Goal: Entertainment & Leisure: Consume media (video, audio)

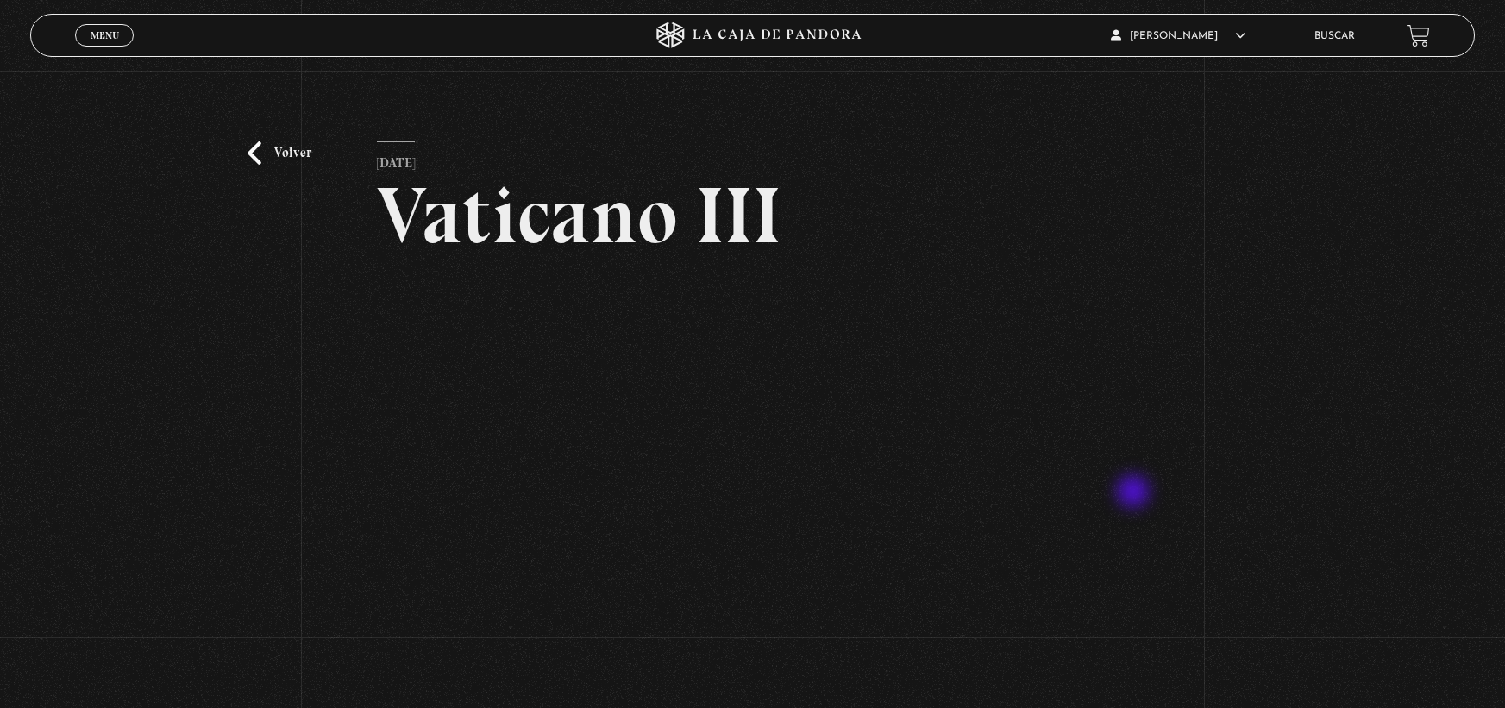
scroll to position [140, 0]
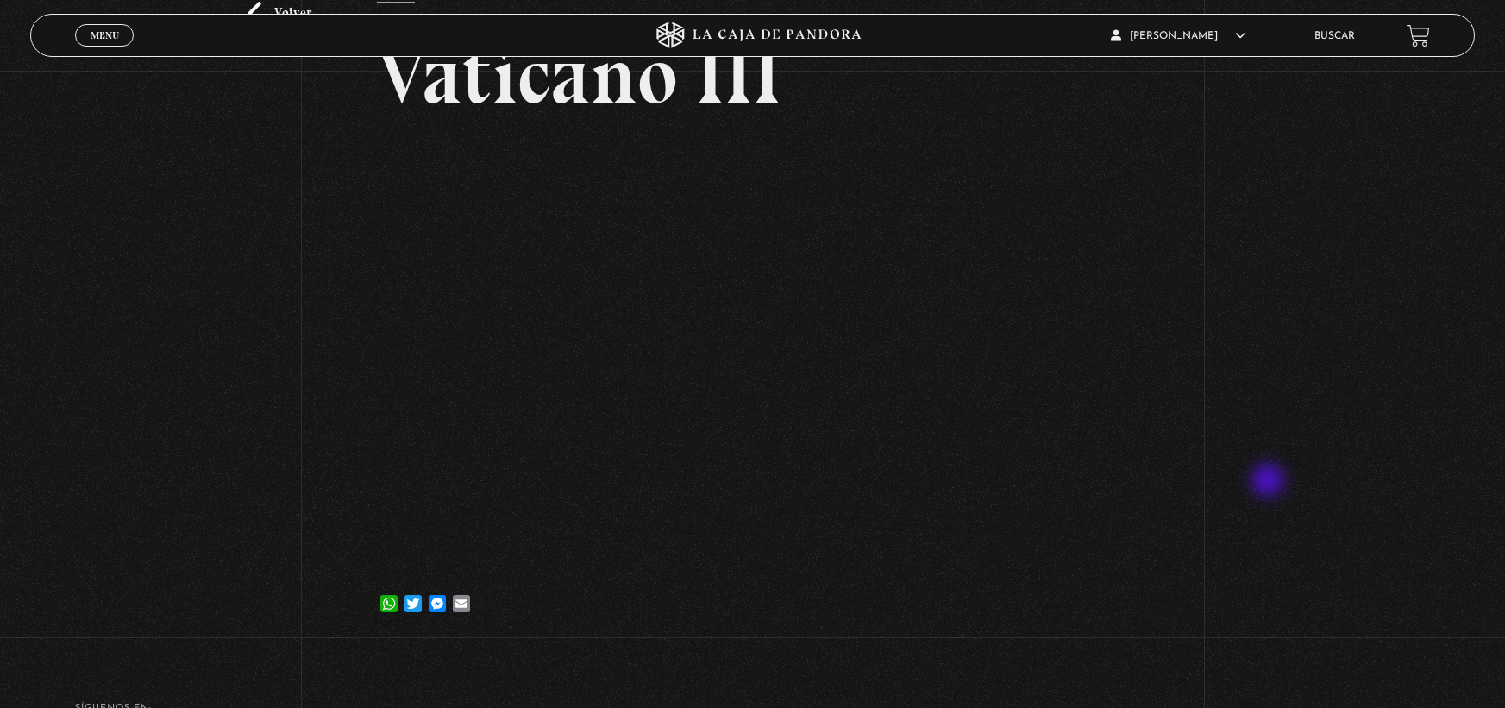
click at [1269, 482] on div "Volver [DATE] Vaticano III WhatsApp Twitter Messenger Email" at bounding box center [752, 287] width 1505 height 712
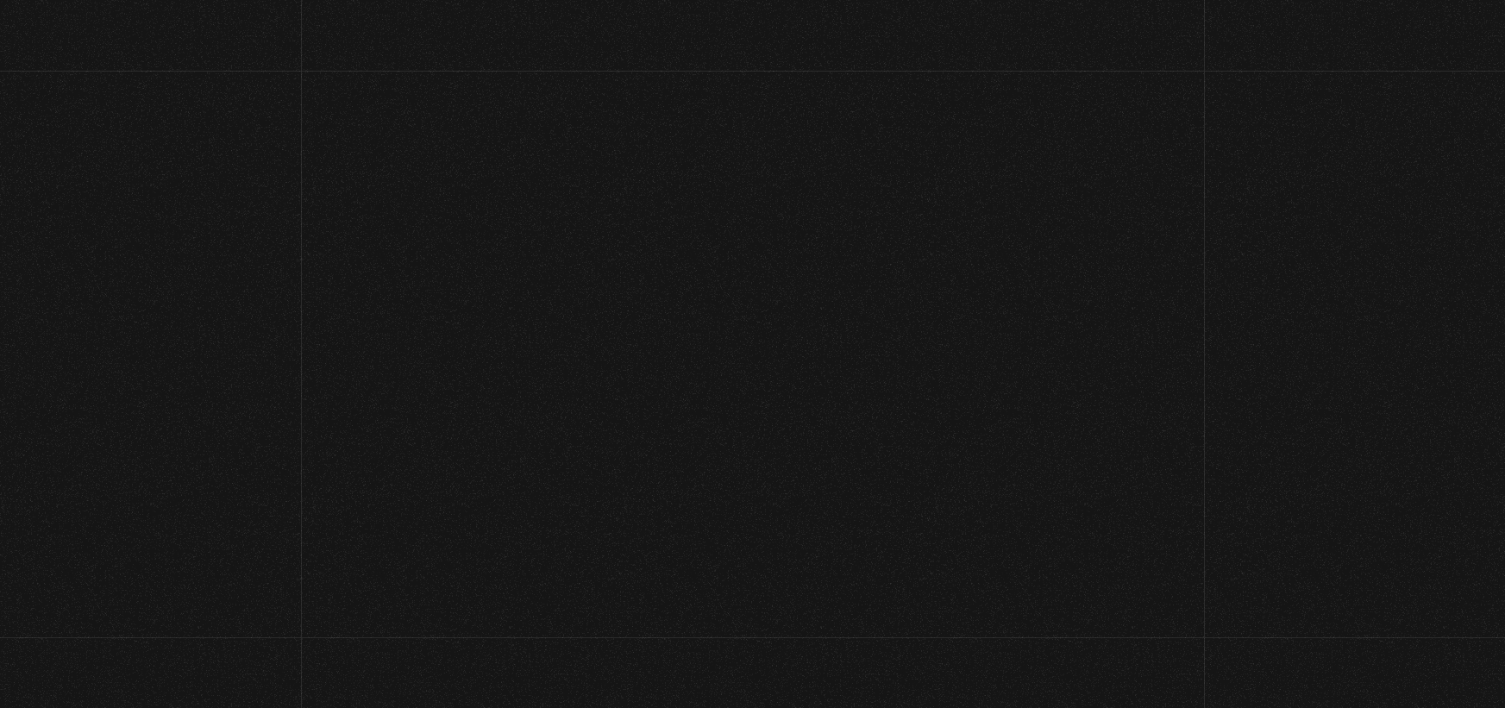
scroll to position [1035, 0]
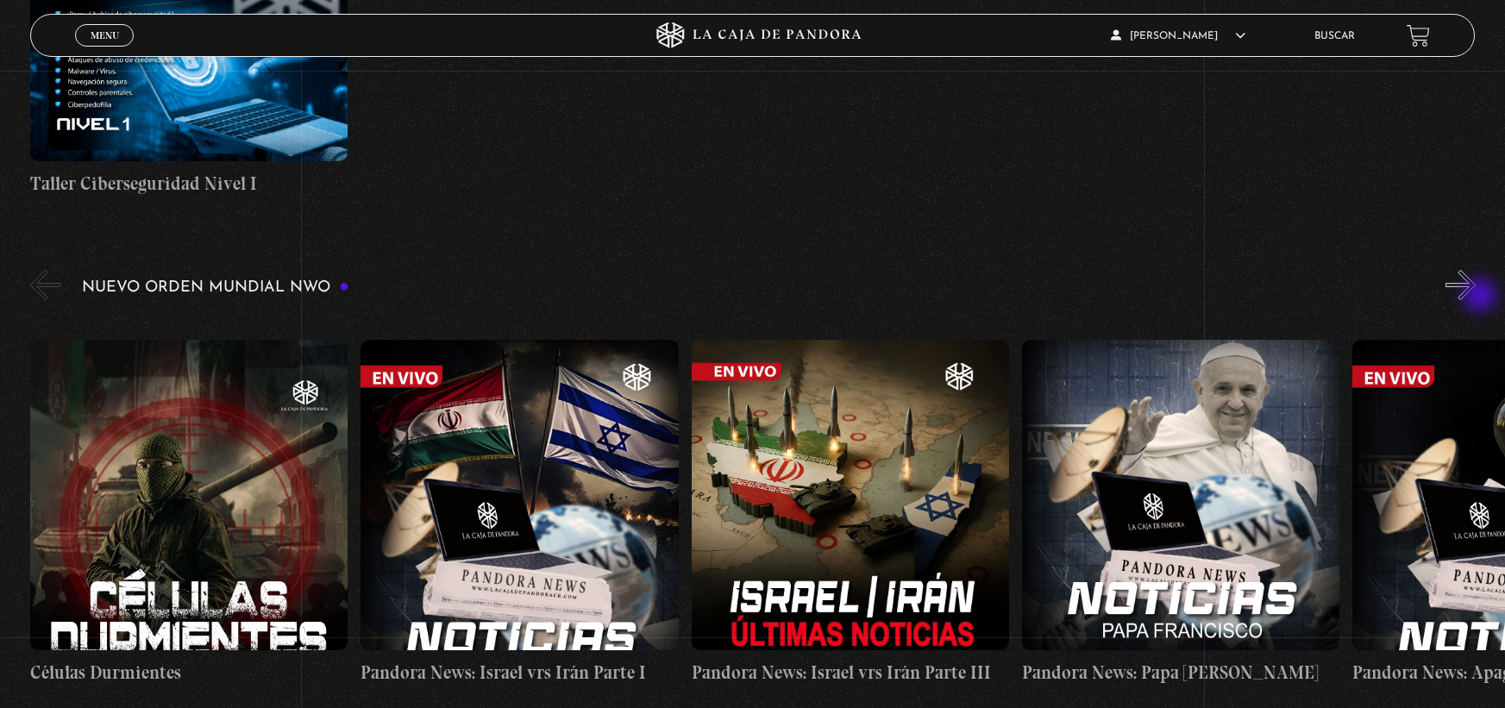
click at [1476, 297] on button "»" at bounding box center [1460, 285] width 30 height 30
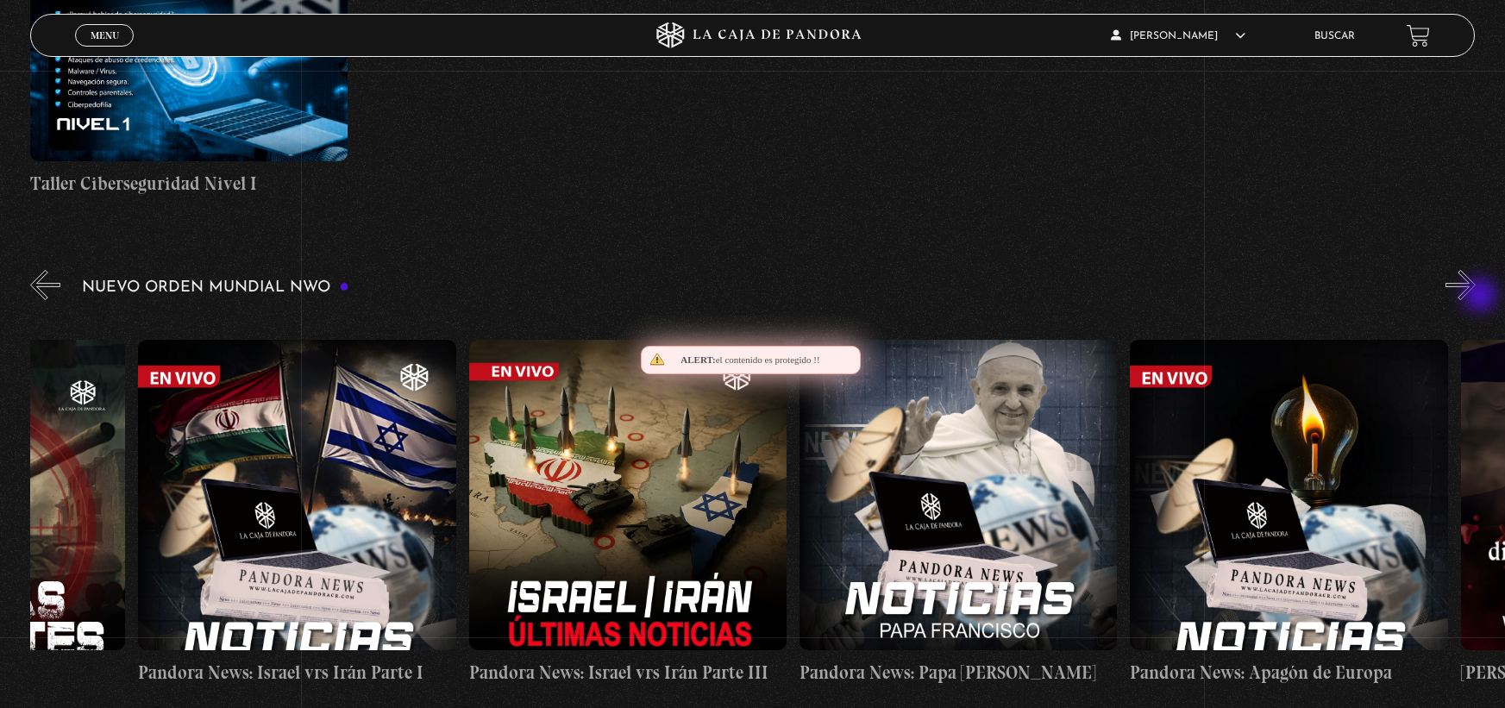
click at [1476, 297] on button "»" at bounding box center [1460, 285] width 30 height 30
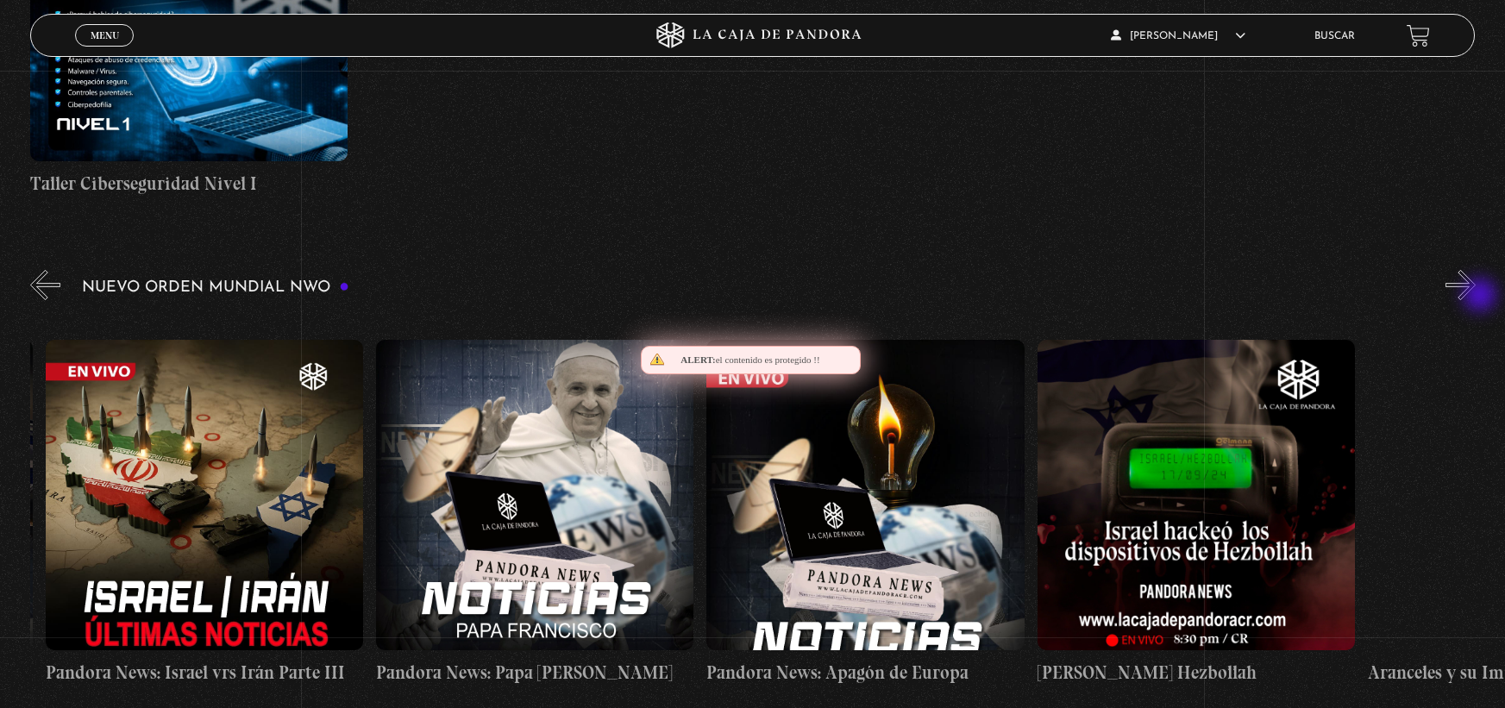
click at [1476, 297] on button "»" at bounding box center [1460, 285] width 30 height 30
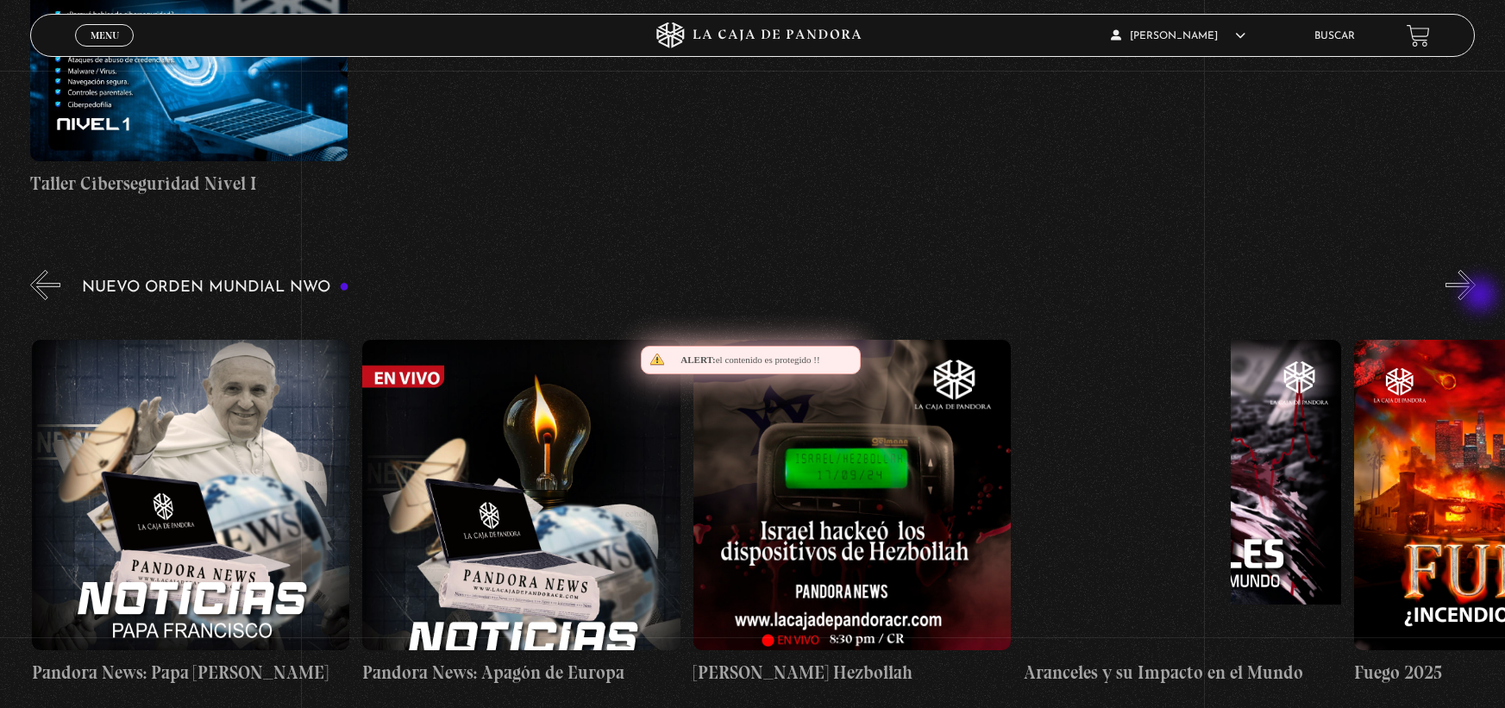
click at [1476, 297] on button "»" at bounding box center [1460, 285] width 30 height 30
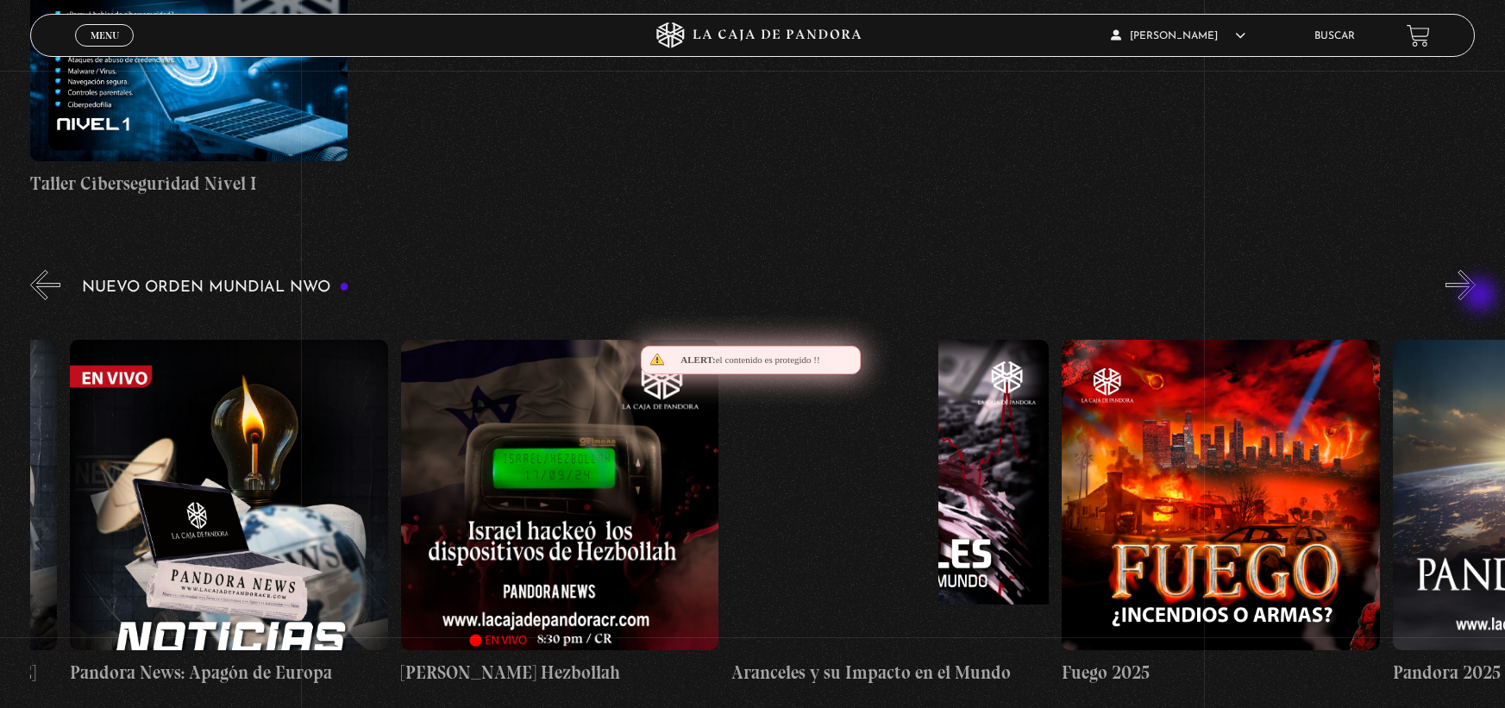
click at [1476, 297] on button "»" at bounding box center [1460, 285] width 30 height 30
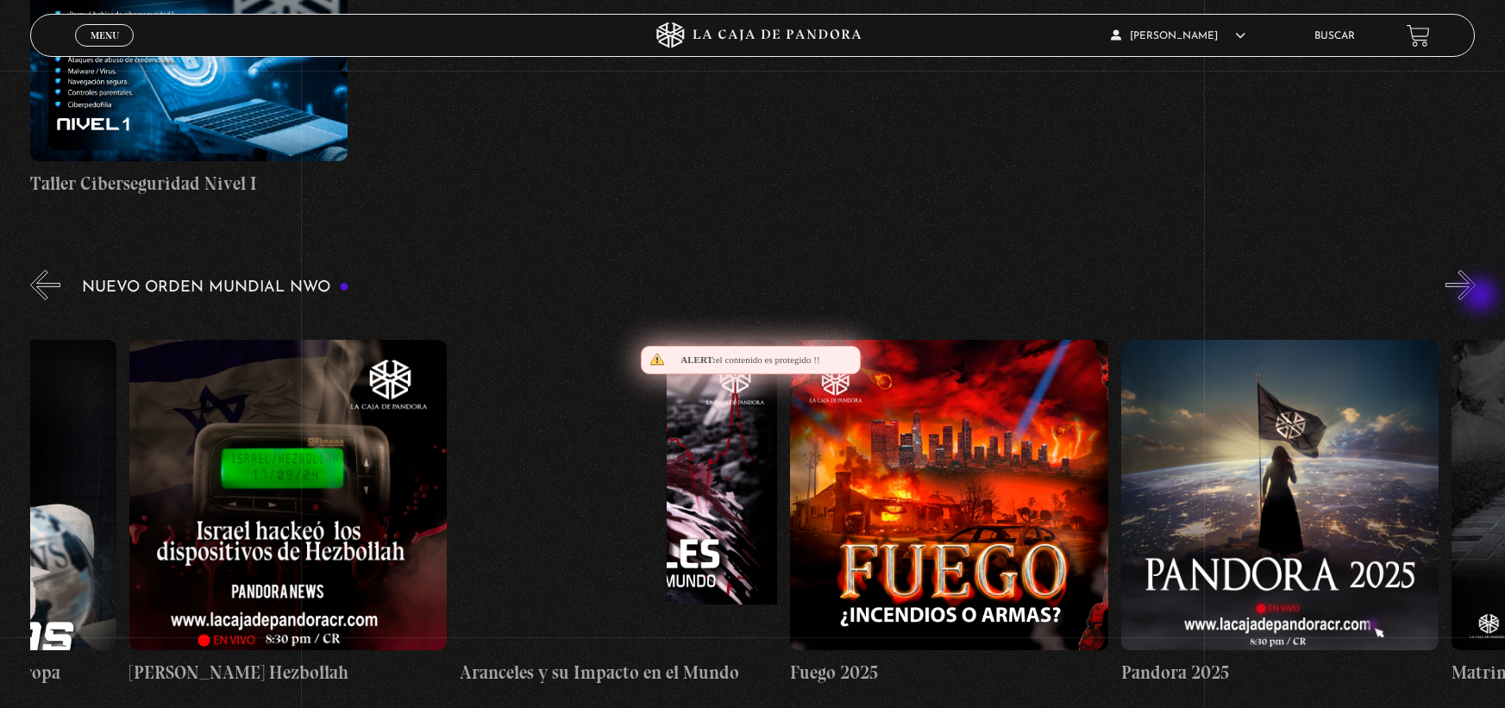
click at [1476, 297] on button "»" at bounding box center [1460, 285] width 30 height 30
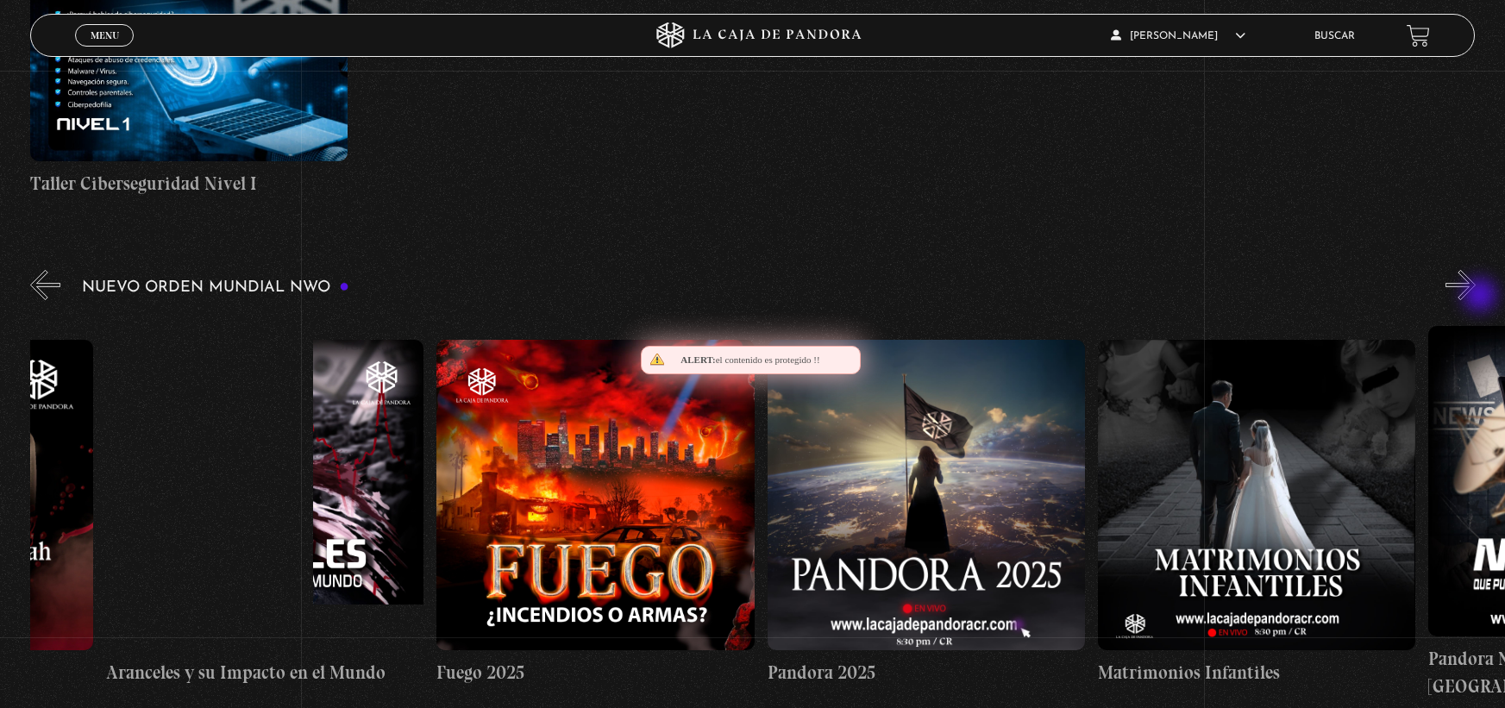
click at [1476, 297] on button "»" at bounding box center [1460, 285] width 30 height 30
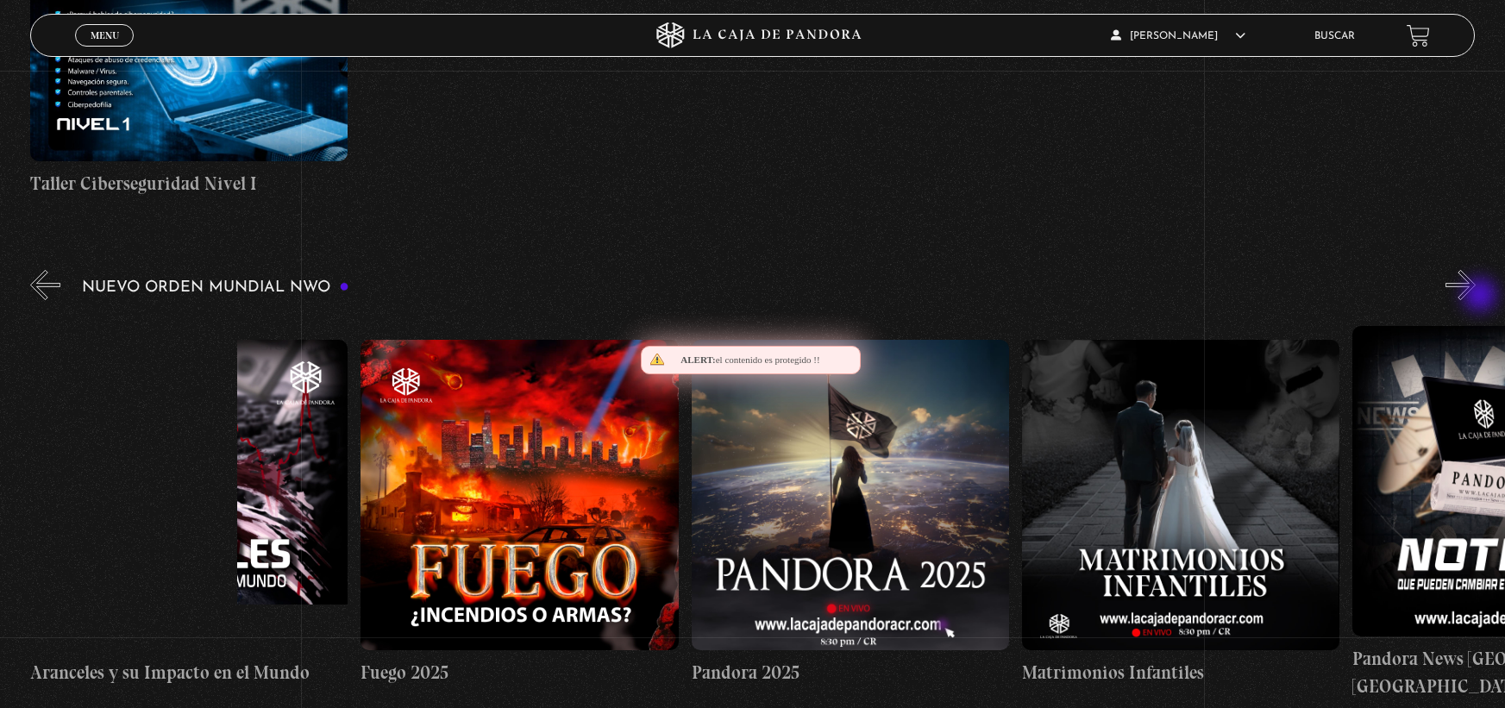
click at [1476, 297] on button "»" at bounding box center [1460, 285] width 30 height 30
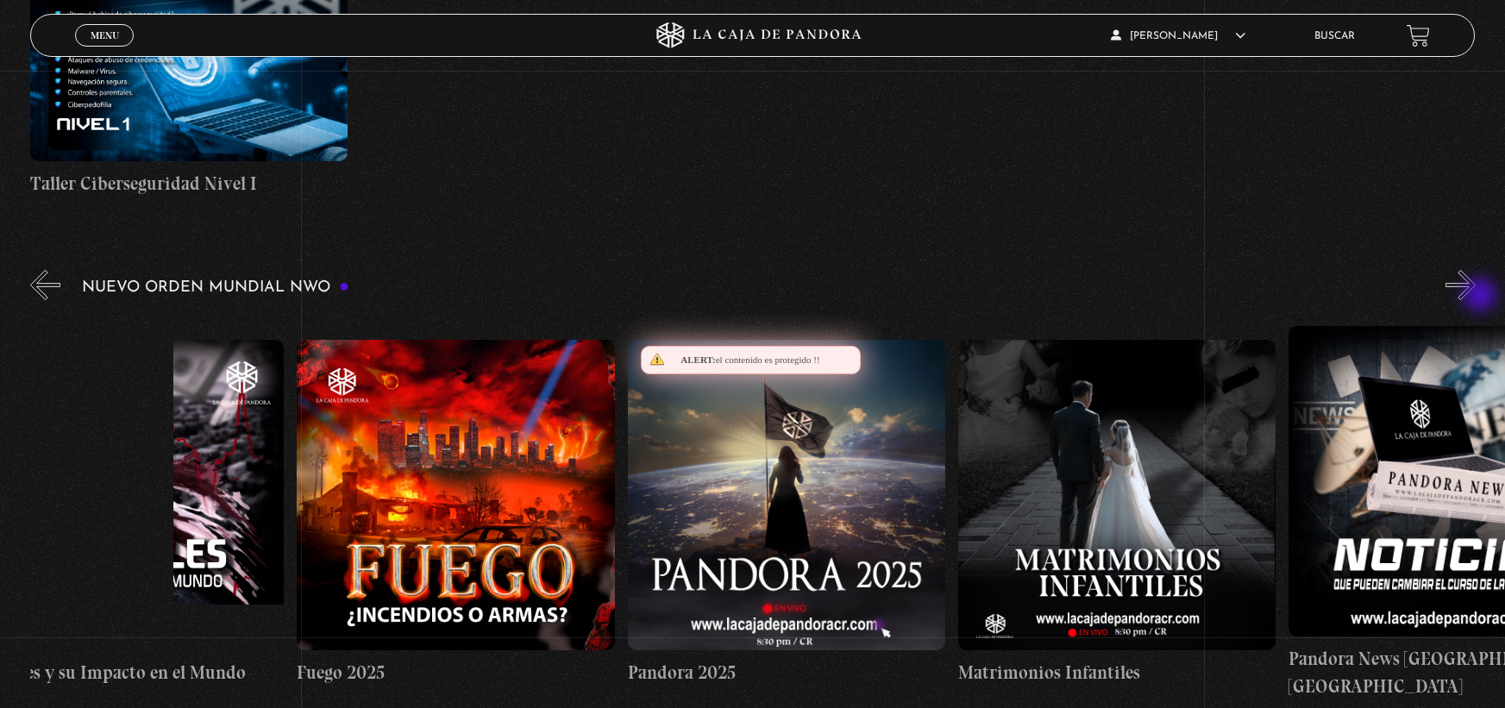
click at [1476, 297] on button "»" at bounding box center [1460, 285] width 30 height 30
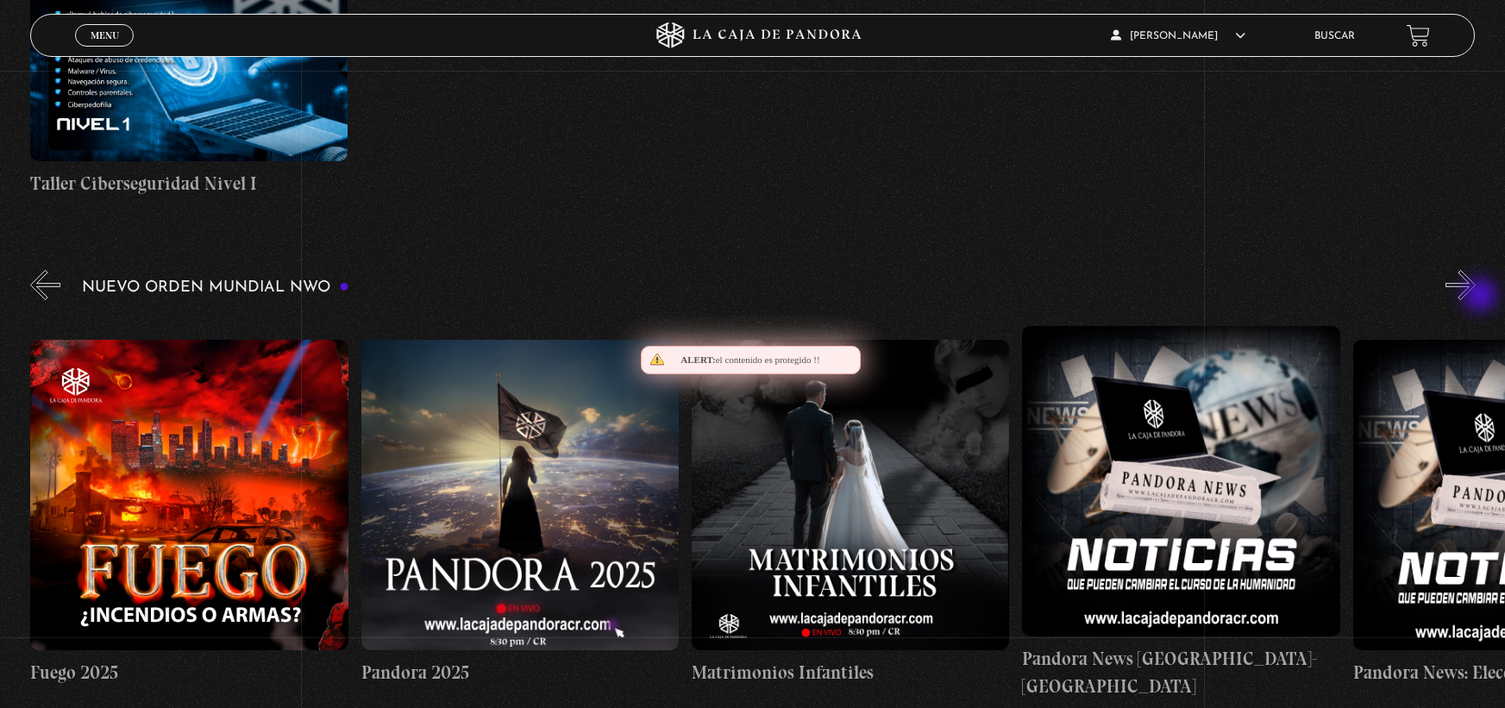
click at [1476, 297] on button "»" at bounding box center [1460, 285] width 30 height 30
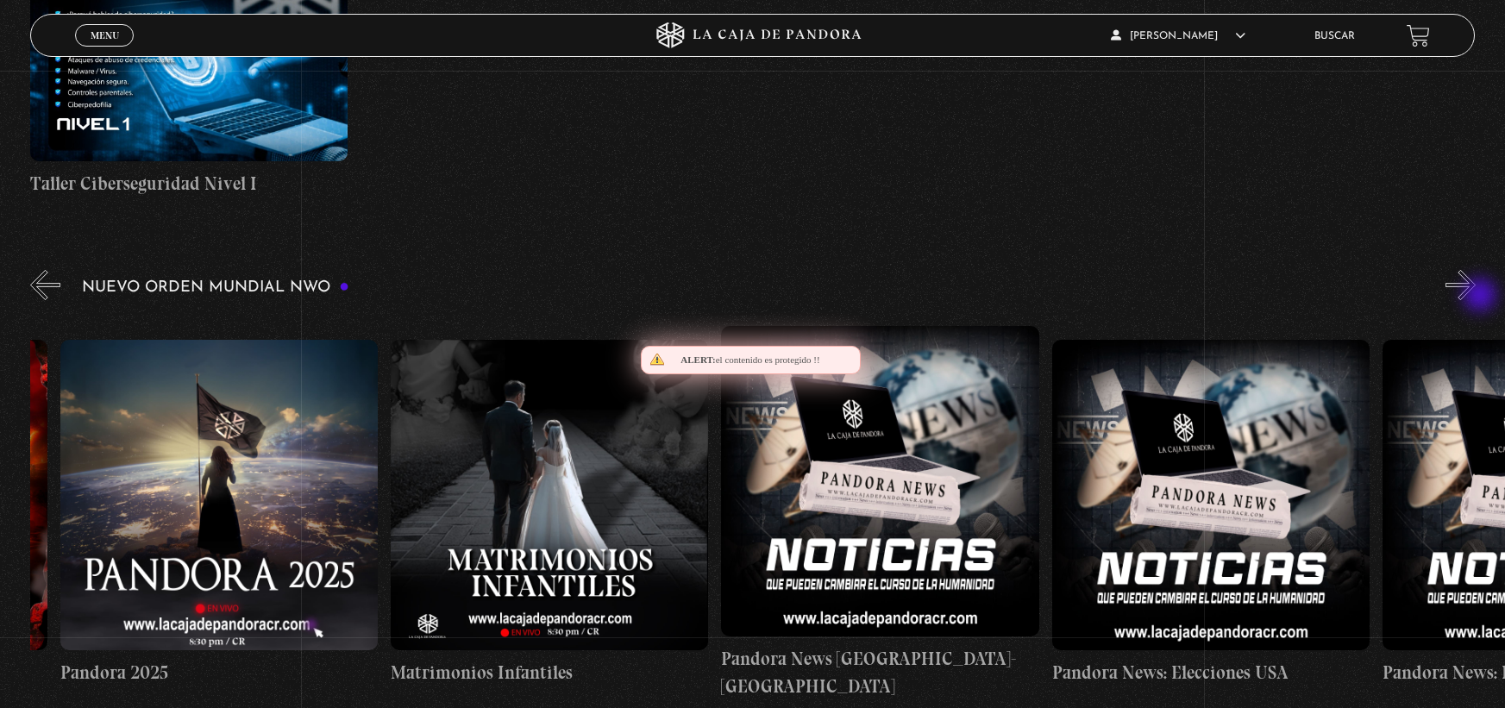
click at [1476, 297] on button "»" at bounding box center [1460, 285] width 30 height 30
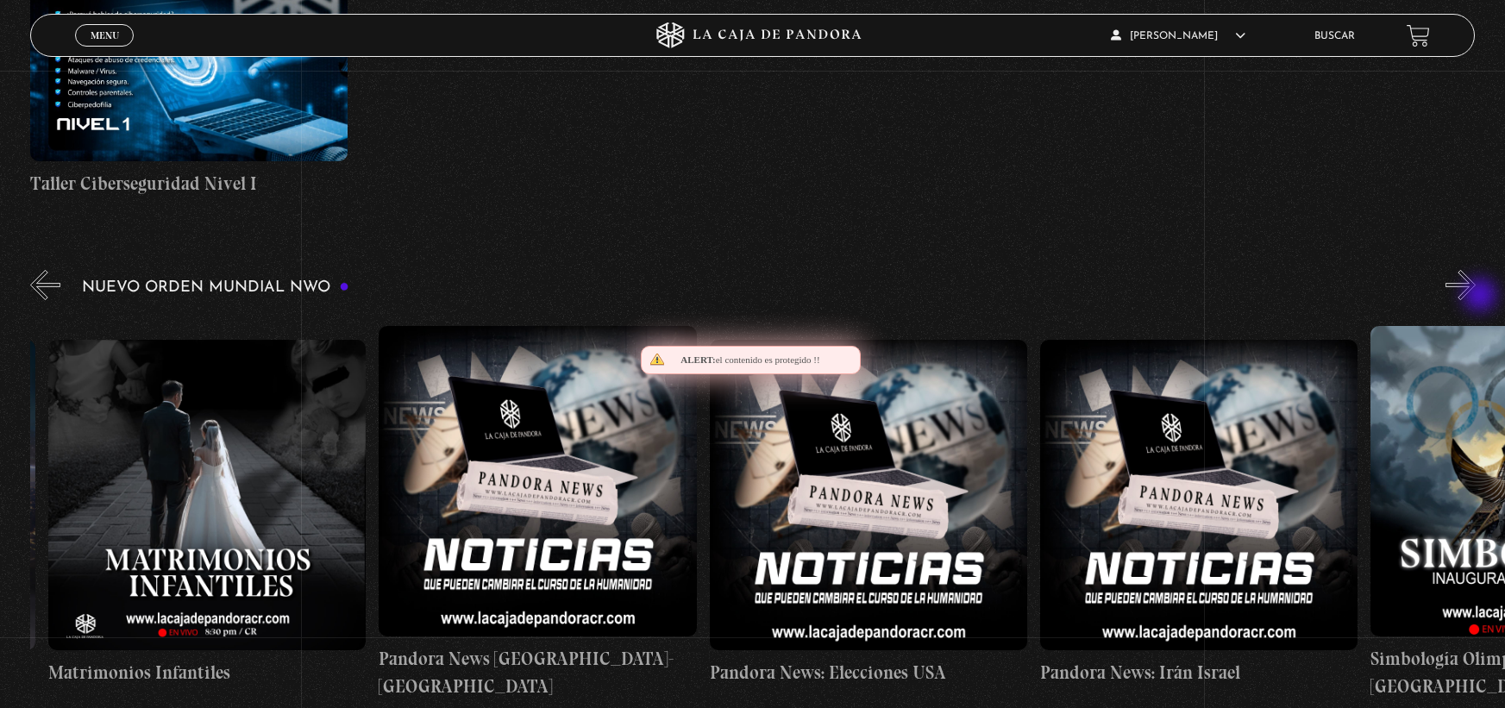
click at [1476, 297] on button "»" at bounding box center [1460, 285] width 30 height 30
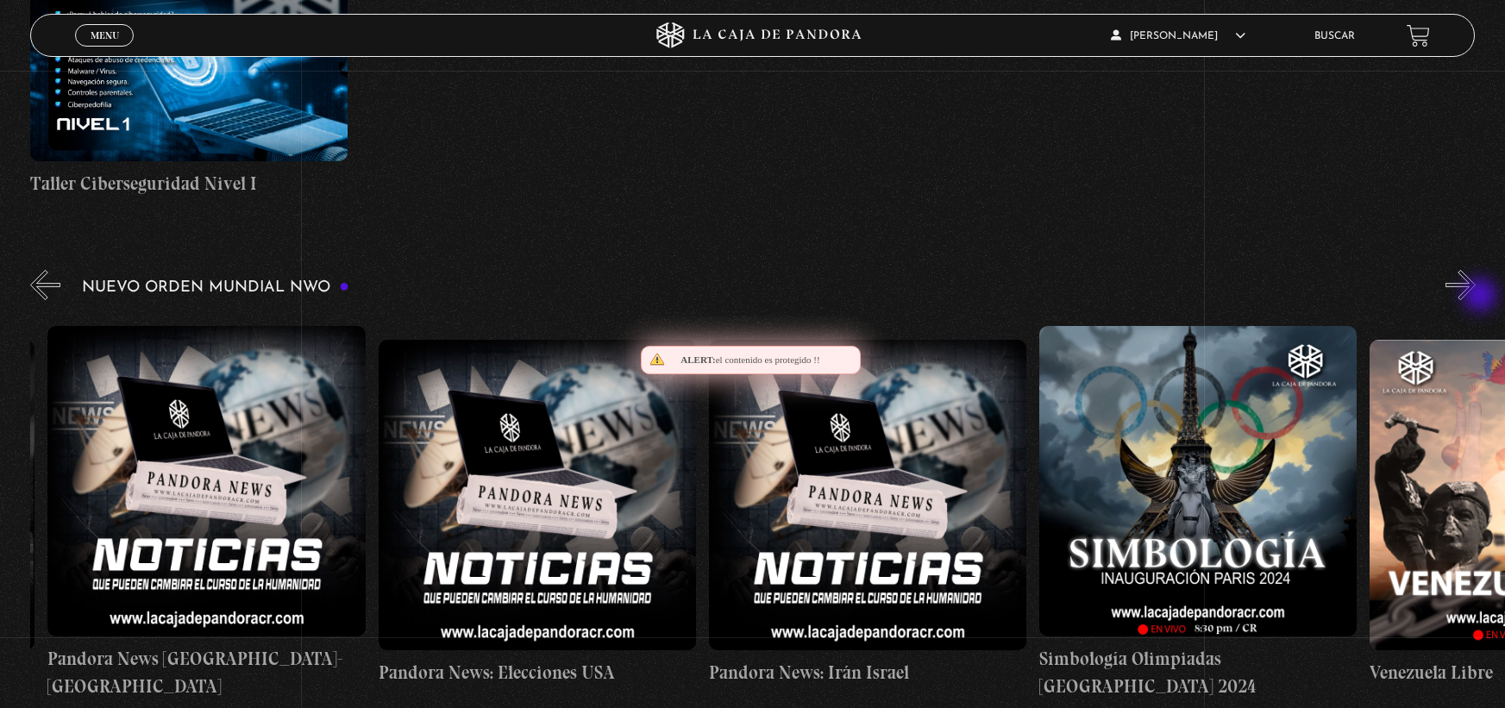
click at [1476, 297] on button "»" at bounding box center [1460, 285] width 30 height 30
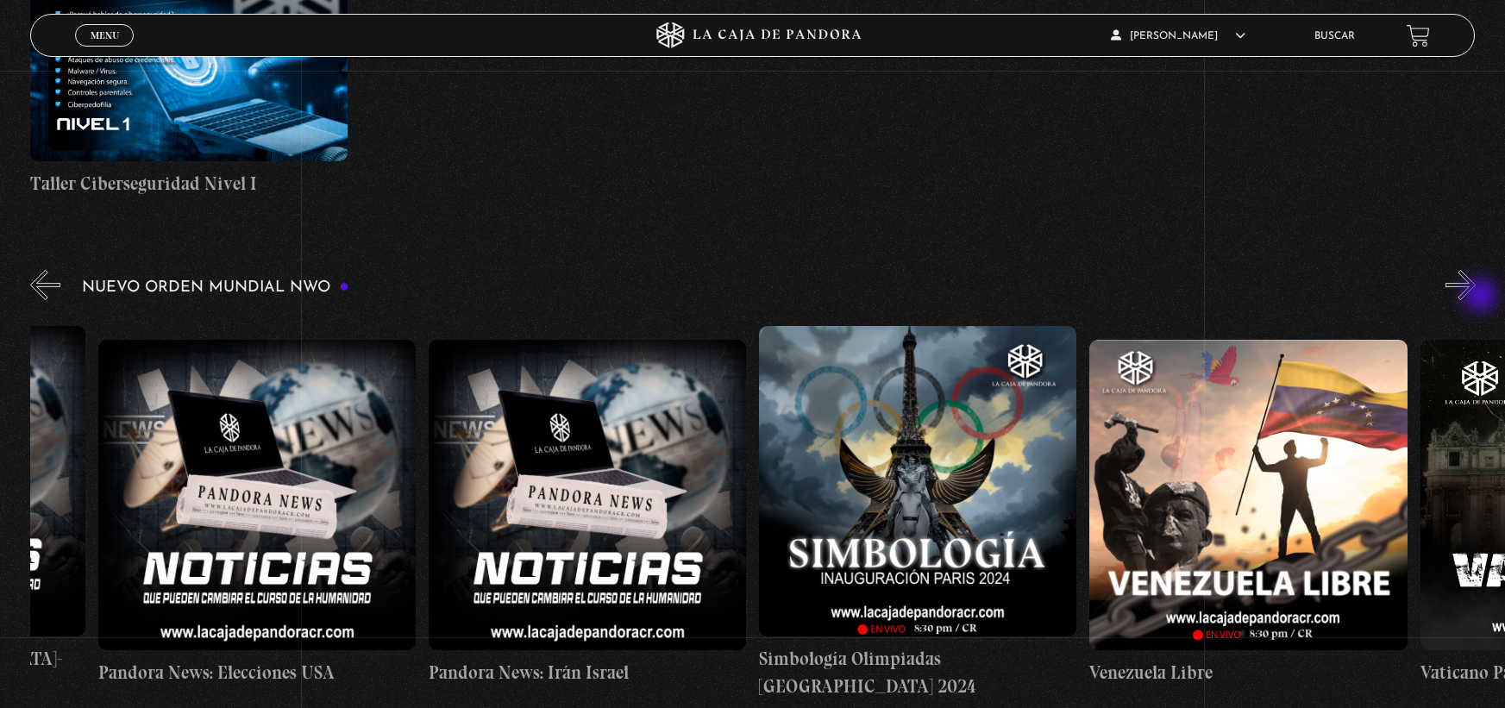
click at [1476, 297] on button "»" at bounding box center [1460, 285] width 30 height 30
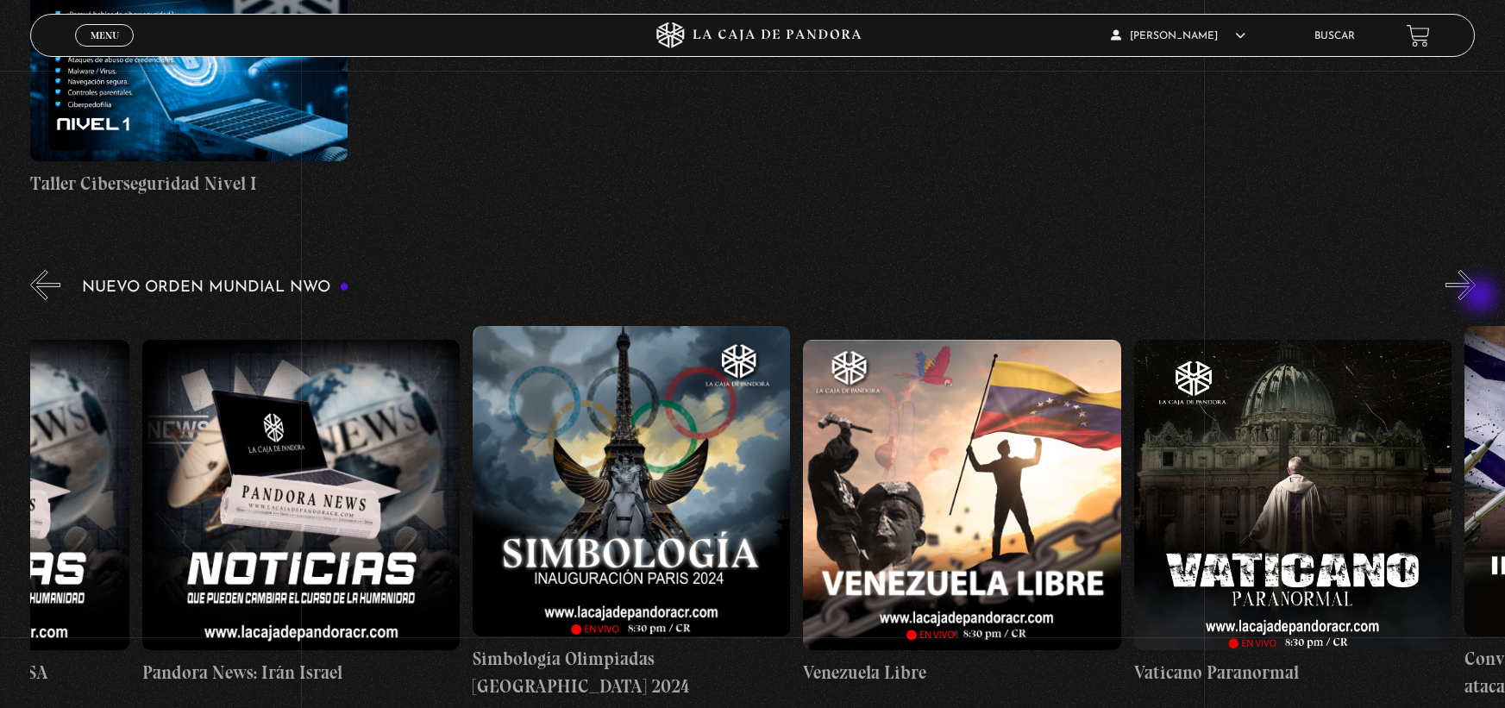
click at [1476, 297] on button "»" at bounding box center [1460, 285] width 30 height 30
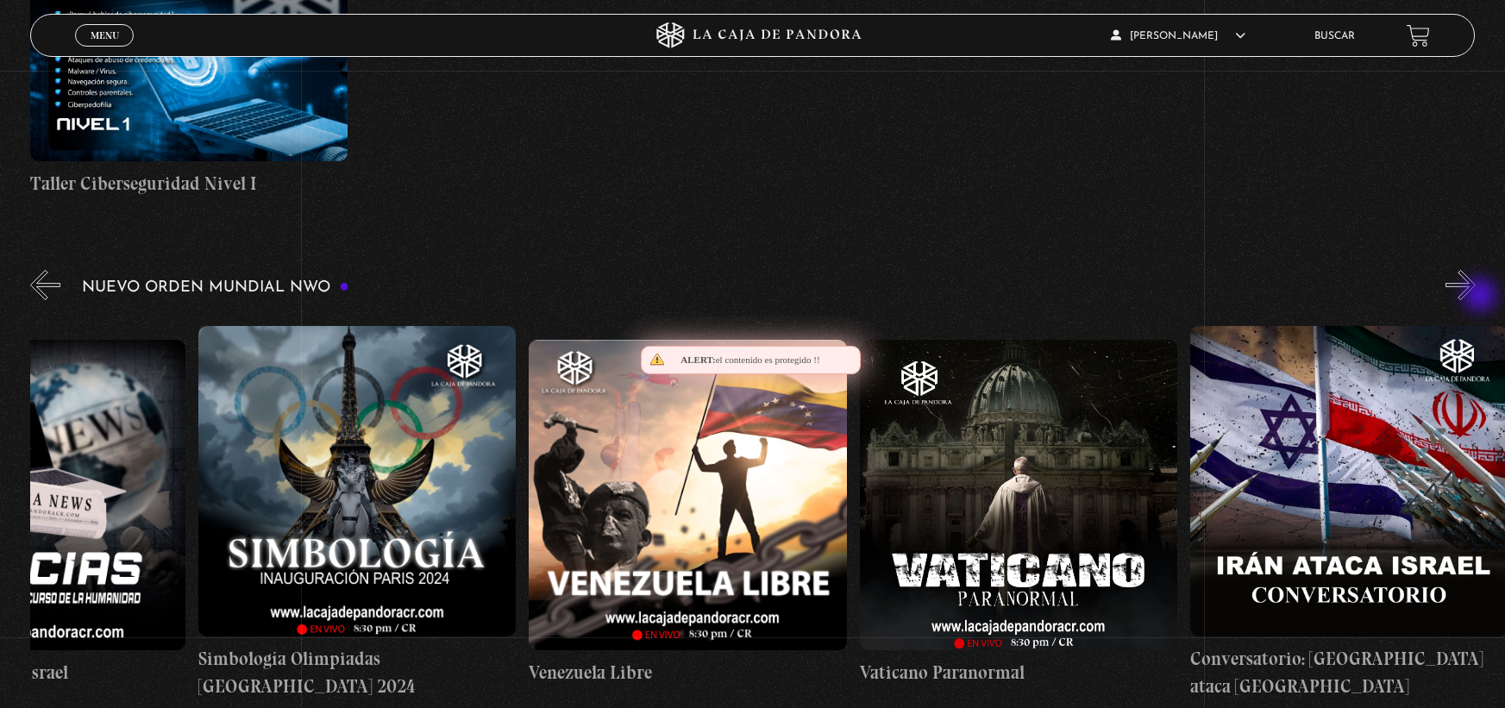
click at [1476, 297] on button "»" at bounding box center [1460, 285] width 30 height 30
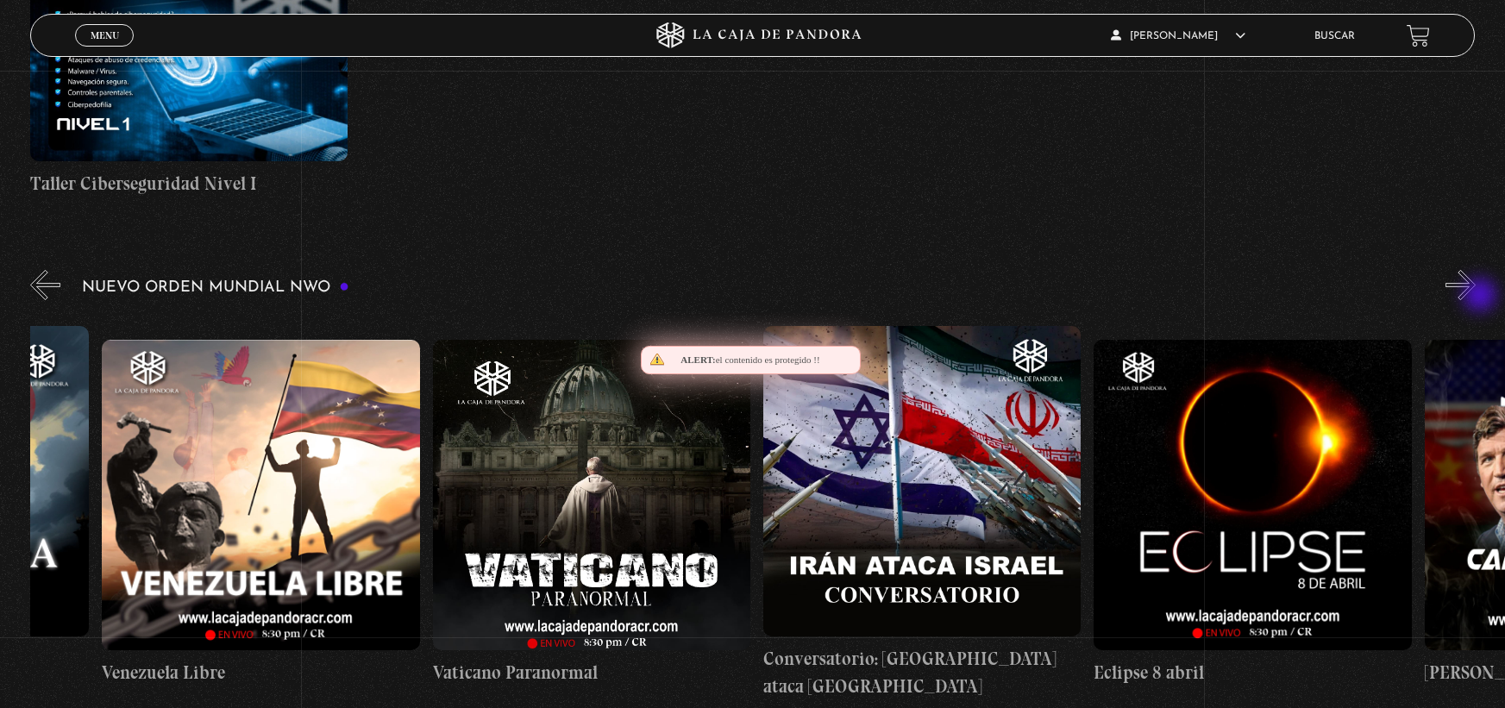
click at [1476, 297] on button "»" at bounding box center [1460, 285] width 30 height 30
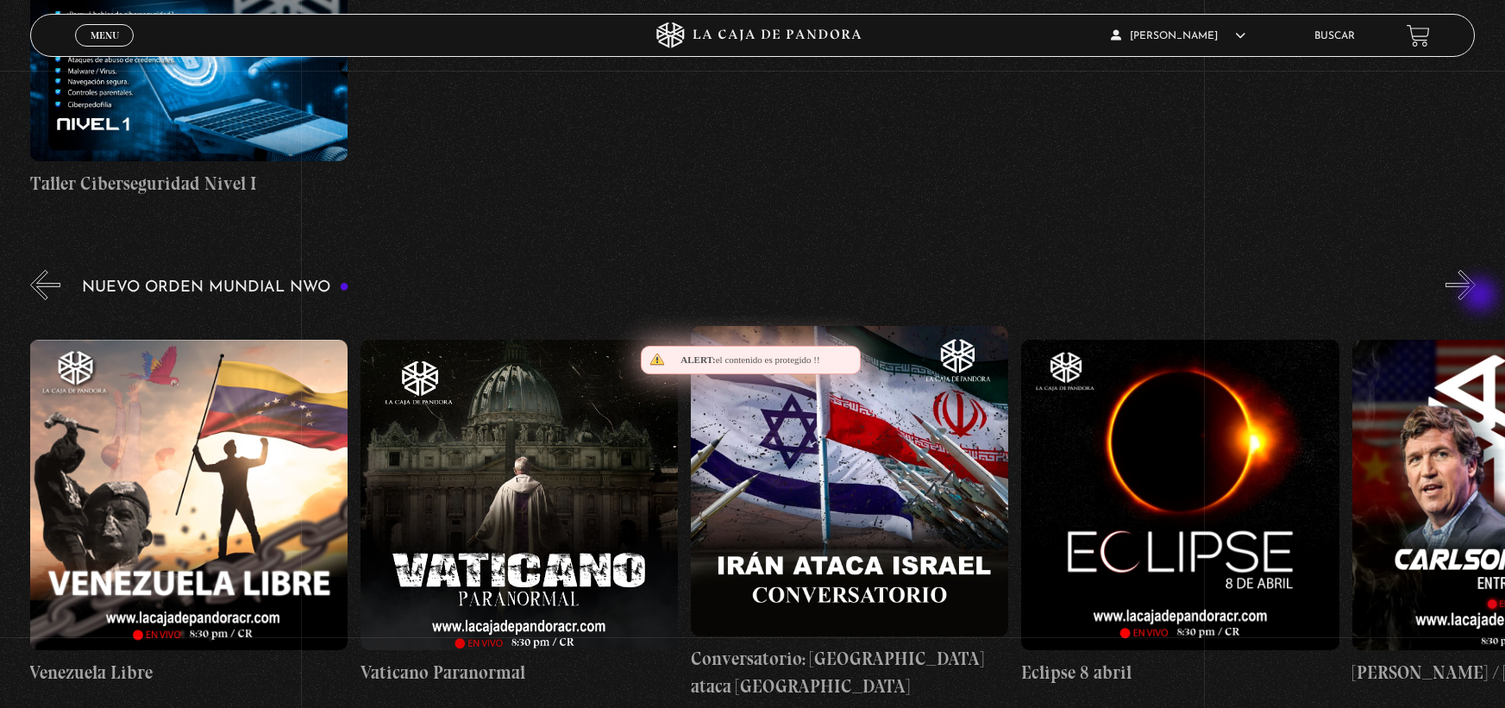
click at [1476, 297] on button "»" at bounding box center [1460, 285] width 30 height 30
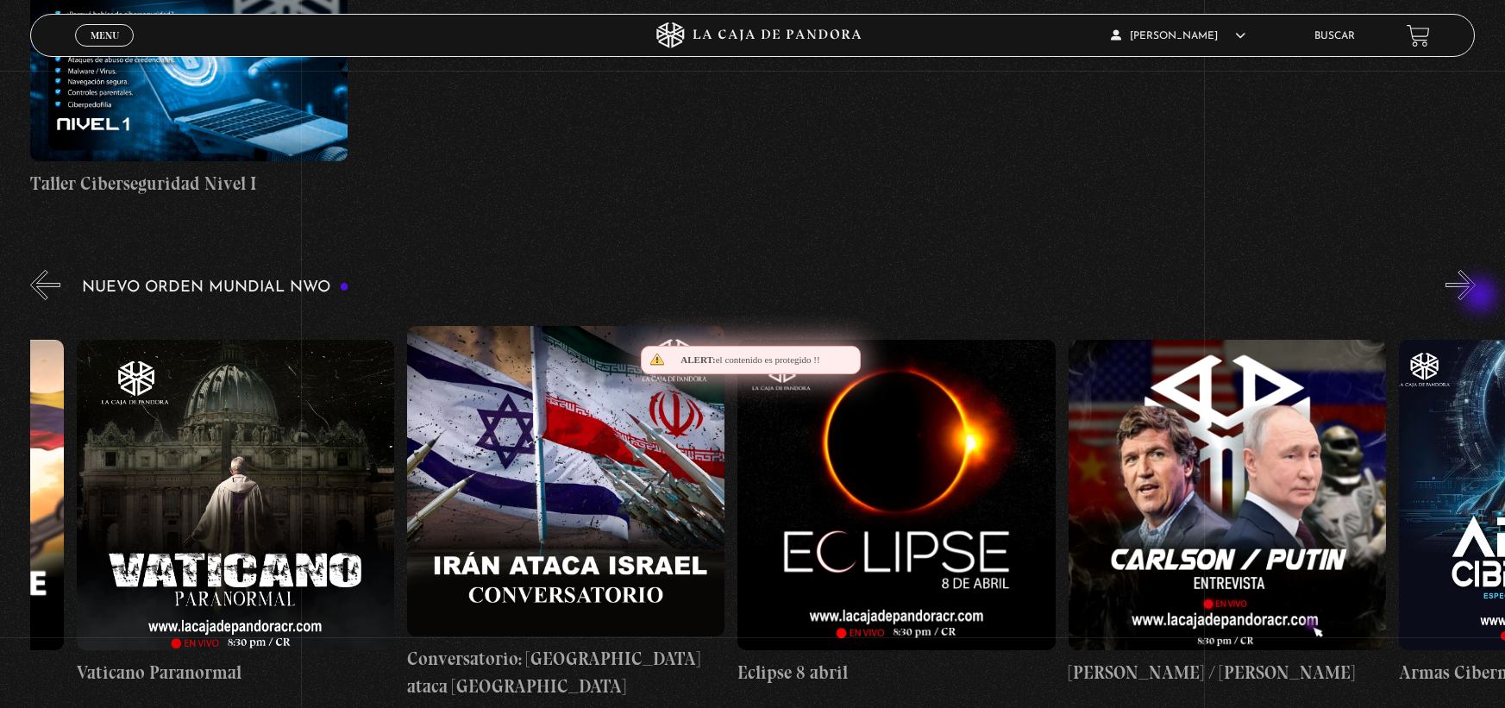
click at [1476, 297] on button "»" at bounding box center [1460, 285] width 30 height 30
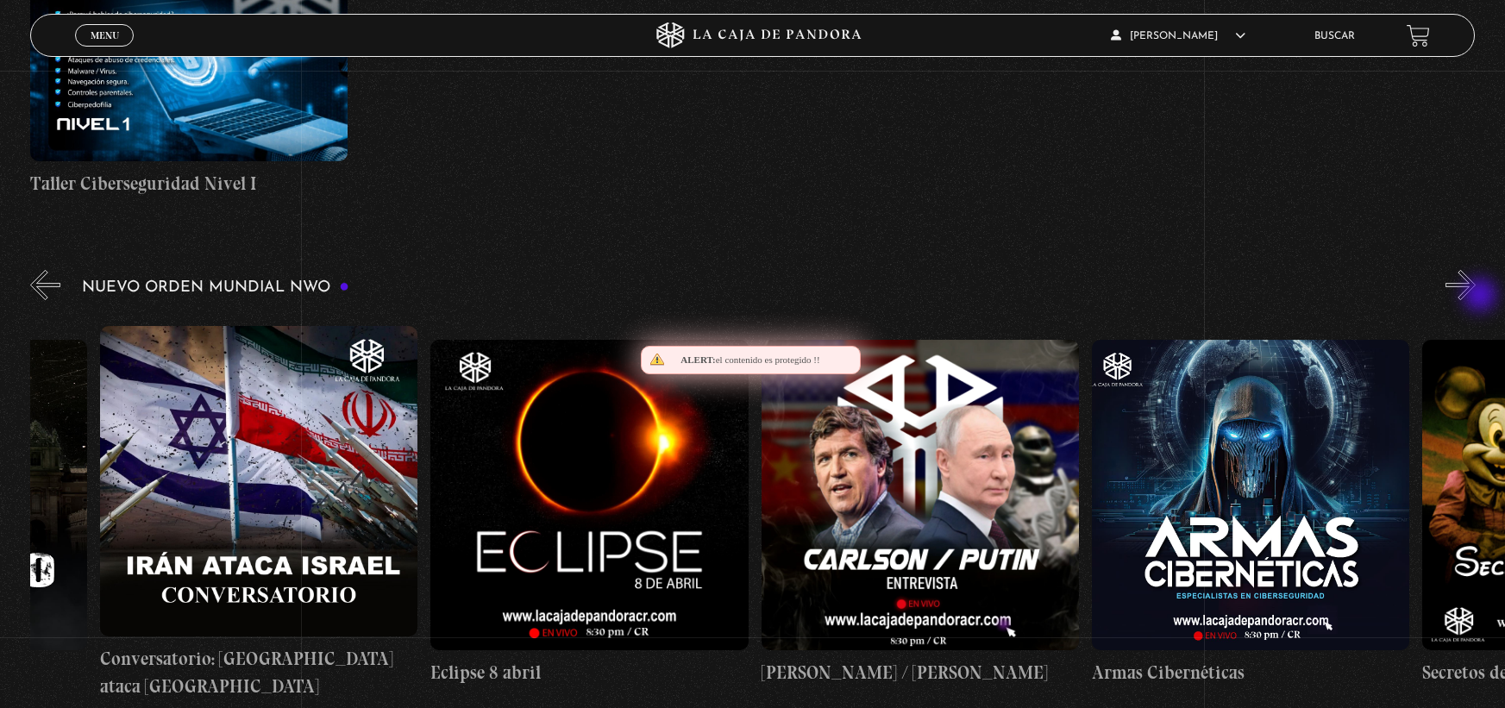
click at [1476, 297] on button "»" at bounding box center [1460, 285] width 30 height 30
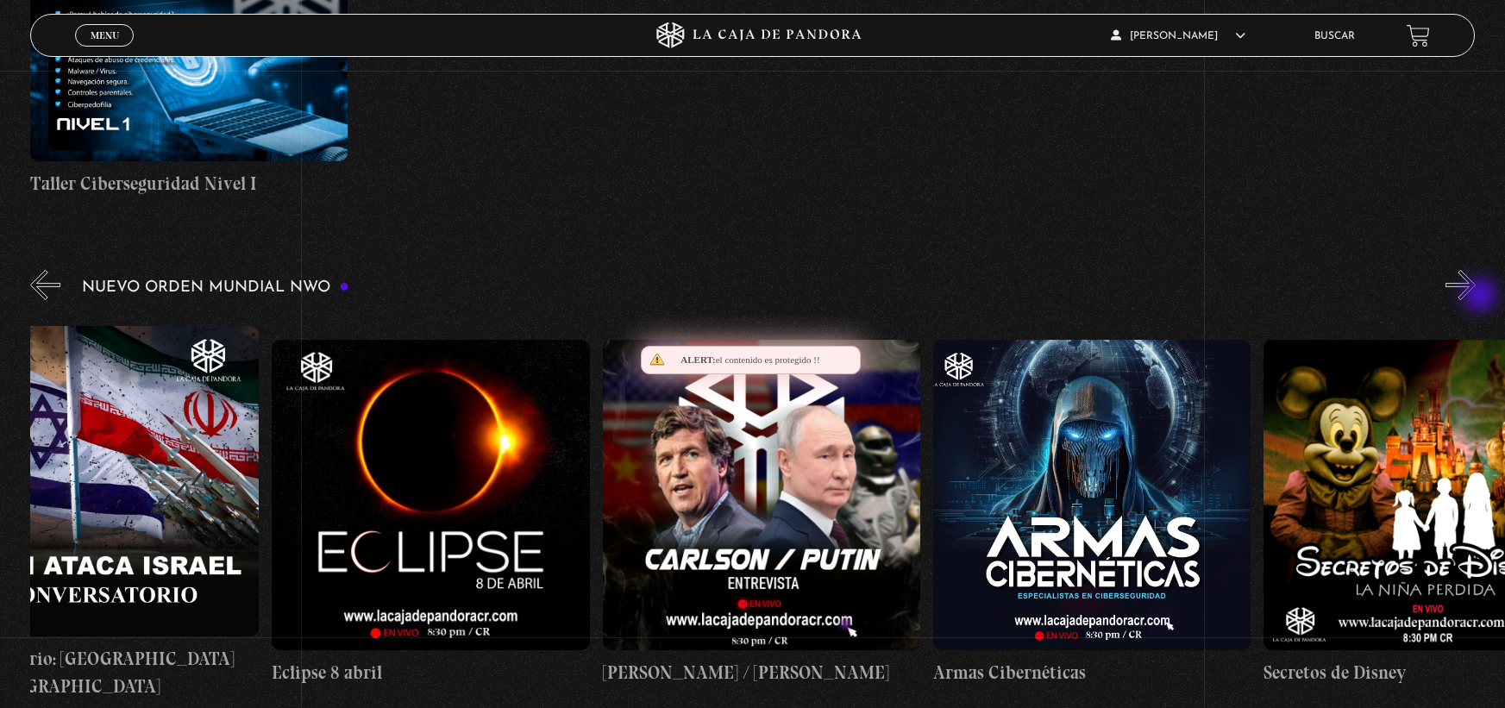
click at [1476, 297] on button "»" at bounding box center [1460, 285] width 30 height 30
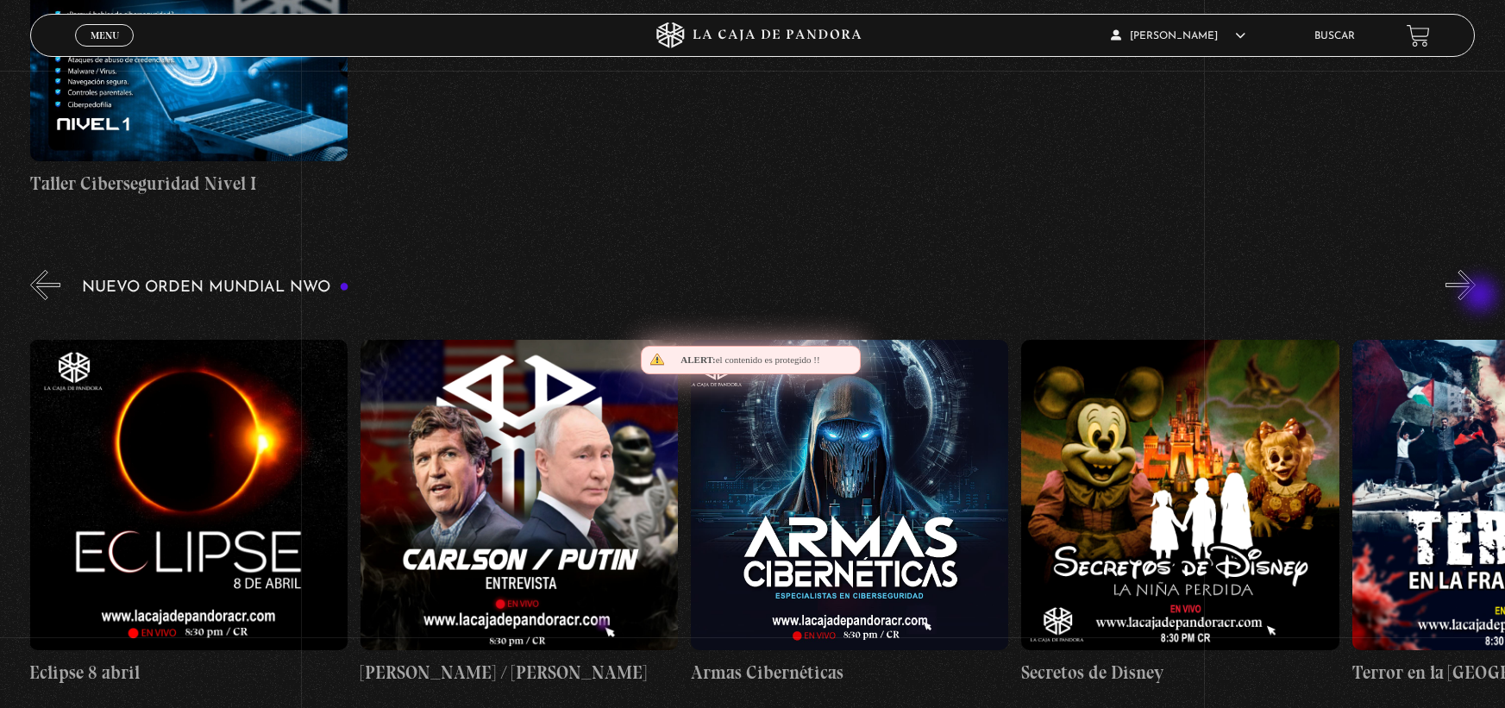
click at [1476, 297] on button "»" at bounding box center [1460, 285] width 30 height 30
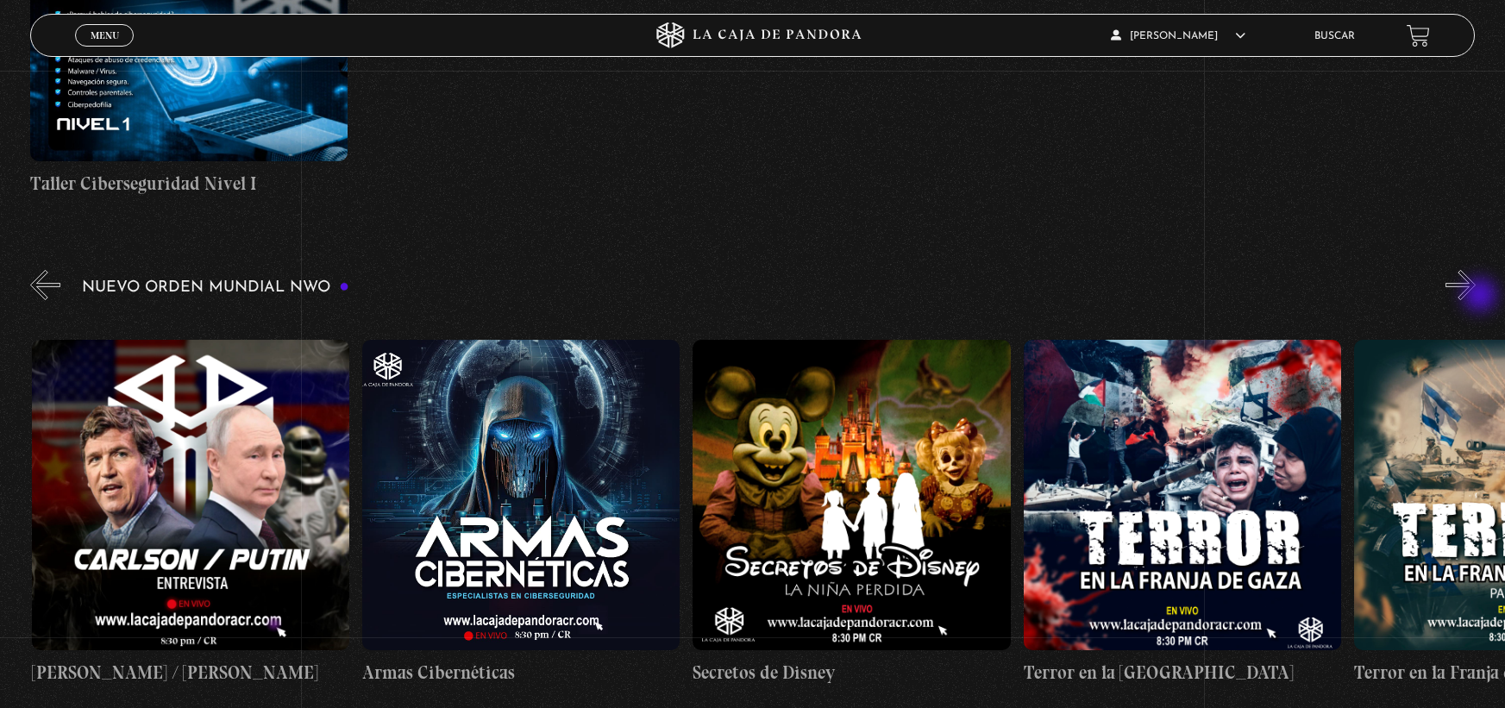
click at [1476, 297] on button "»" at bounding box center [1460, 285] width 30 height 30
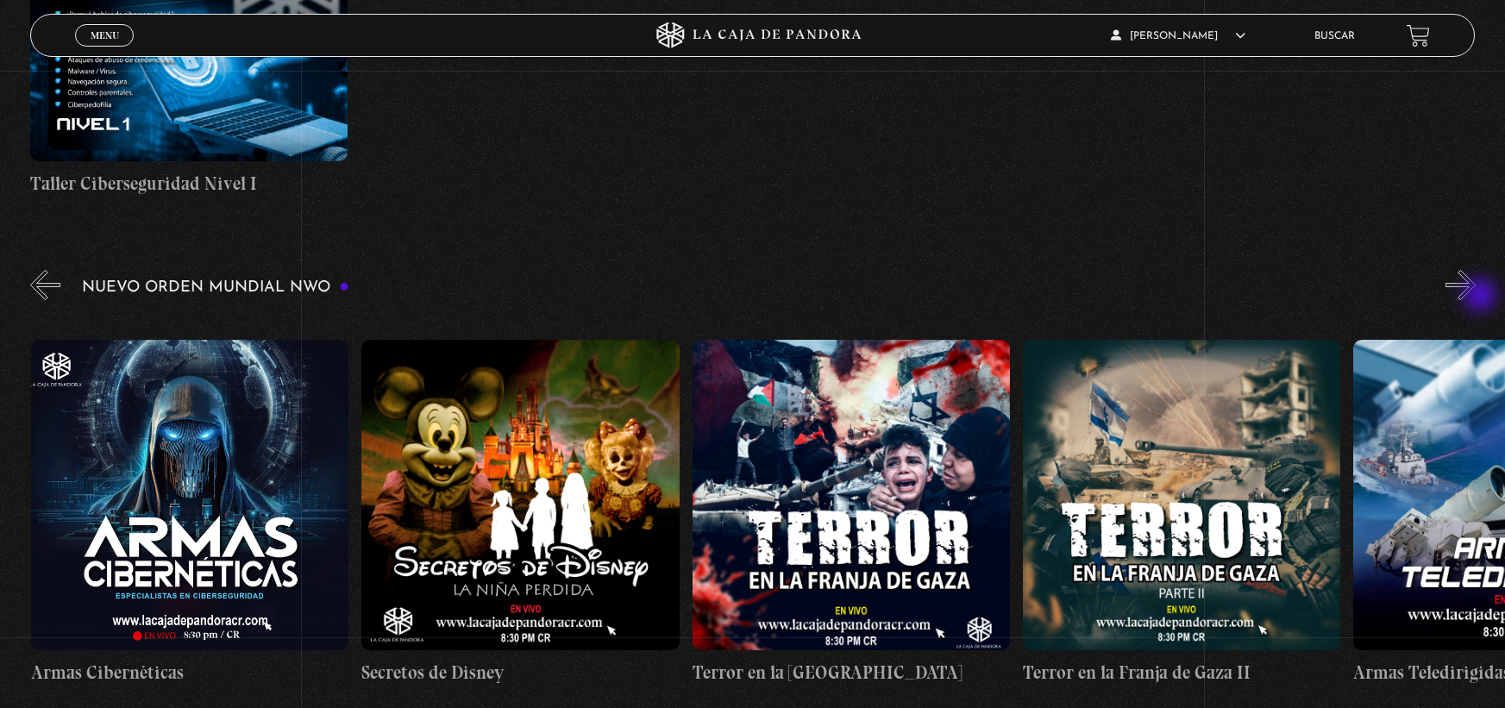
scroll to position [0, 6281]
click at [1476, 297] on button "»" at bounding box center [1460, 285] width 30 height 30
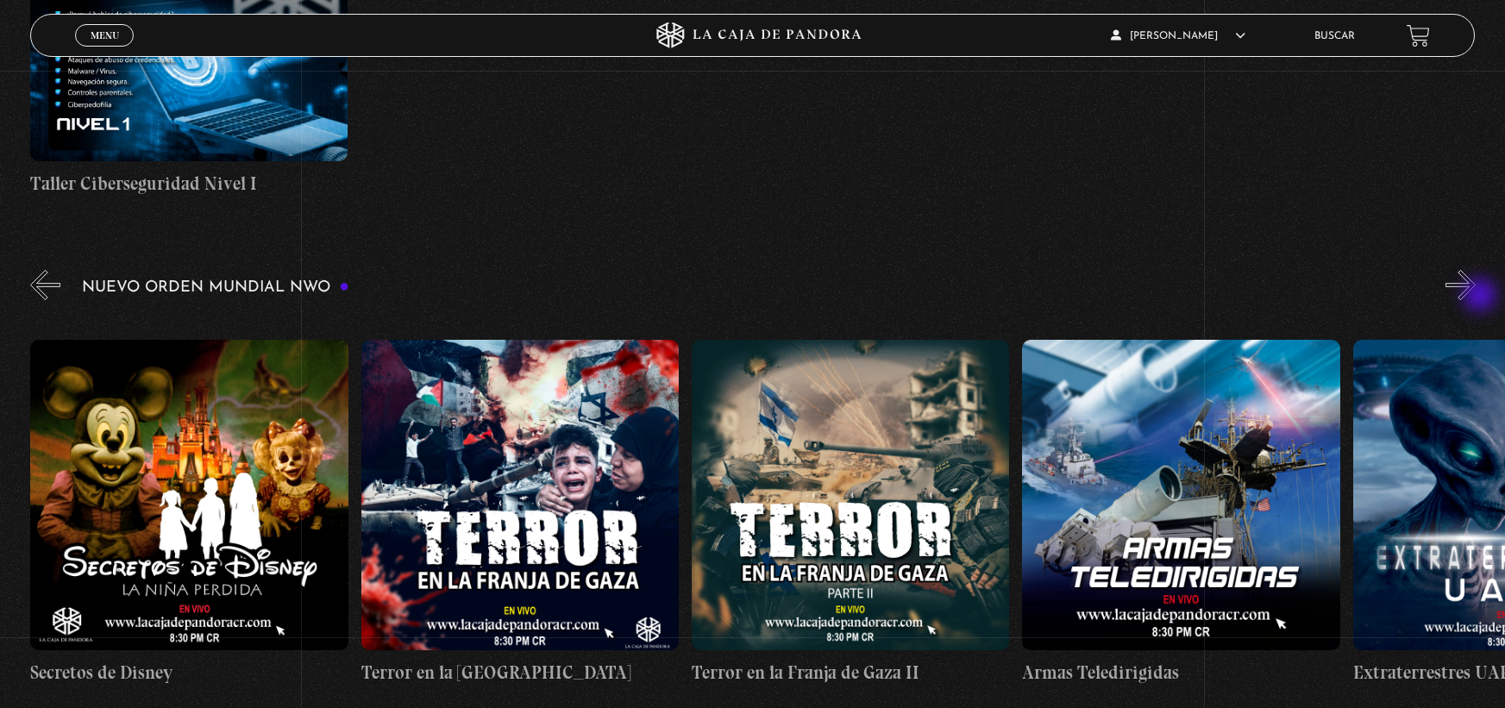
click at [1476, 297] on button "»" at bounding box center [1460, 285] width 30 height 30
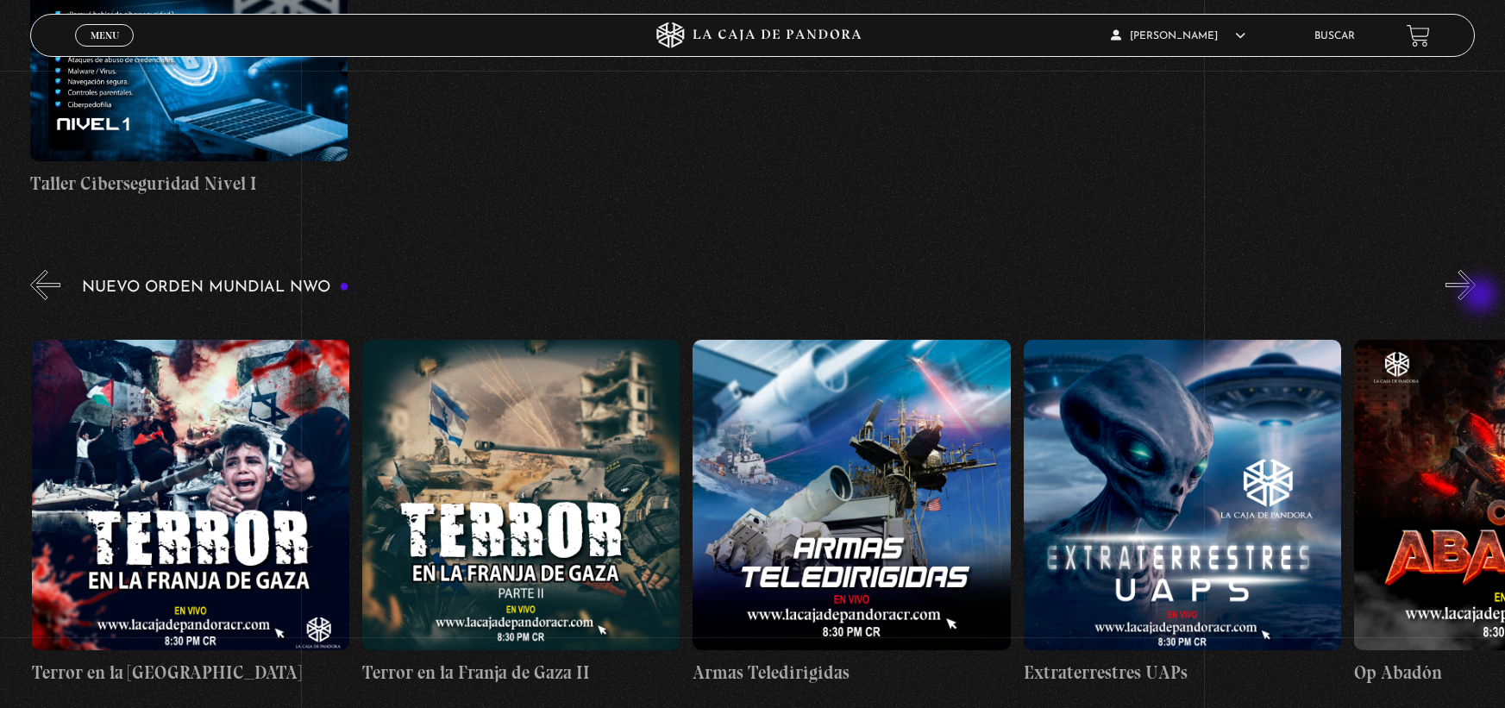
click at [1476, 297] on button "»" at bounding box center [1460, 285] width 30 height 30
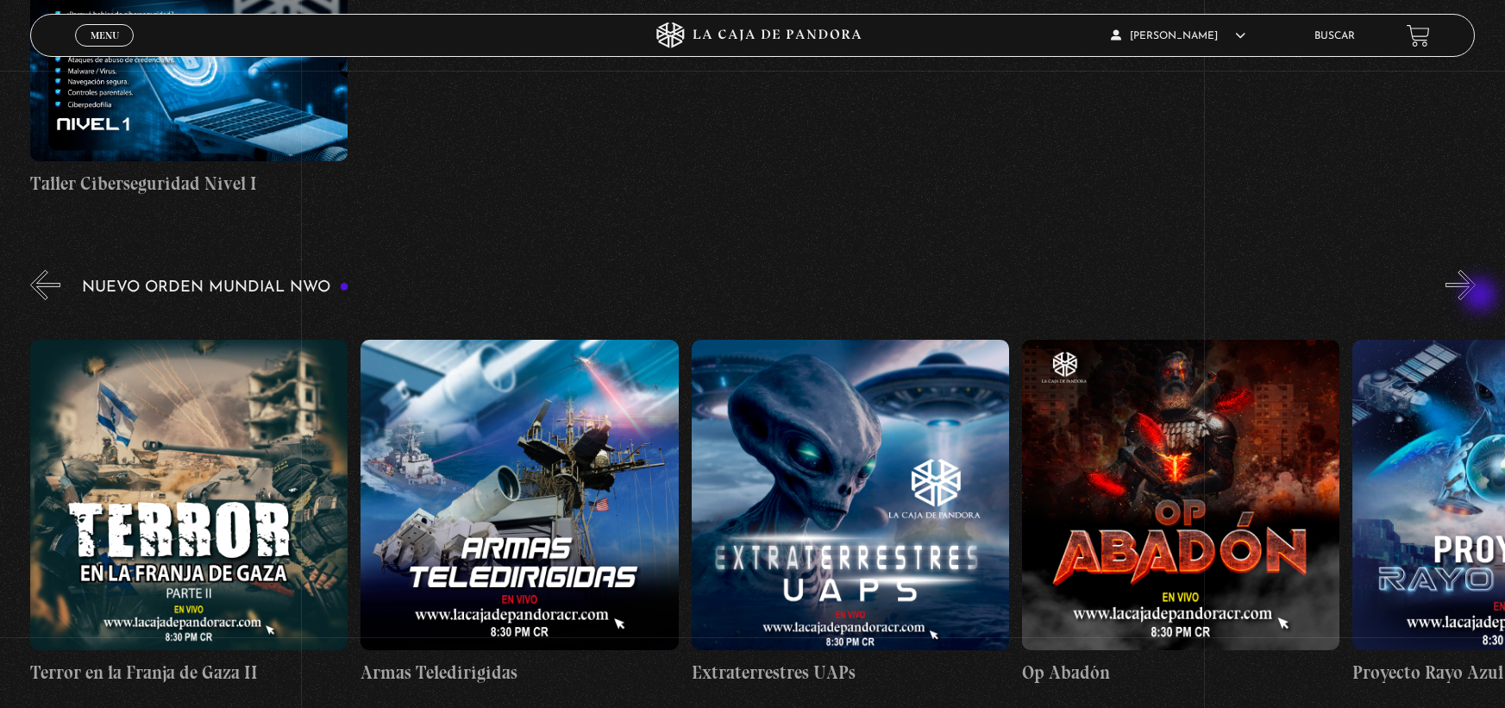
click at [1476, 297] on button "»" at bounding box center [1460, 285] width 30 height 30
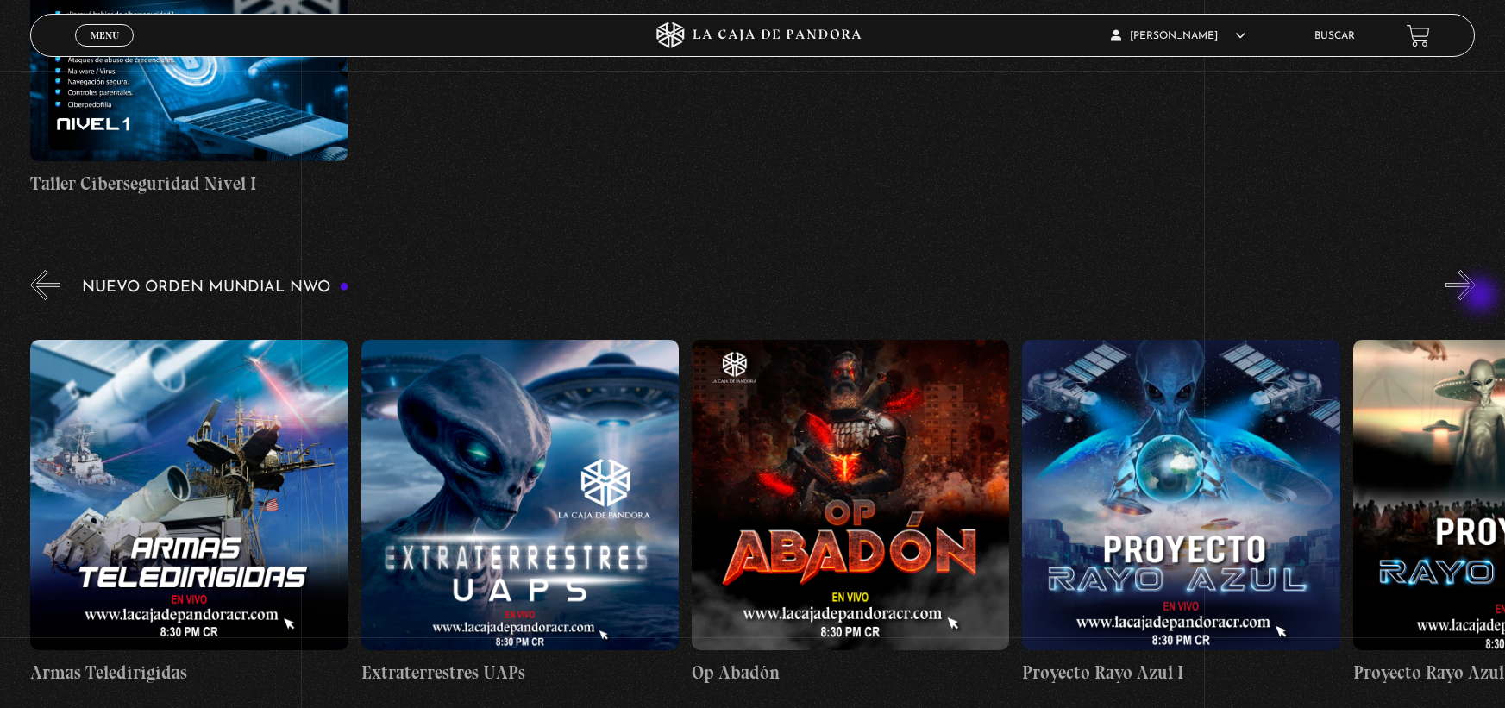
click at [1476, 297] on button "»" at bounding box center [1460, 285] width 30 height 30
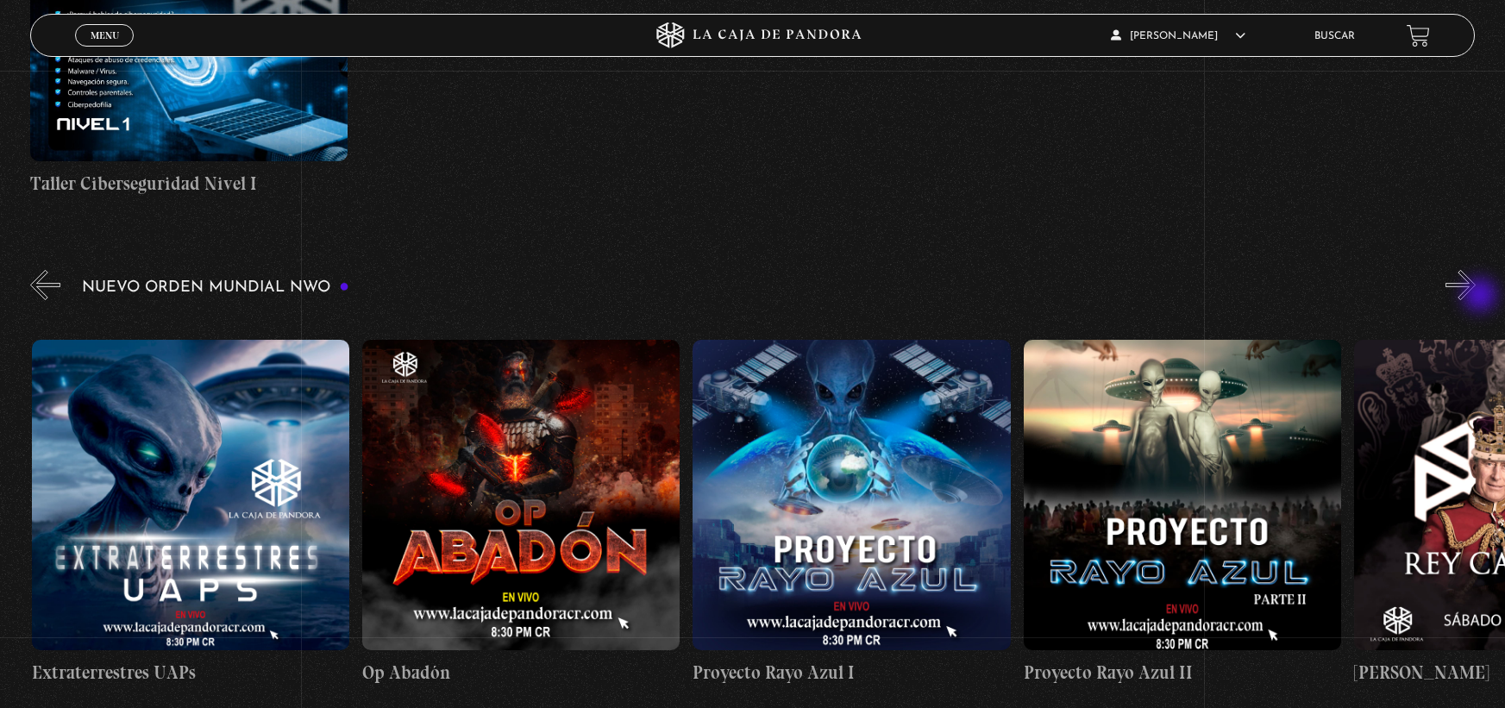
click at [1476, 297] on button "»" at bounding box center [1460, 285] width 30 height 30
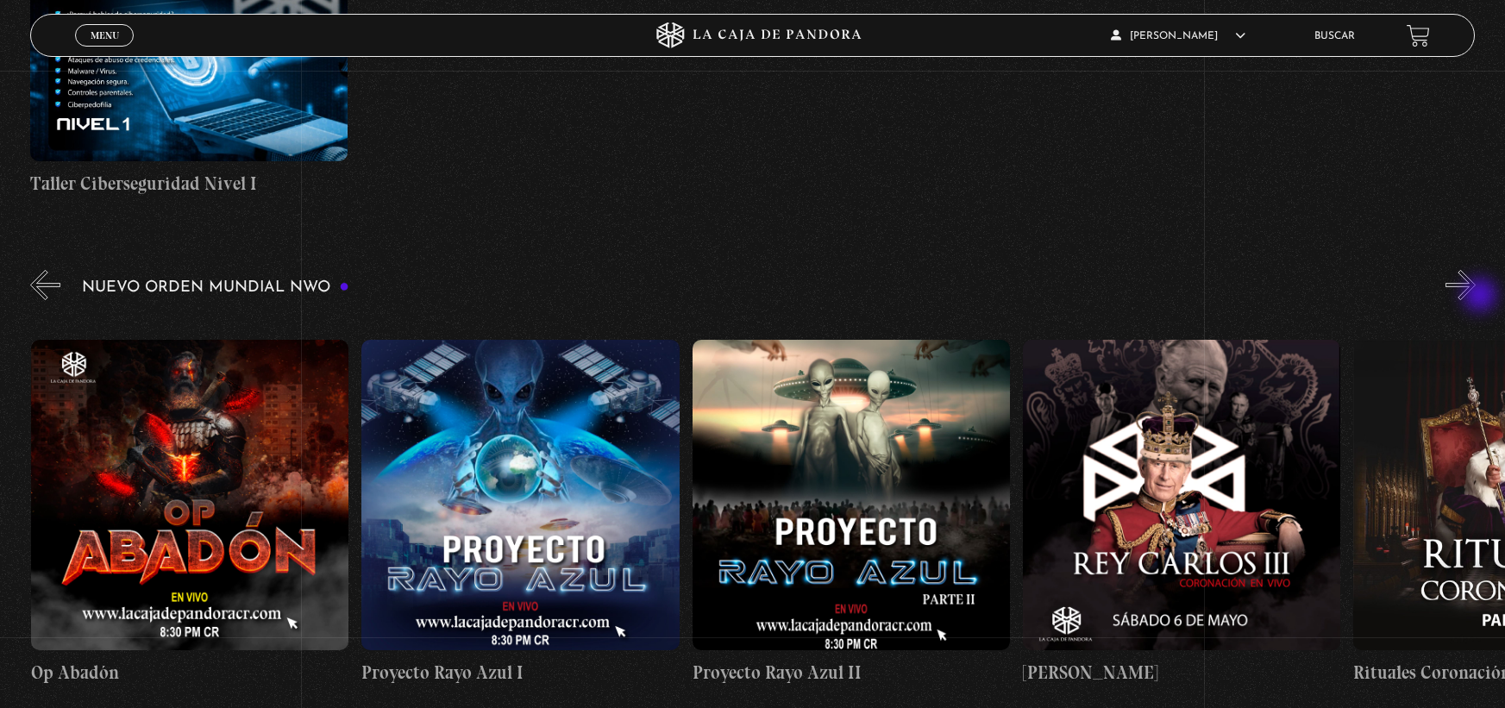
click at [1476, 297] on button "»" at bounding box center [1460, 285] width 30 height 30
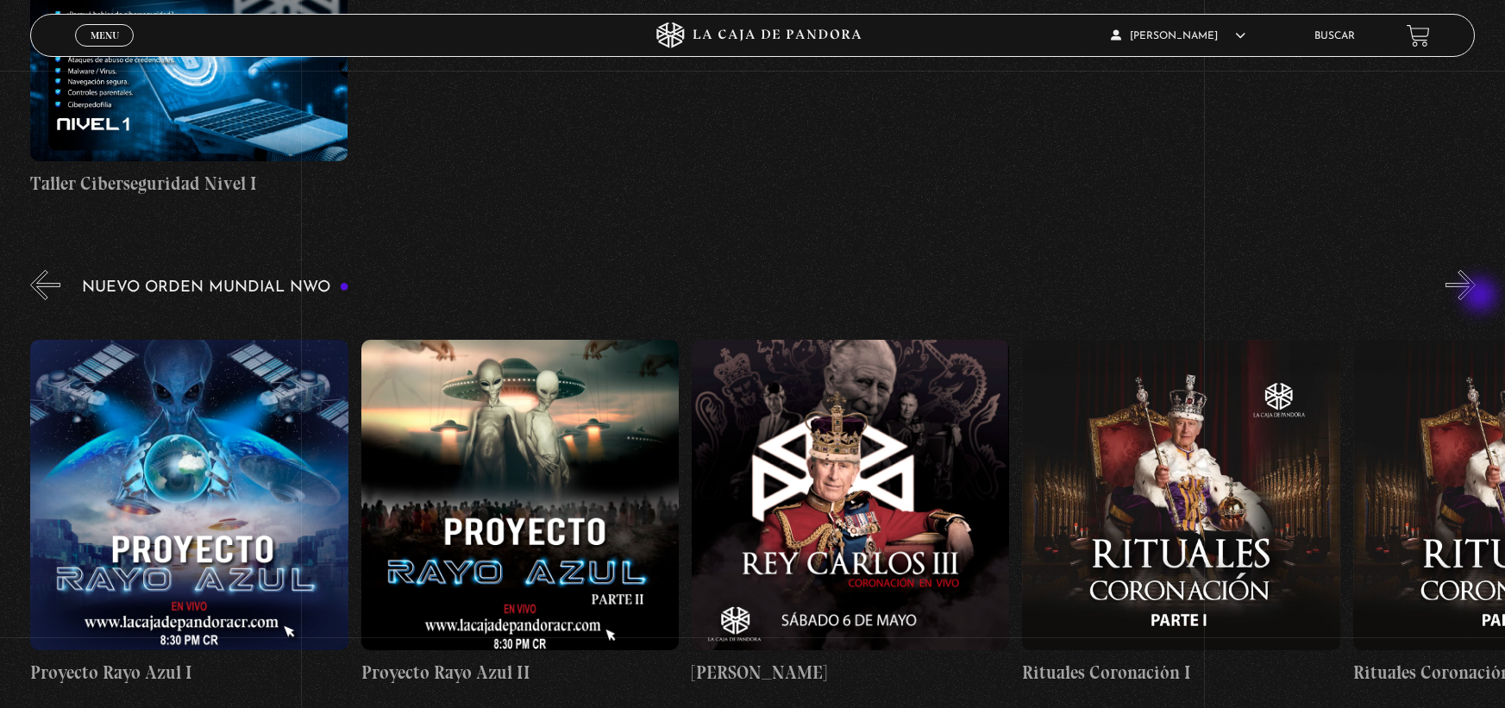
click at [1476, 297] on button "»" at bounding box center [1460, 285] width 30 height 30
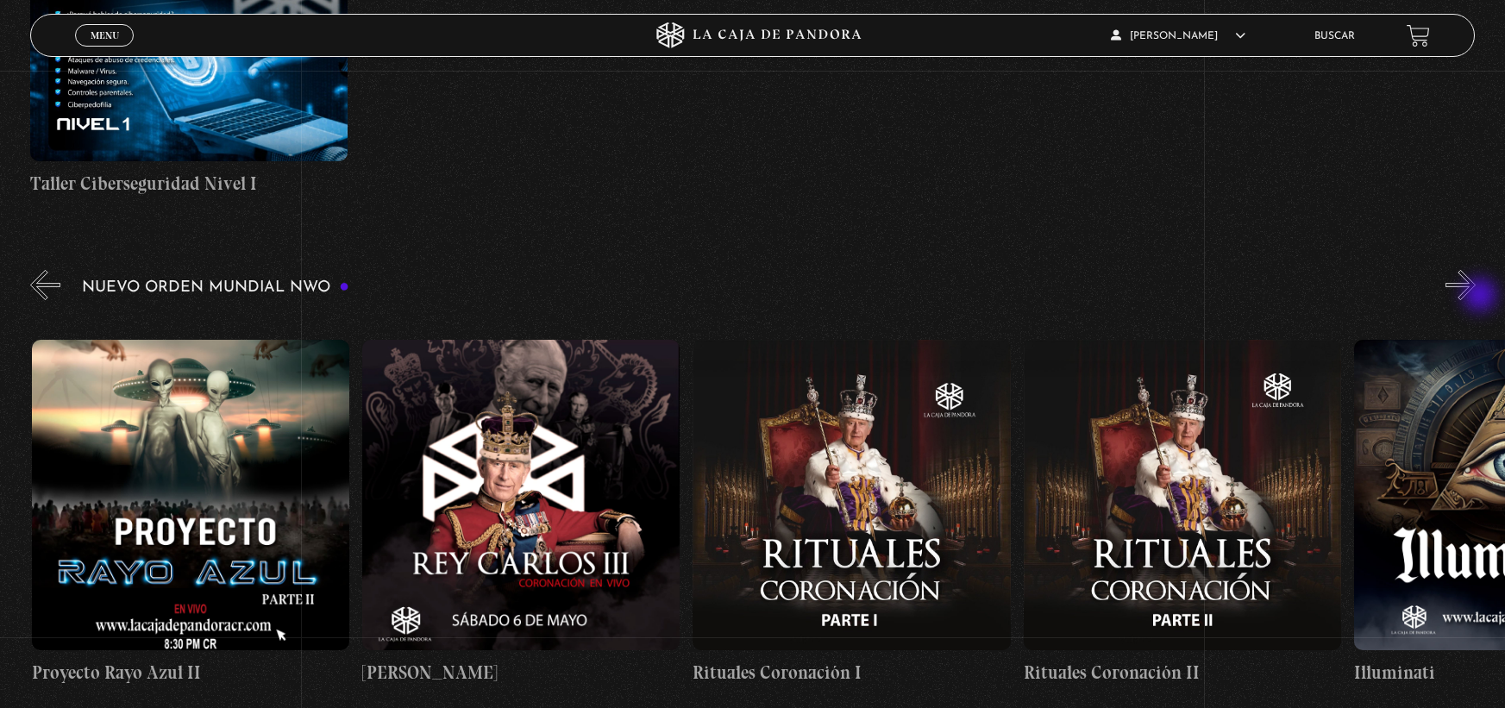
click at [1476, 297] on button "»" at bounding box center [1460, 285] width 30 height 30
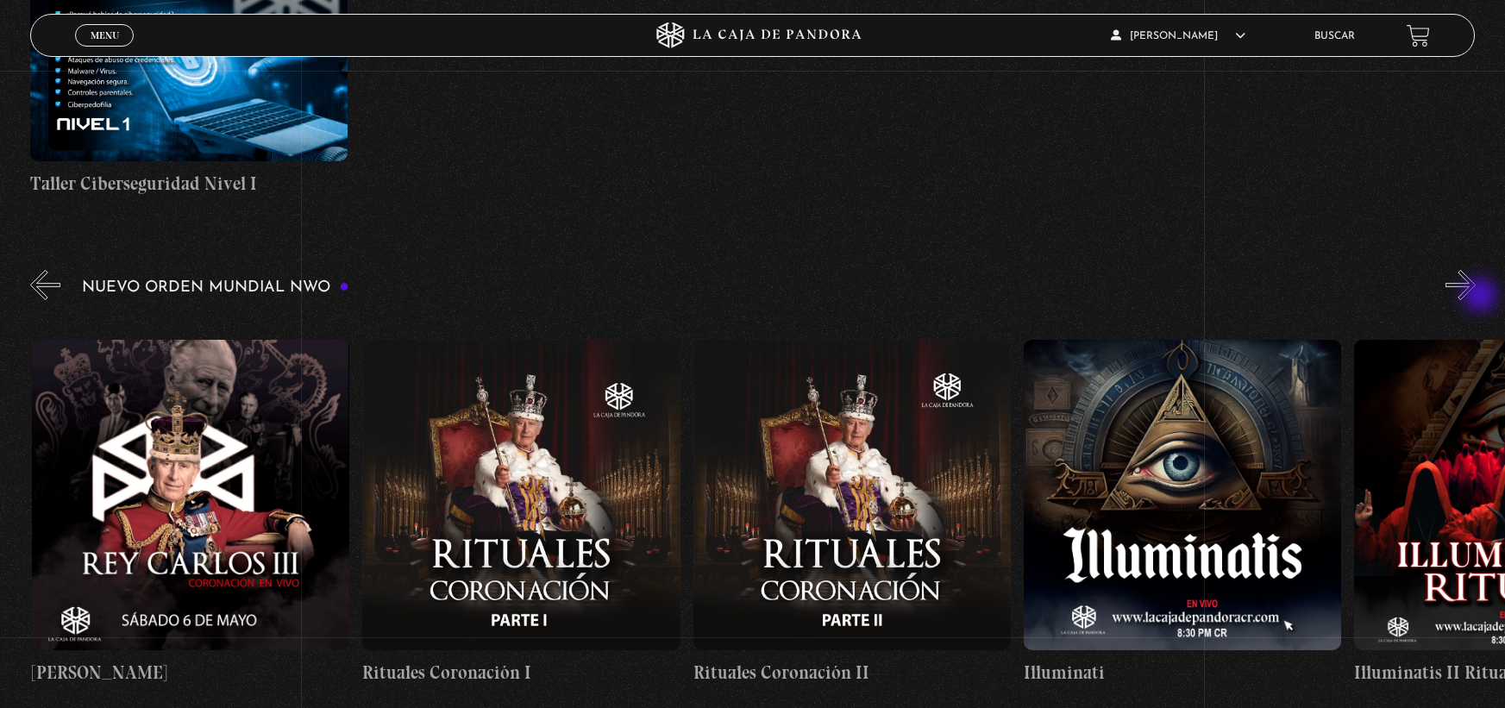
click at [1476, 297] on button "»" at bounding box center [1460, 285] width 30 height 30
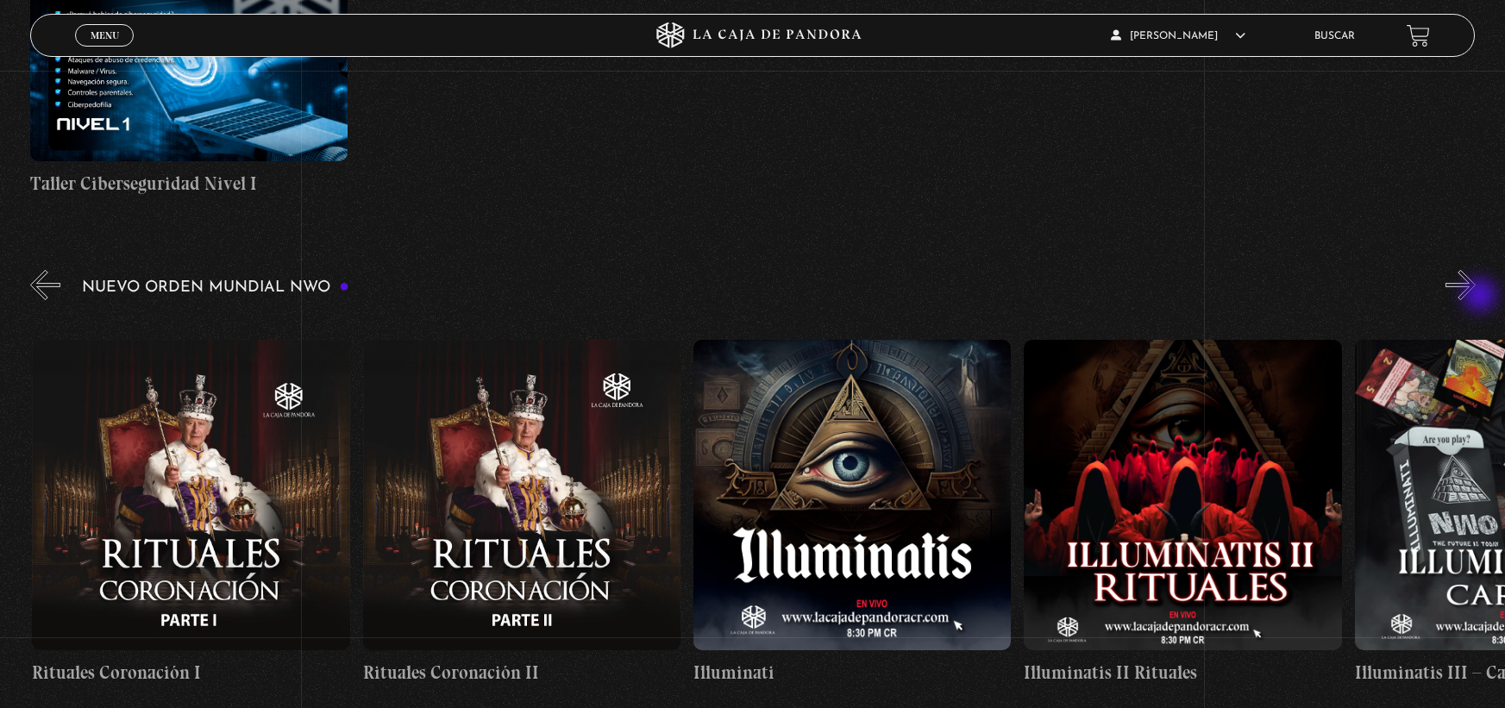
click at [1476, 297] on button "»" at bounding box center [1460, 285] width 30 height 30
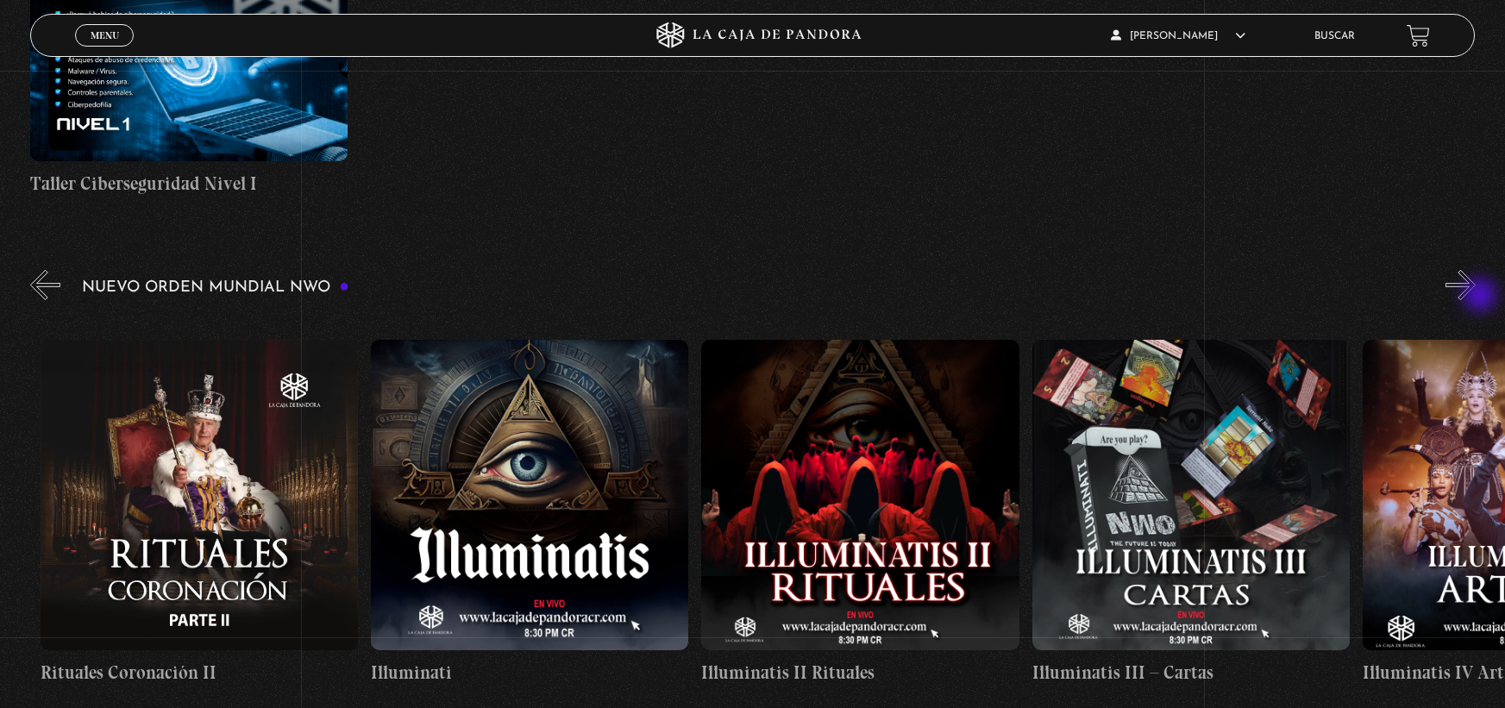
click at [1476, 297] on button "»" at bounding box center [1460, 285] width 30 height 30
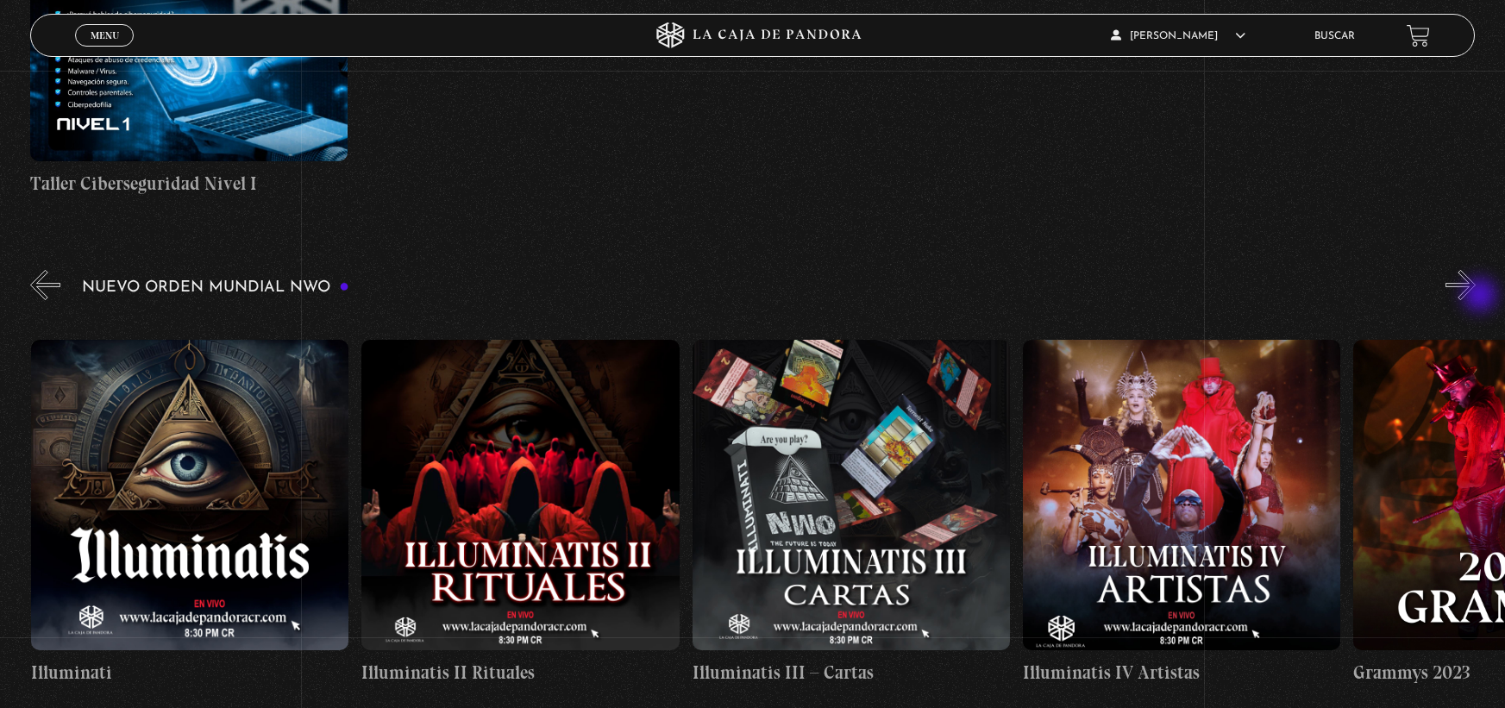
scroll to position [0, 10248]
click at [1476, 297] on button "»" at bounding box center [1460, 285] width 30 height 30
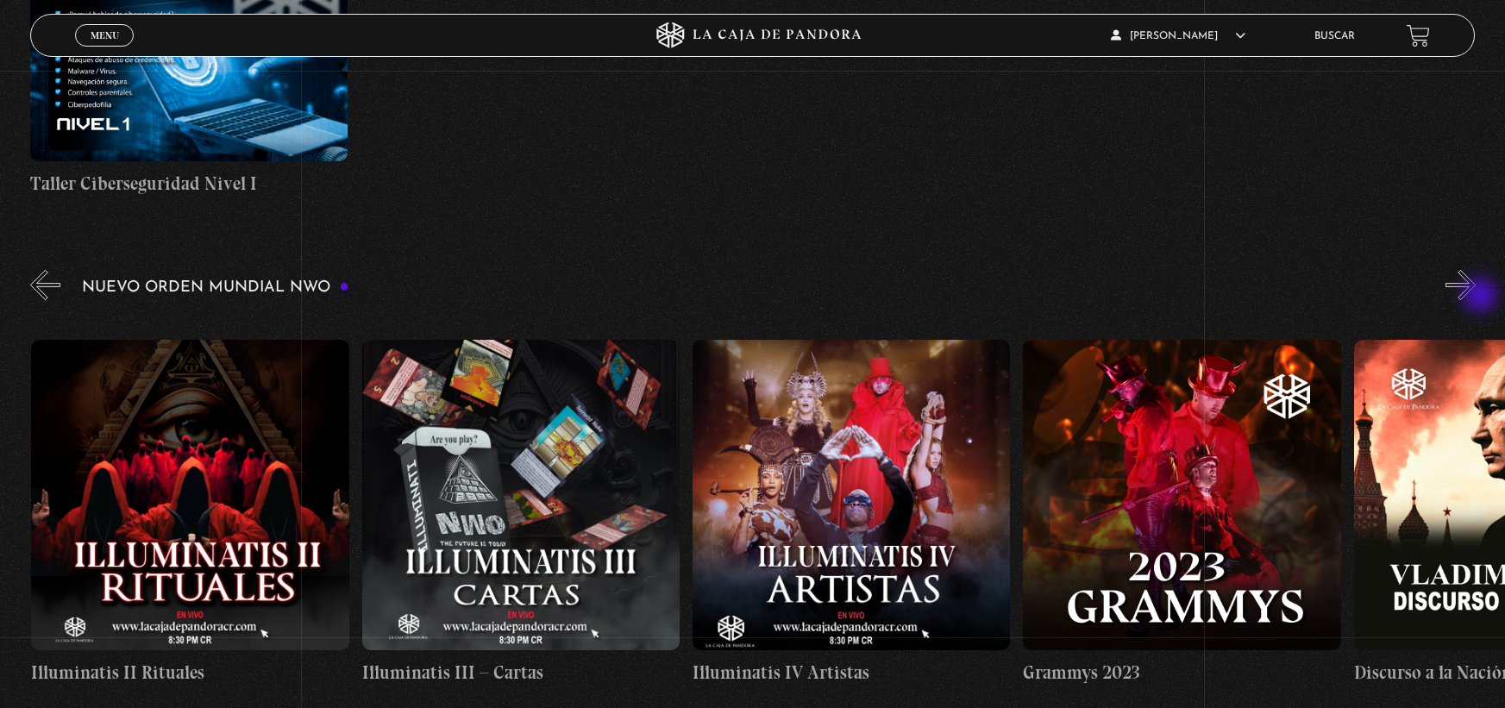
click at [1476, 297] on button "»" at bounding box center [1460, 285] width 30 height 30
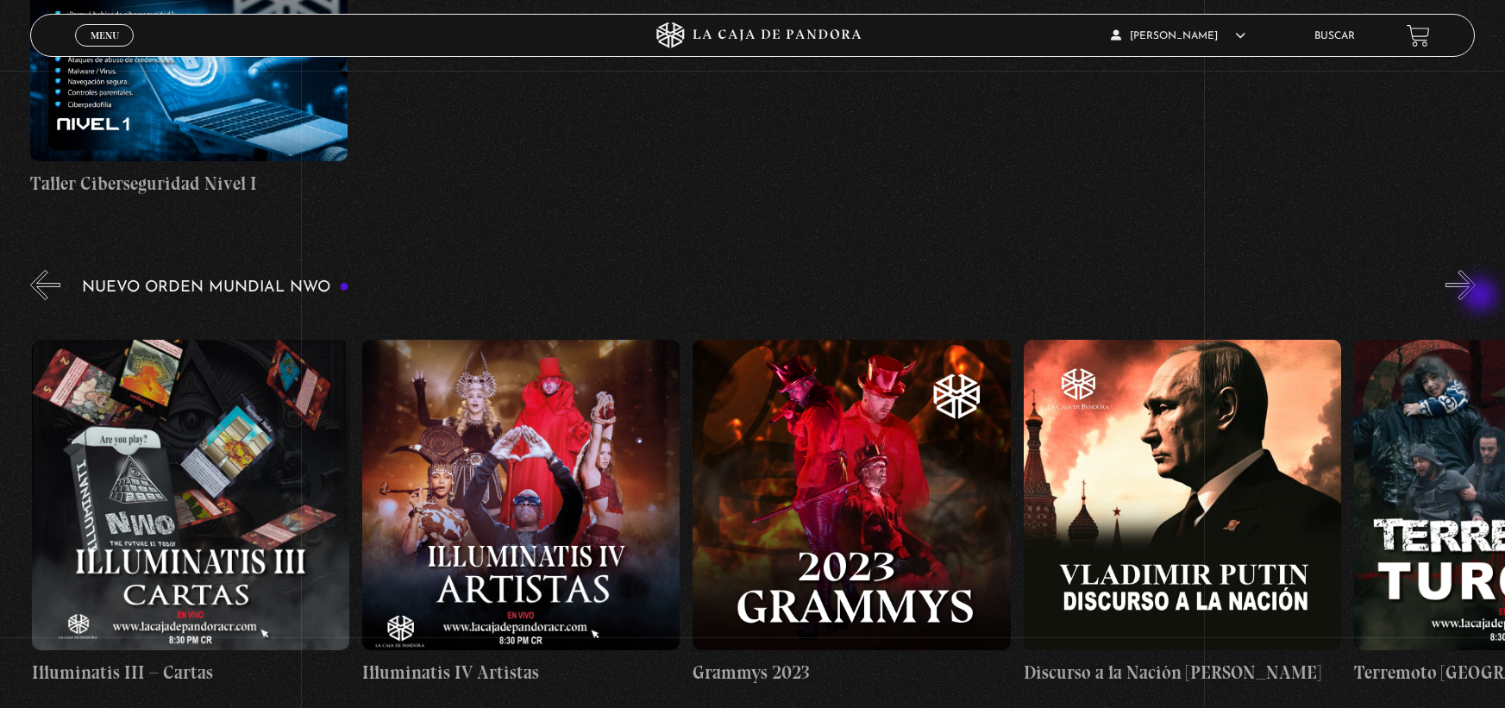
click at [1476, 297] on button "»" at bounding box center [1460, 285] width 30 height 30
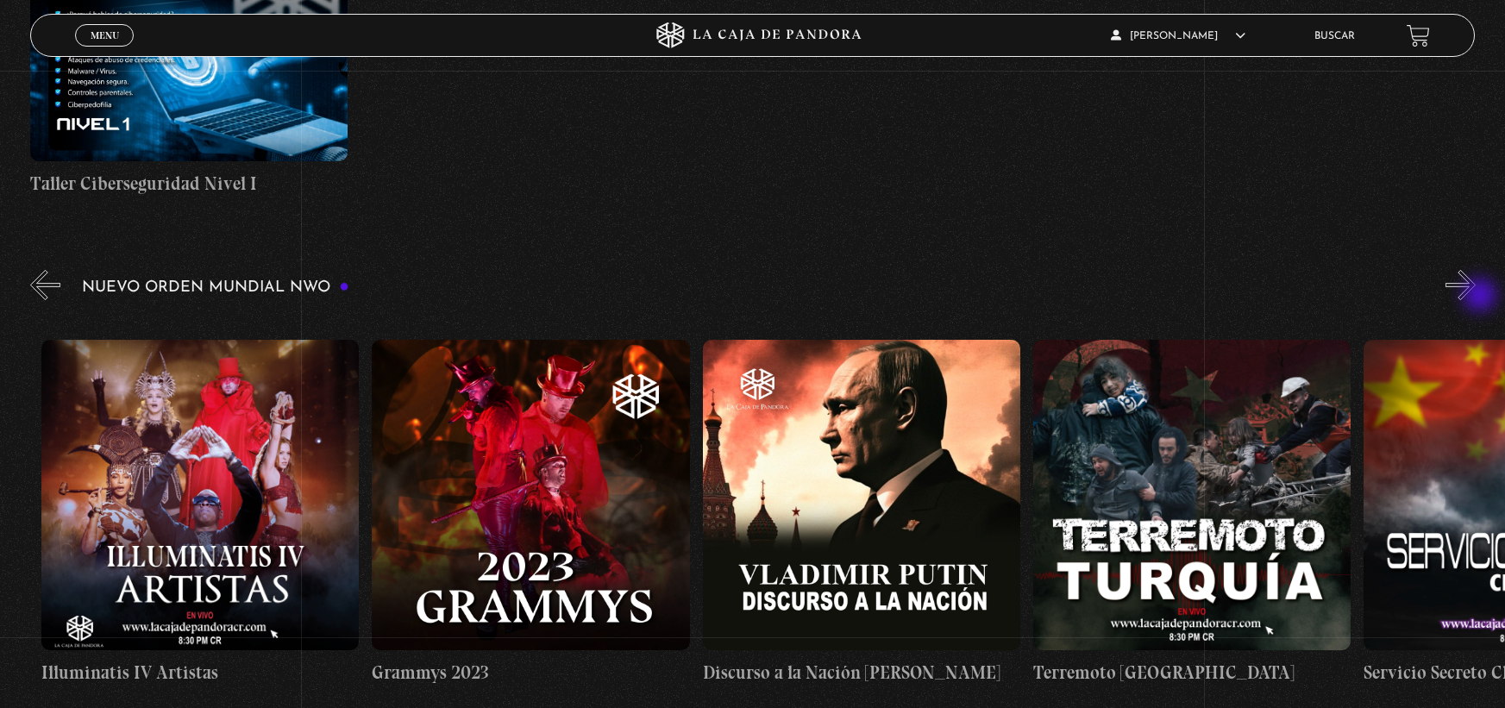
click at [1476, 297] on button "»" at bounding box center [1460, 285] width 30 height 30
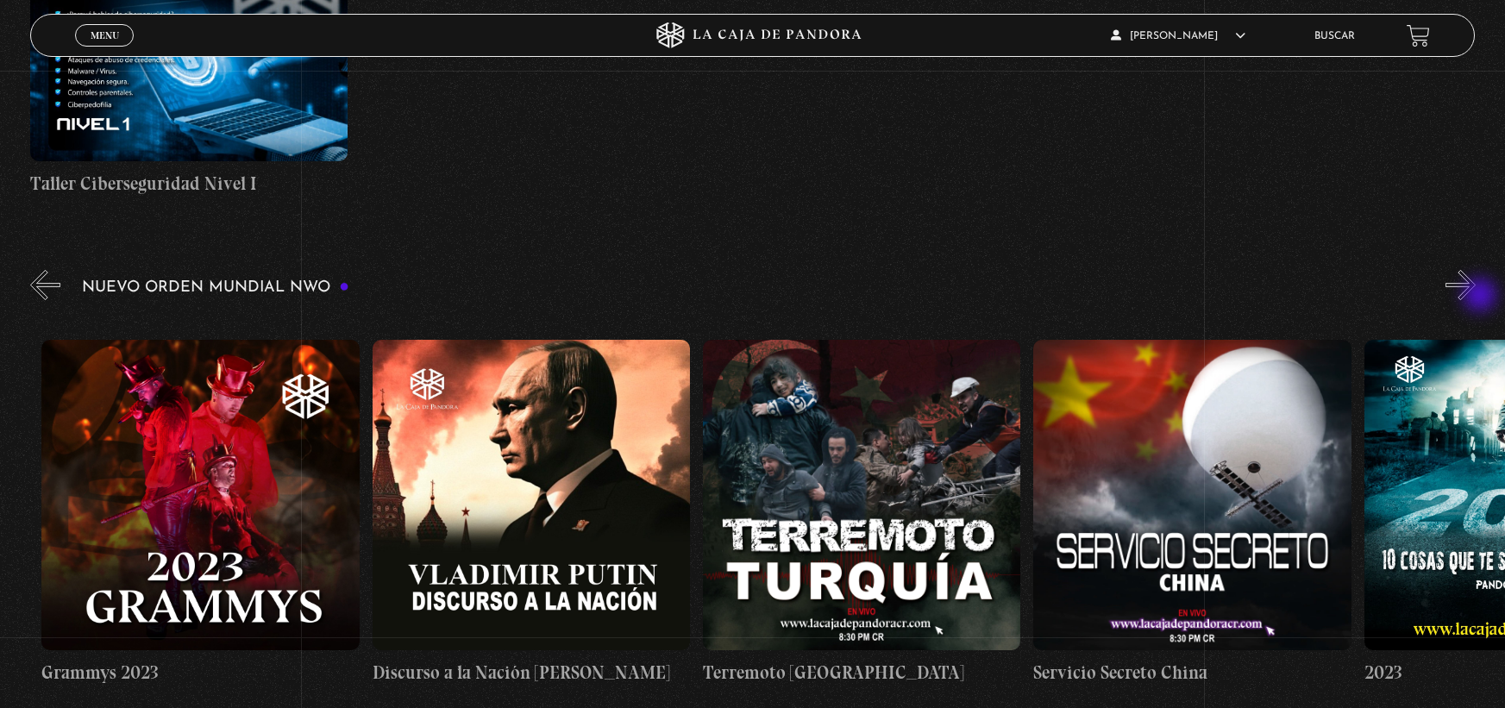
click at [1476, 297] on button "»" at bounding box center [1460, 285] width 30 height 30
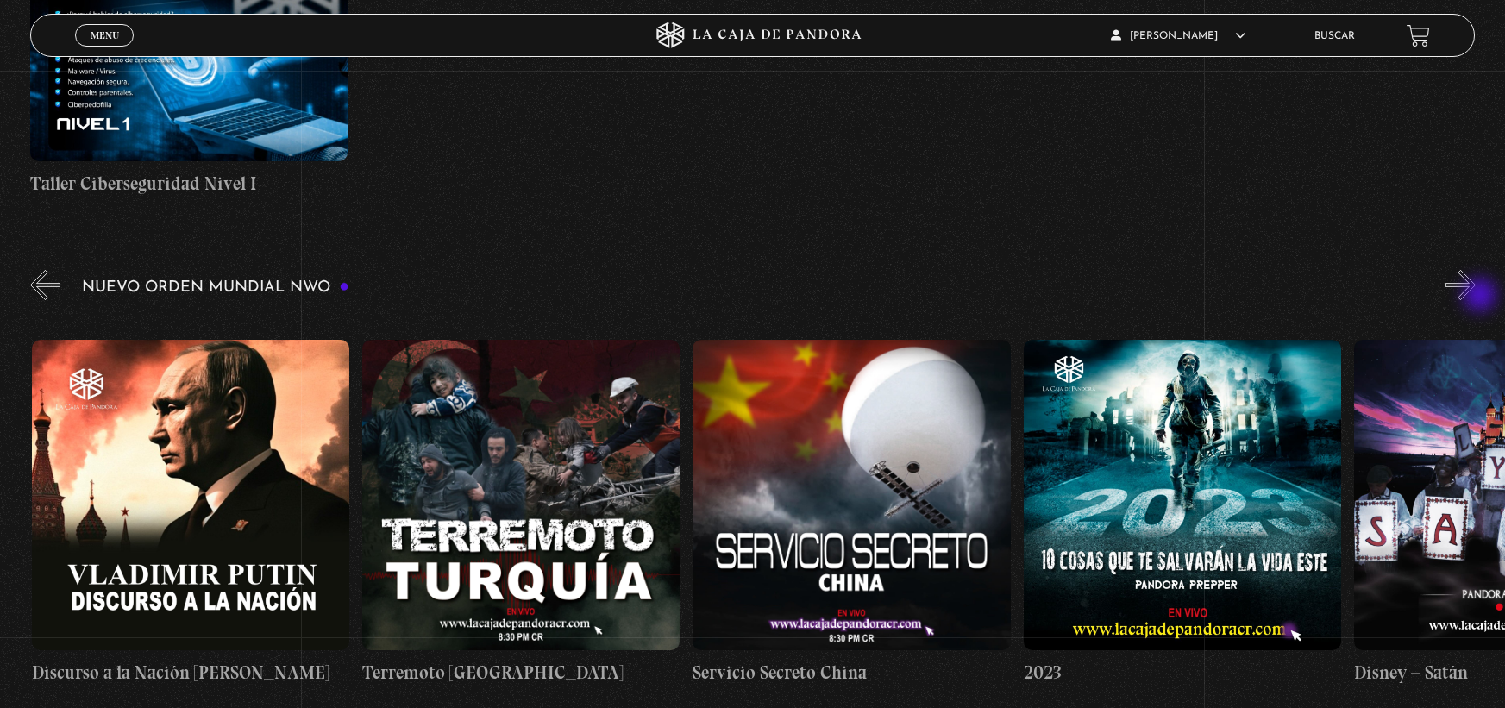
click at [1476, 297] on button "»" at bounding box center [1460, 285] width 30 height 30
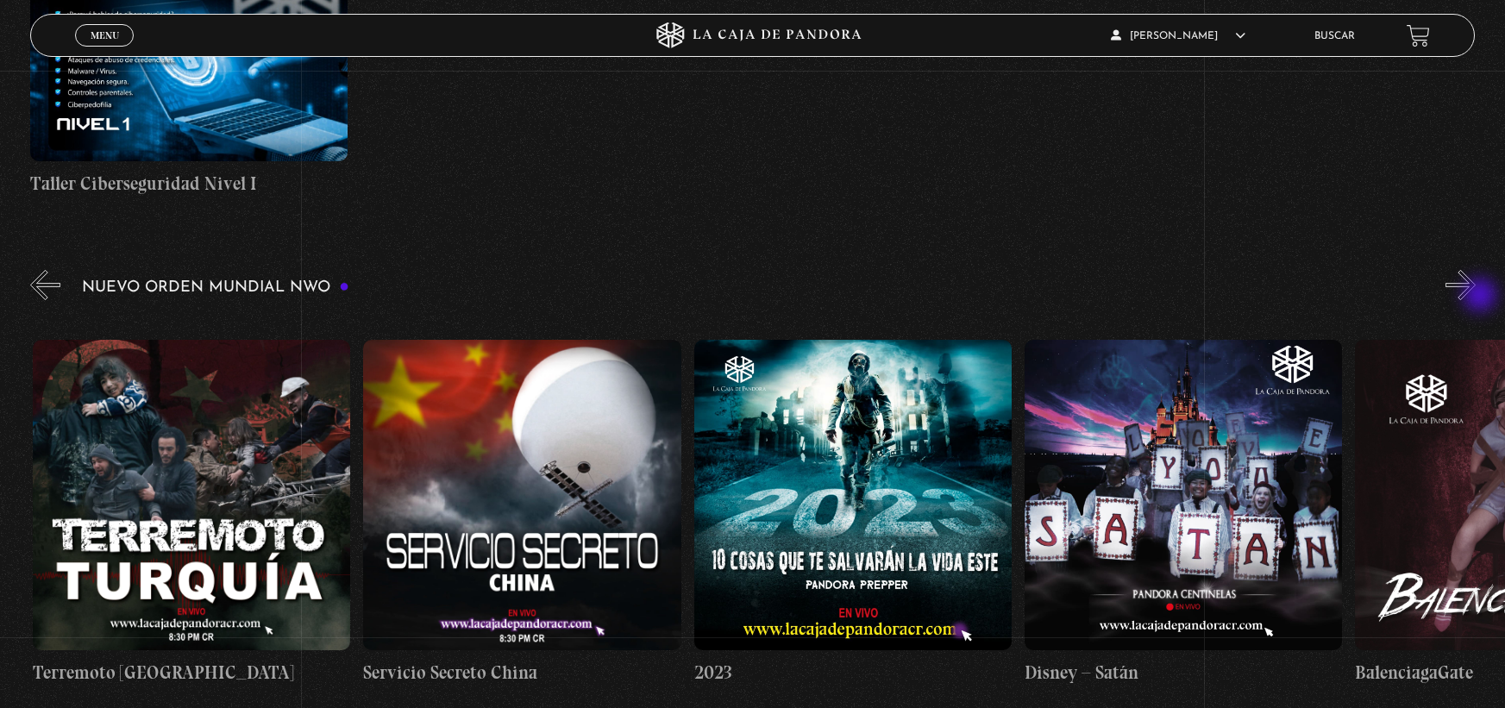
click at [1476, 297] on button "»" at bounding box center [1460, 285] width 30 height 30
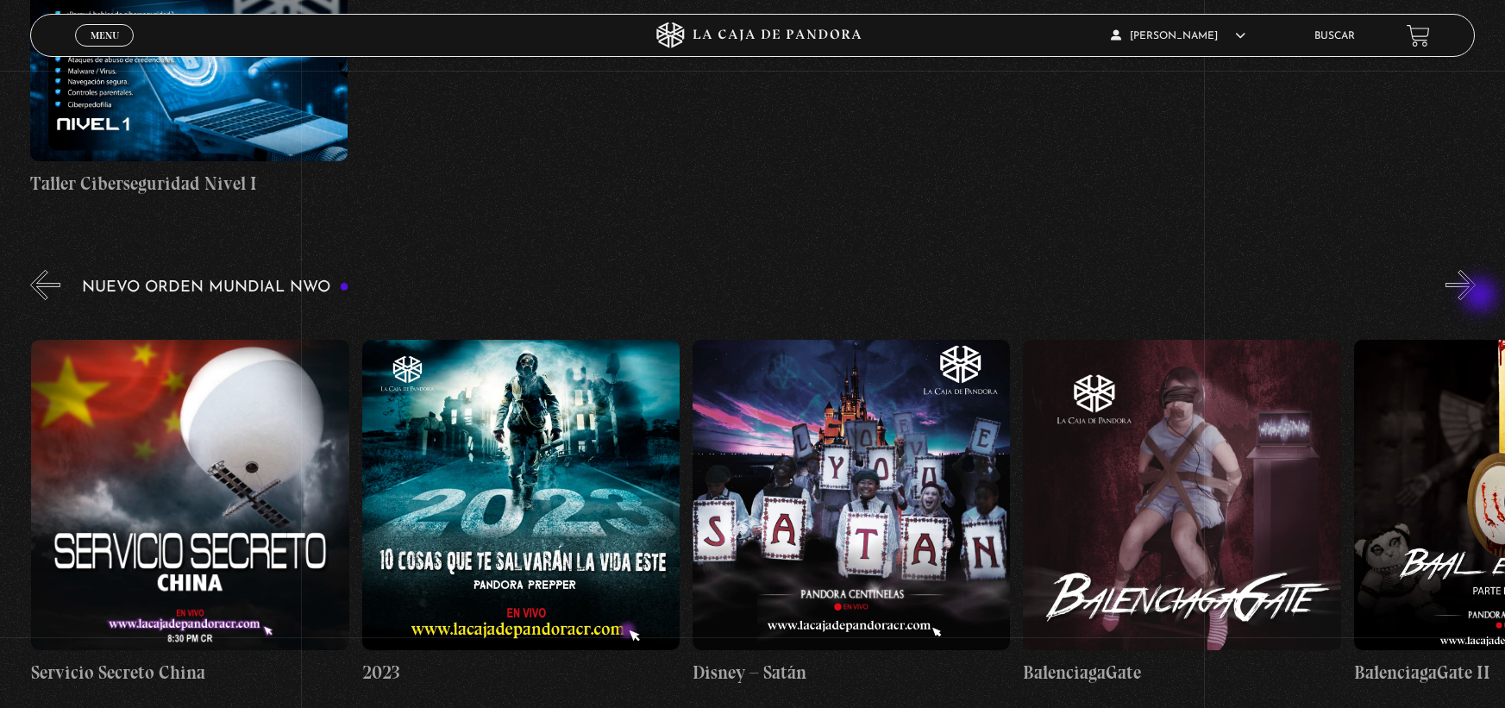
click at [1476, 297] on button "»" at bounding box center [1460, 285] width 30 height 30
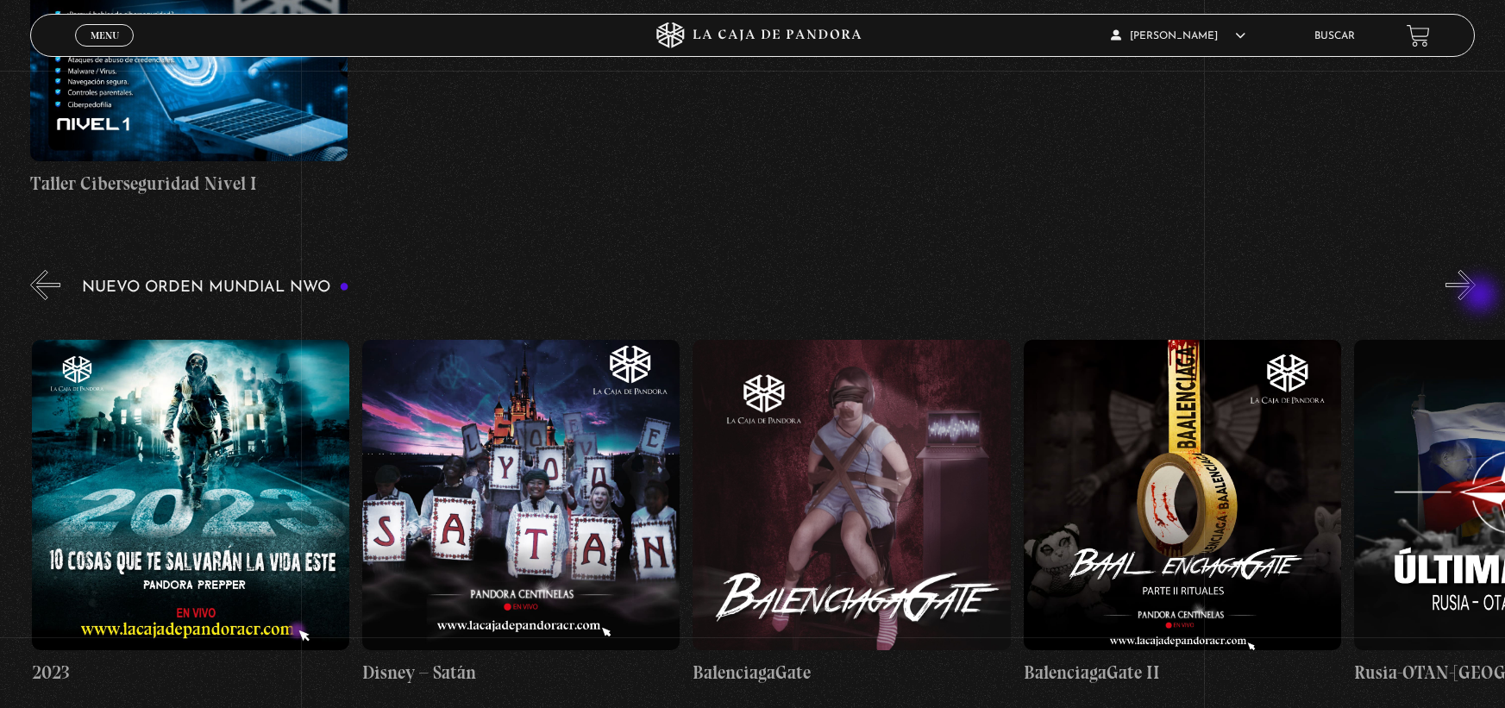
click at [1476, 297] on button "»" at bounding box center [1460, 285] width 30 height 30
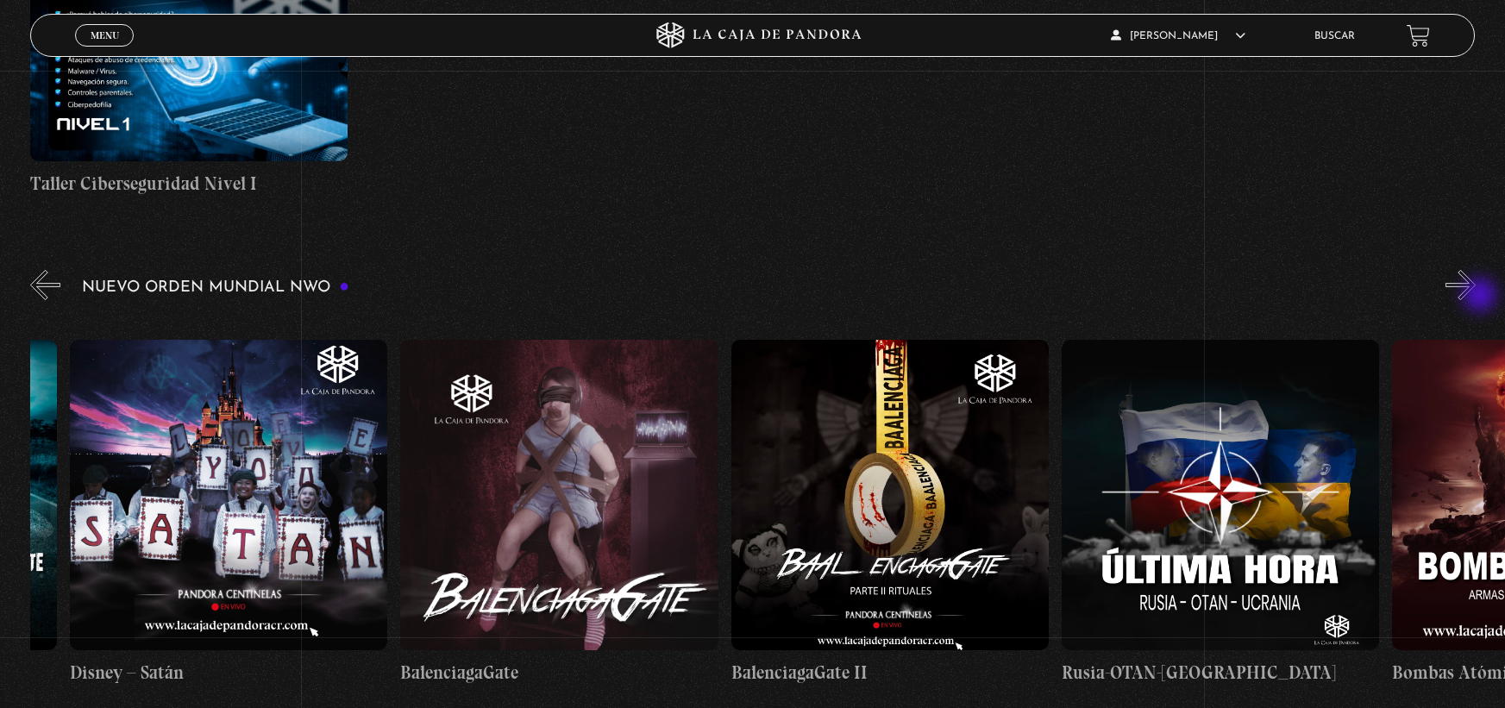
click at [1476, 297] on button "»" at bounding box center [1460, 285] width 30 height 30
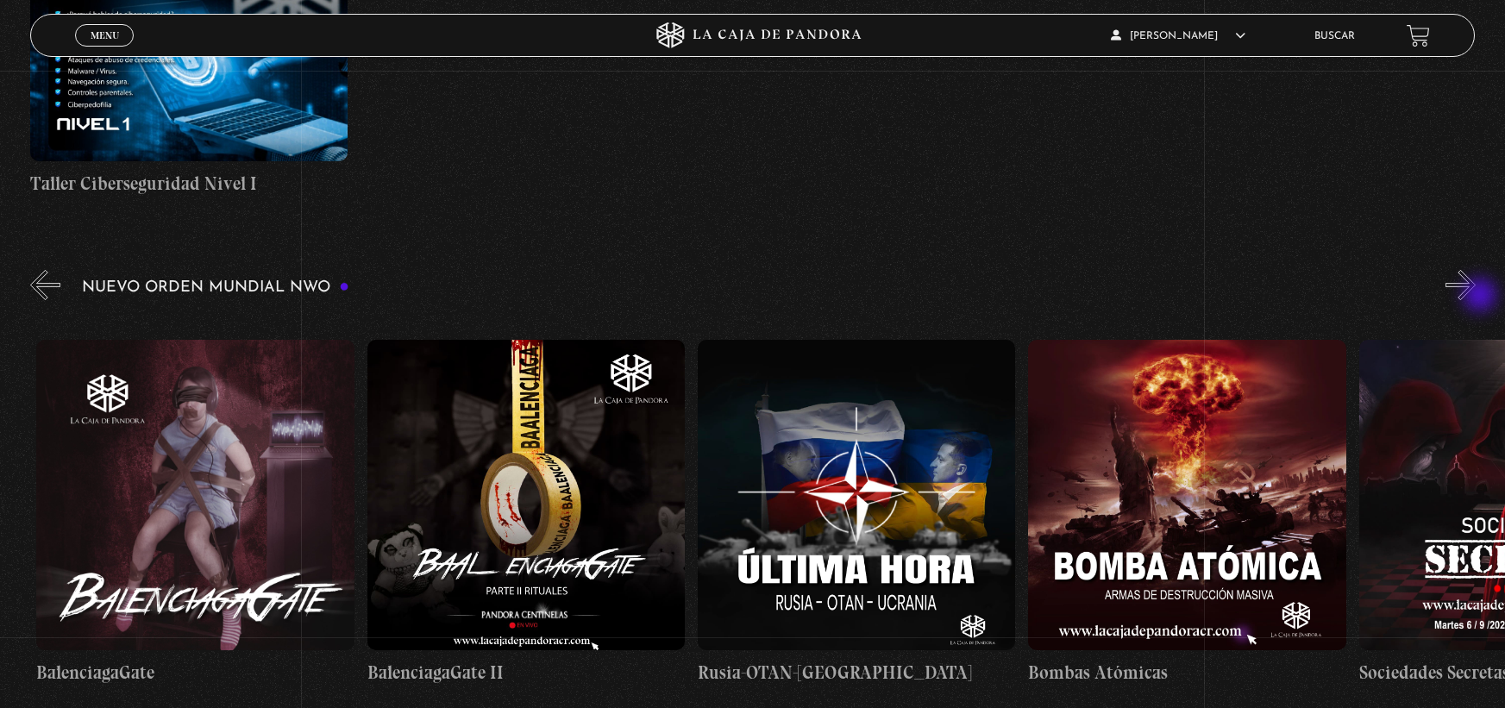
click at [1476, 297] on button "»" at bounding box center [1460, 285] width 30 height 30
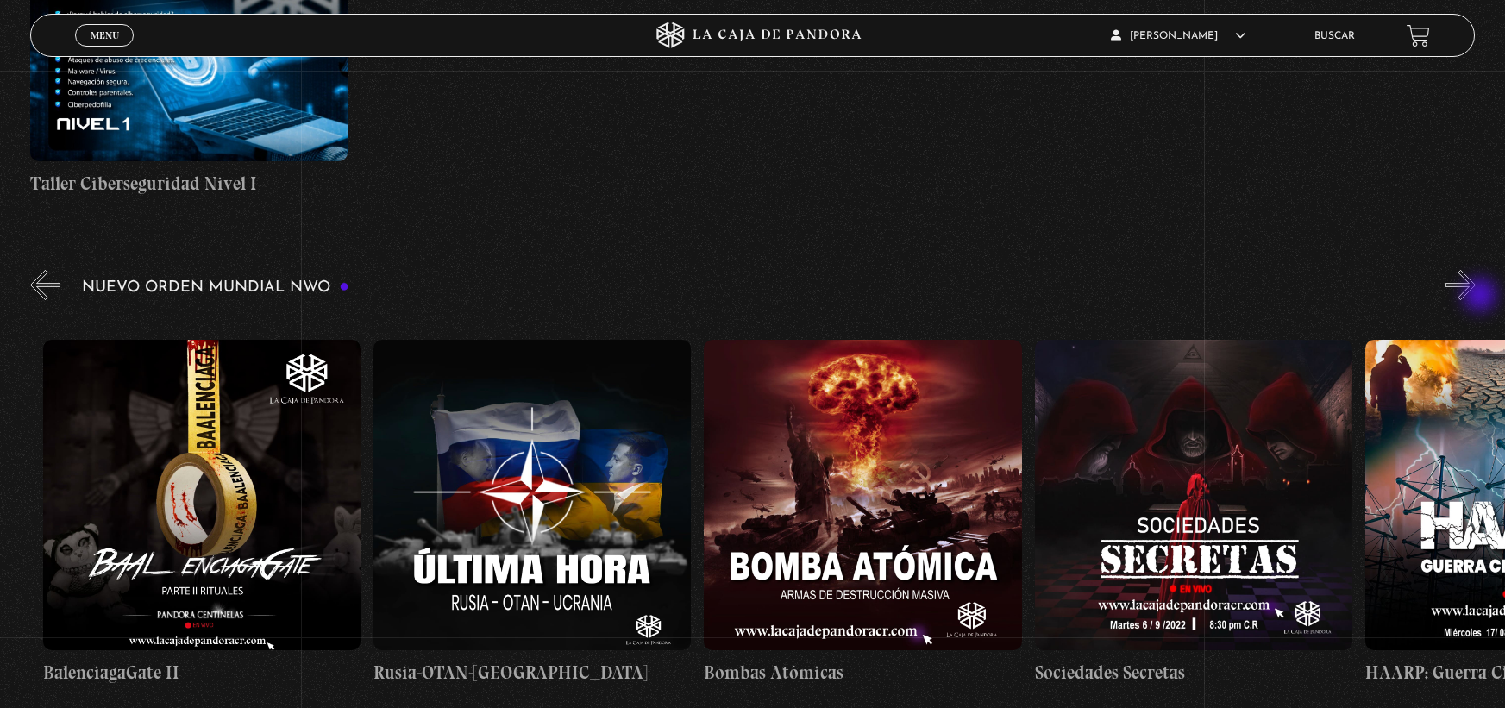
click at [1476, 297] on button "»" at bounding box center [1460, 285] width 30 height 30
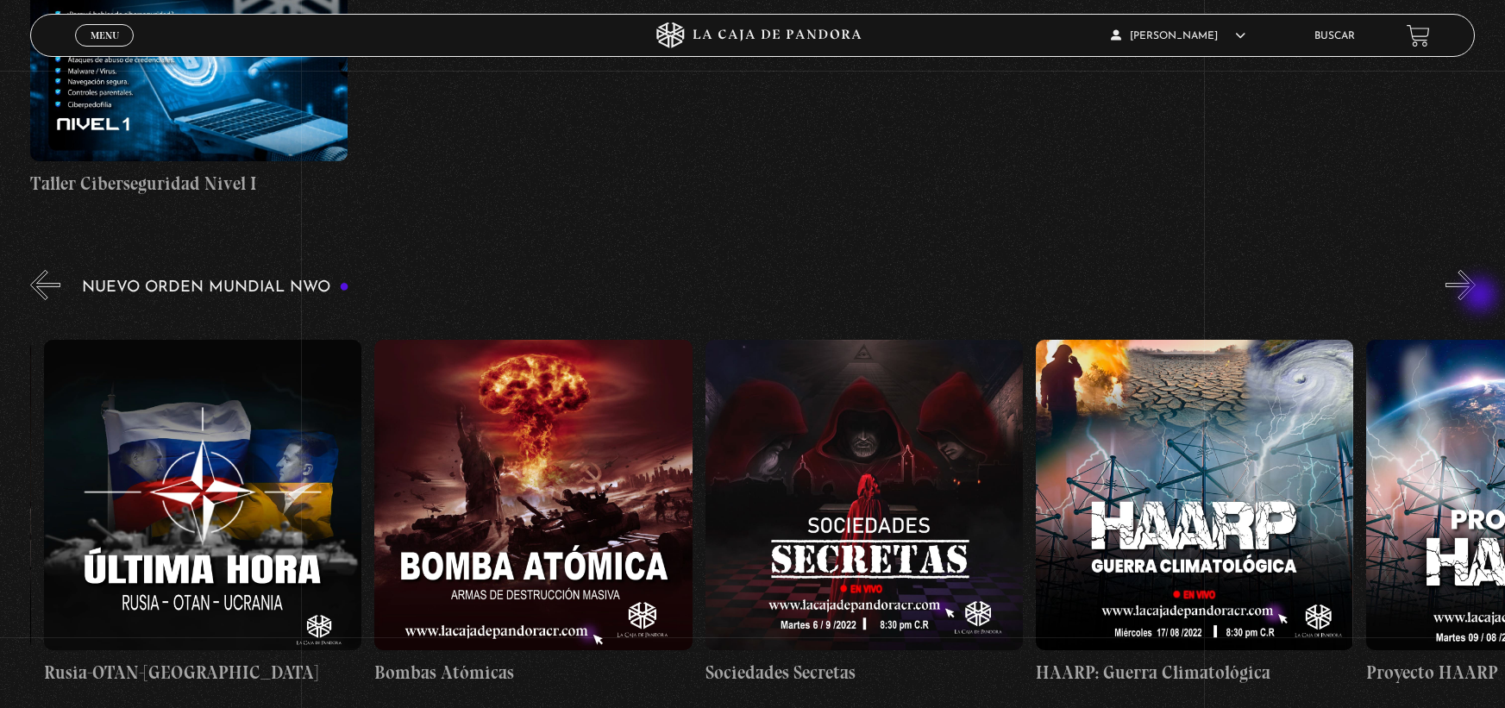
click at [1476, 297] on button "»" at bounding box center [1460, 285] width 30 height 30
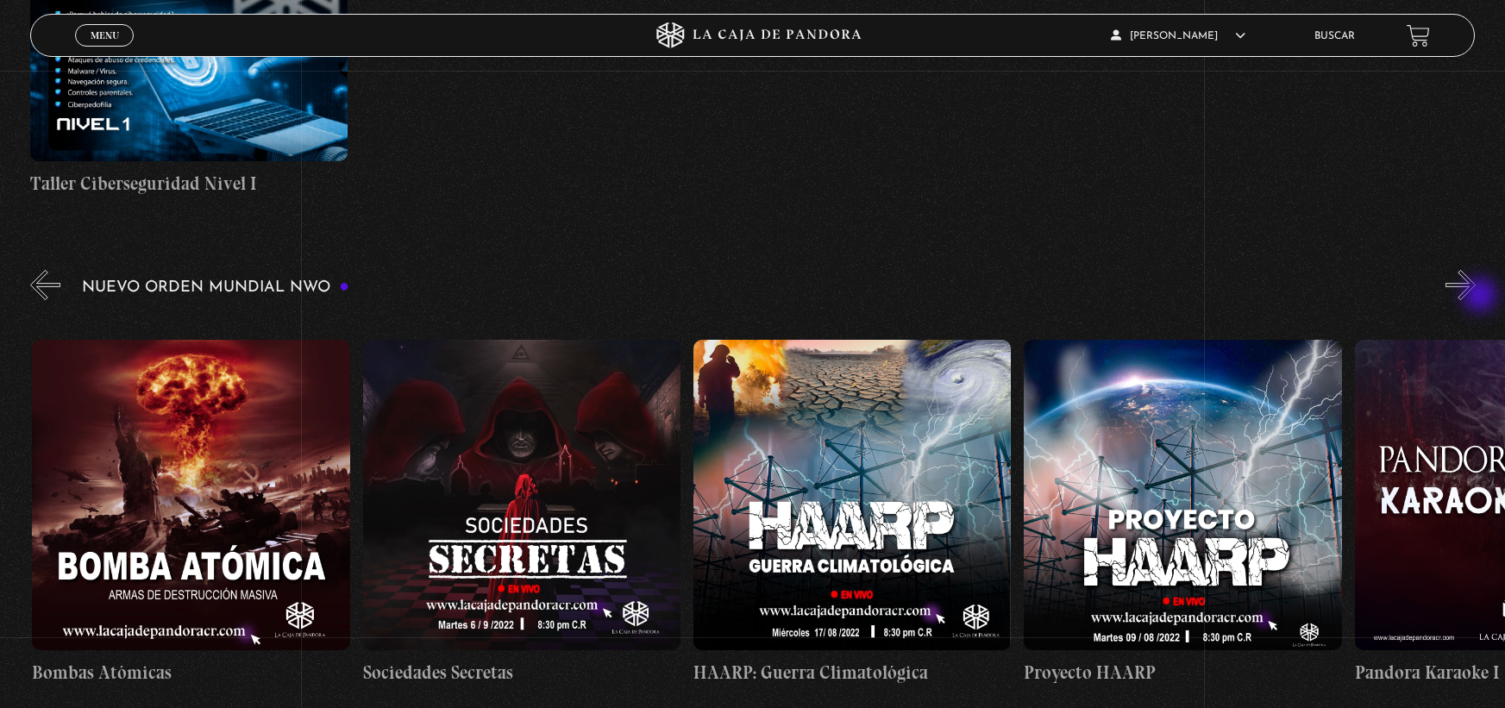
click at [1476, 297] on button "»" at bounding box center [1460, 285] width 30 height 30
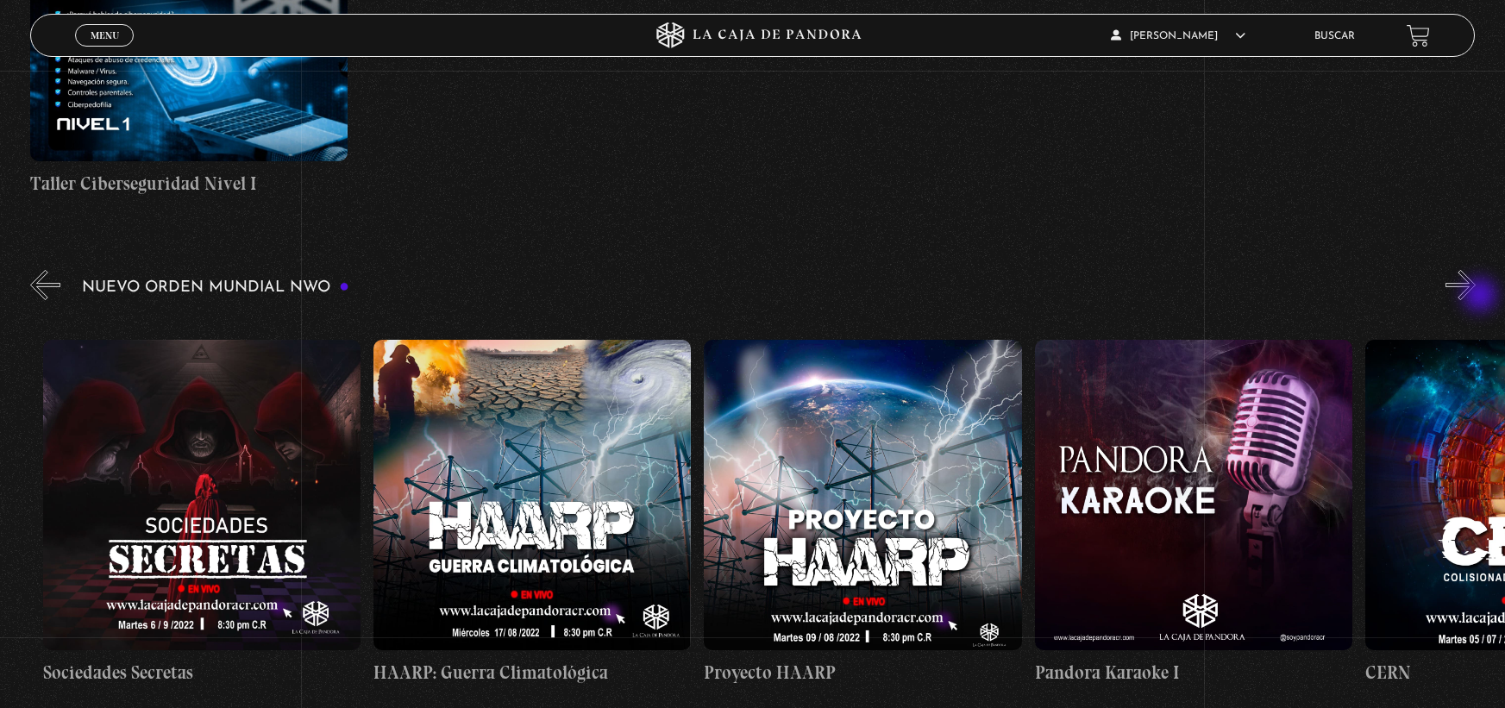
click at [1476, 297] on button "»" at bounding box center [1460, 285] width 30 height 30
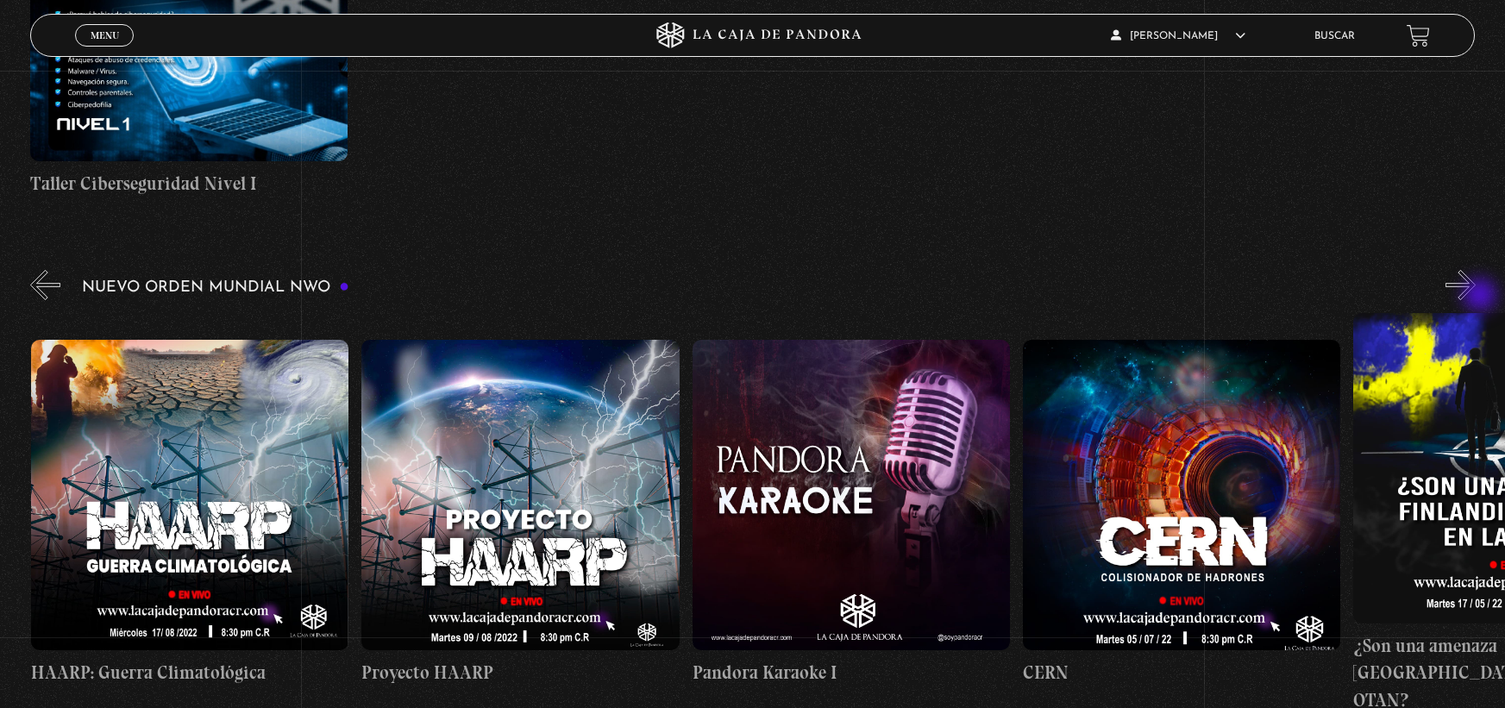
click at [1476, 297] on button "»" at bounding box center [1460, 285] width 30 height 30
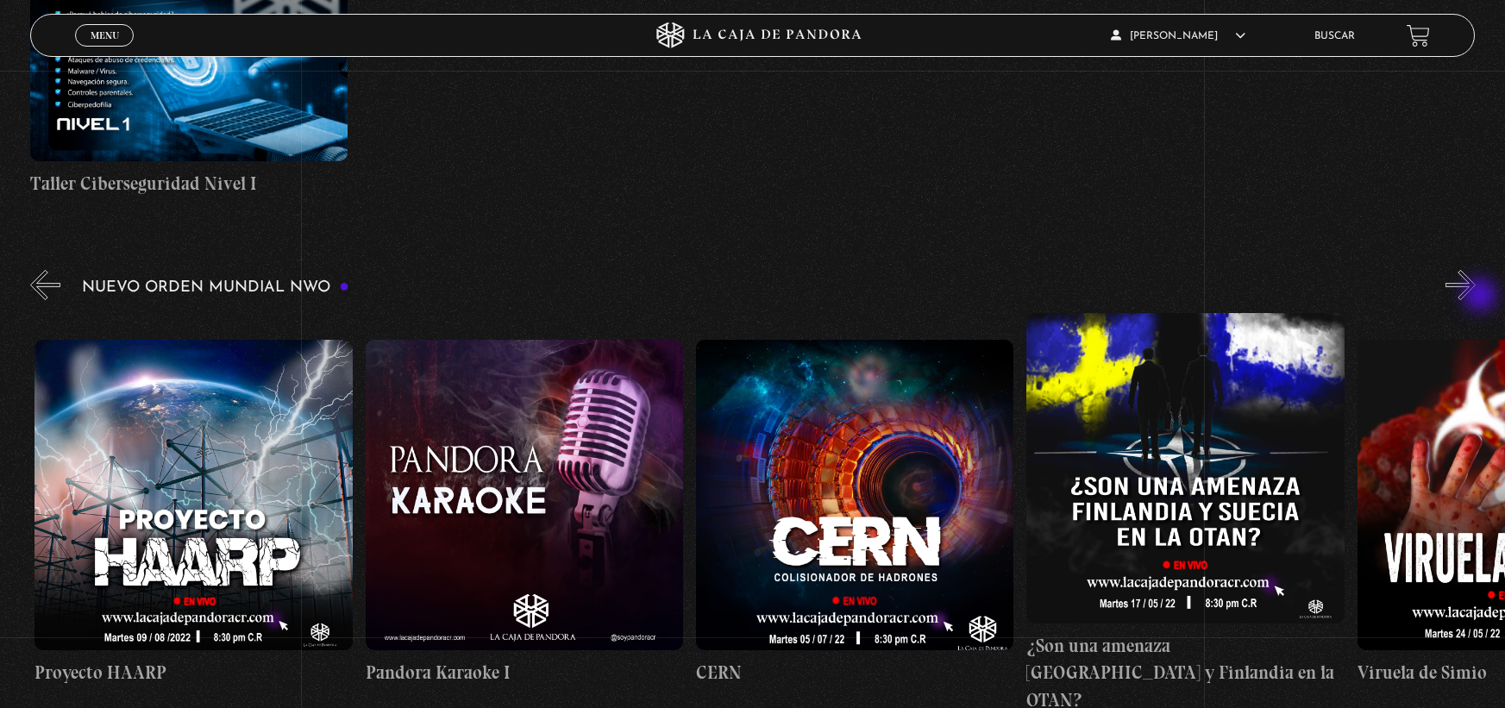
click at [1476, 297] on button "»" at bounding box center [1460, 285] width 30 height 30
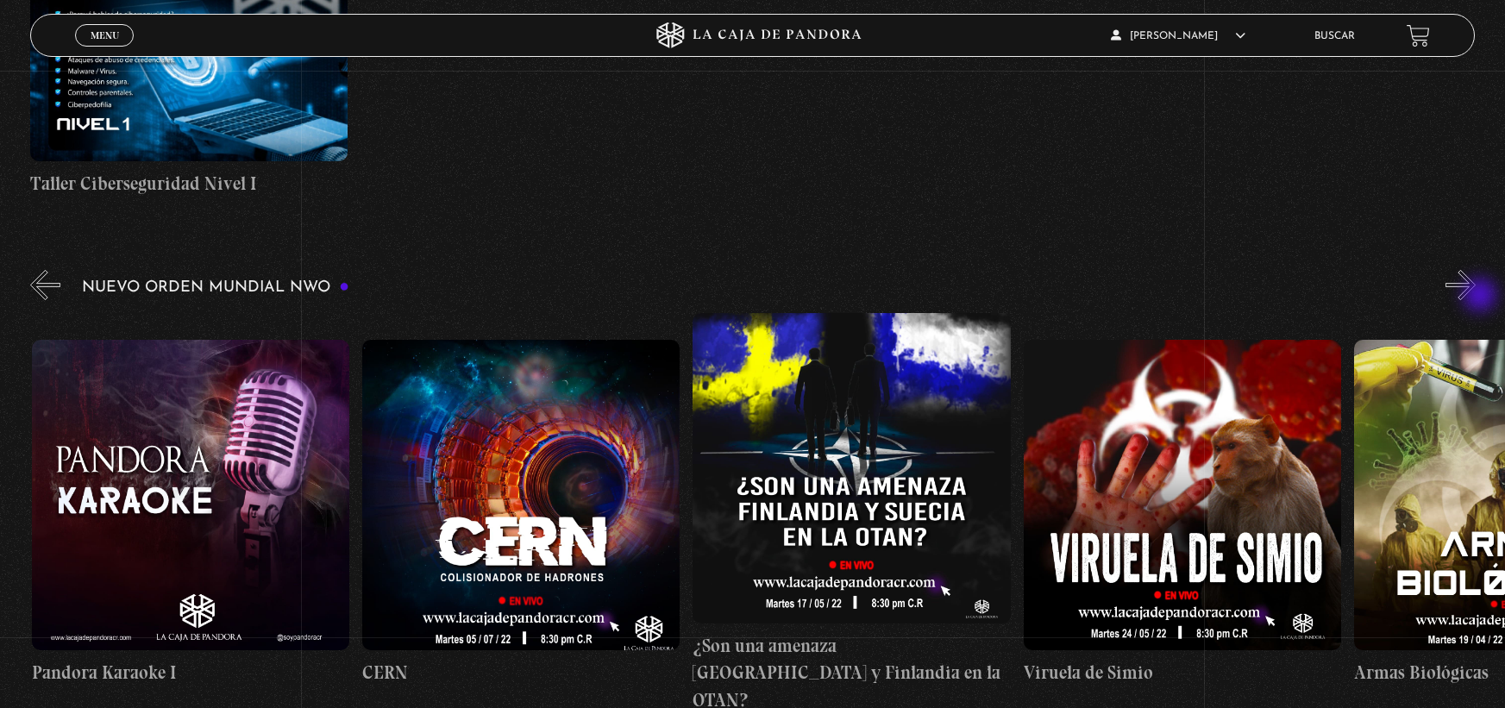
click at [1476, 297] on button "»" at bounding box center [1460, 285] width 30 height 30
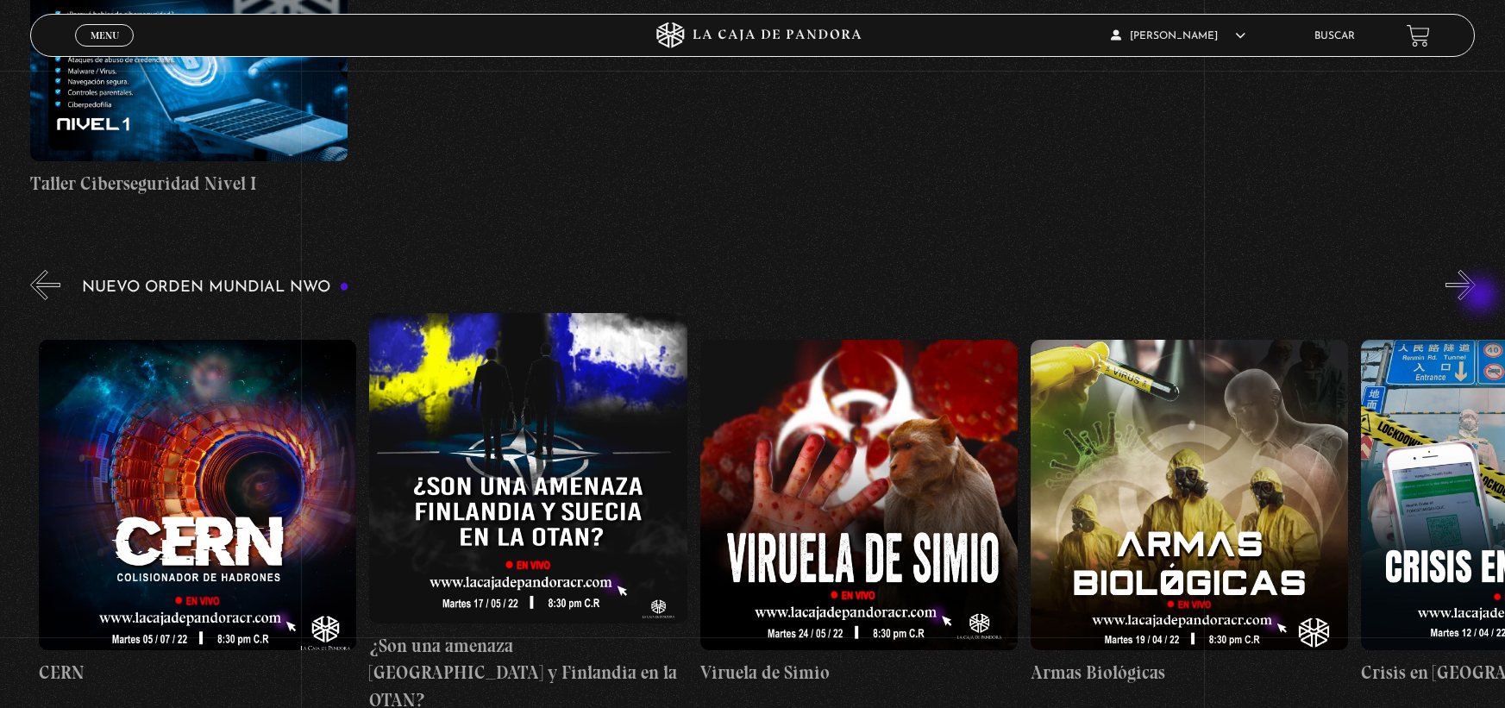
click at [1476, 297] on button "»" at bounding box center [1460, 285] width 30 height 30
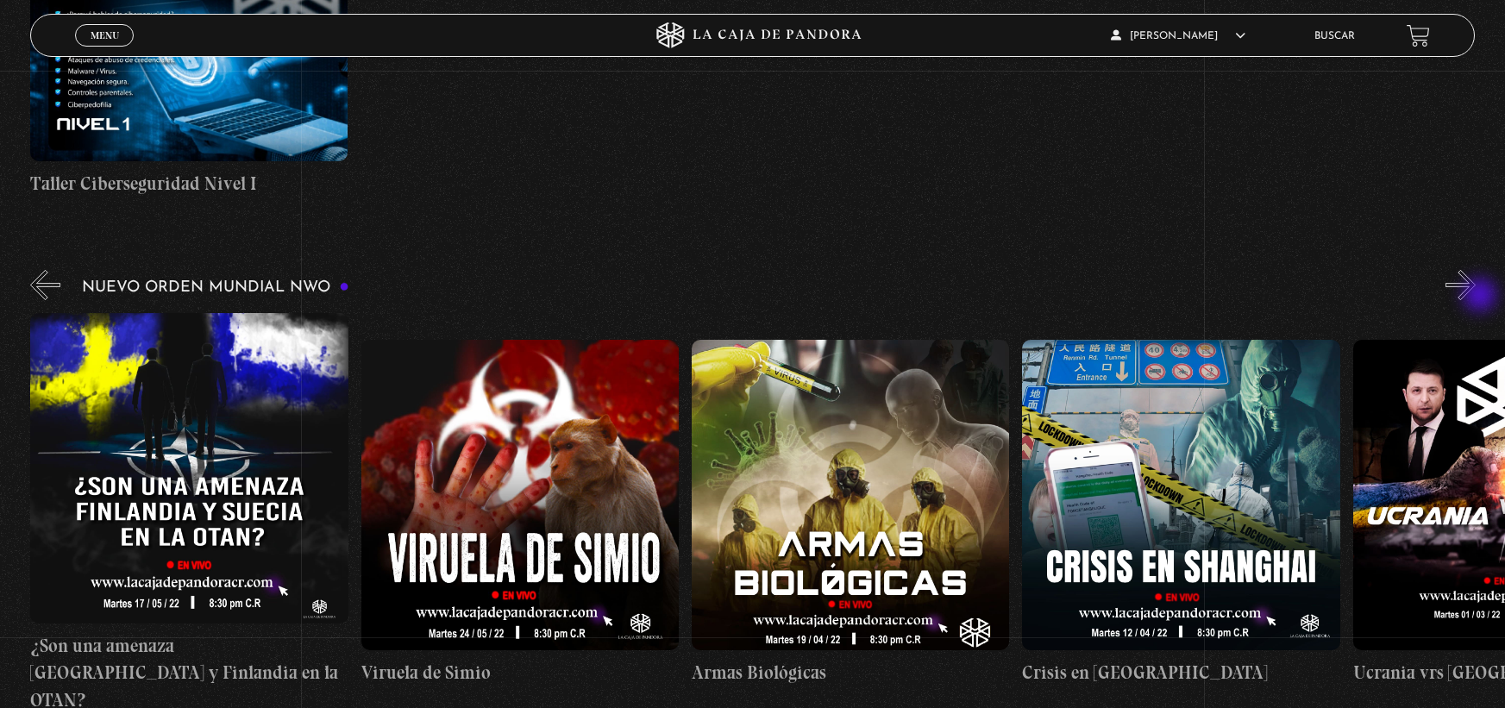
scroll to position [0, 16530]
click at [1476, 297] on button "»" at bounding box center [1460, 285] width 30 height 30
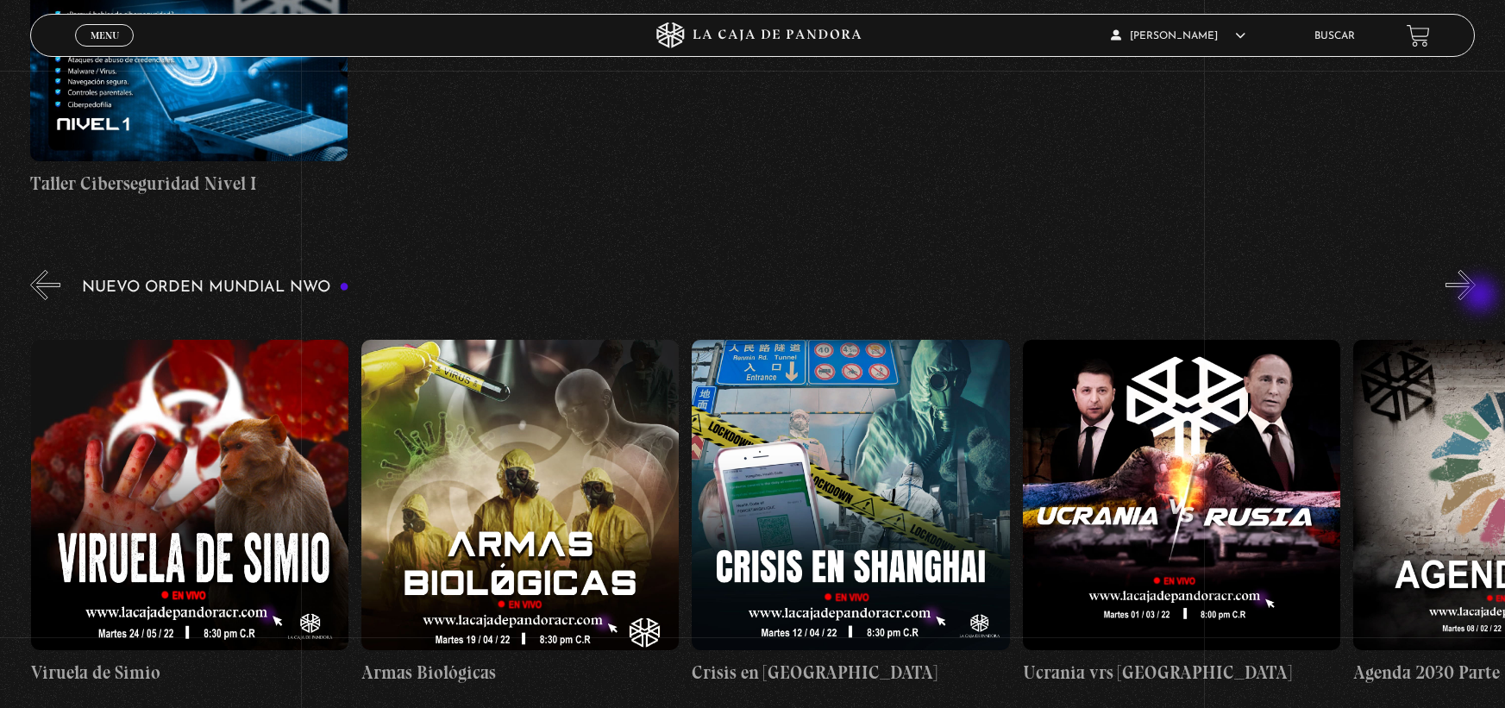
click at [1476, 297] on button "»" at bounding box center [1460, 285] width 30 height 30
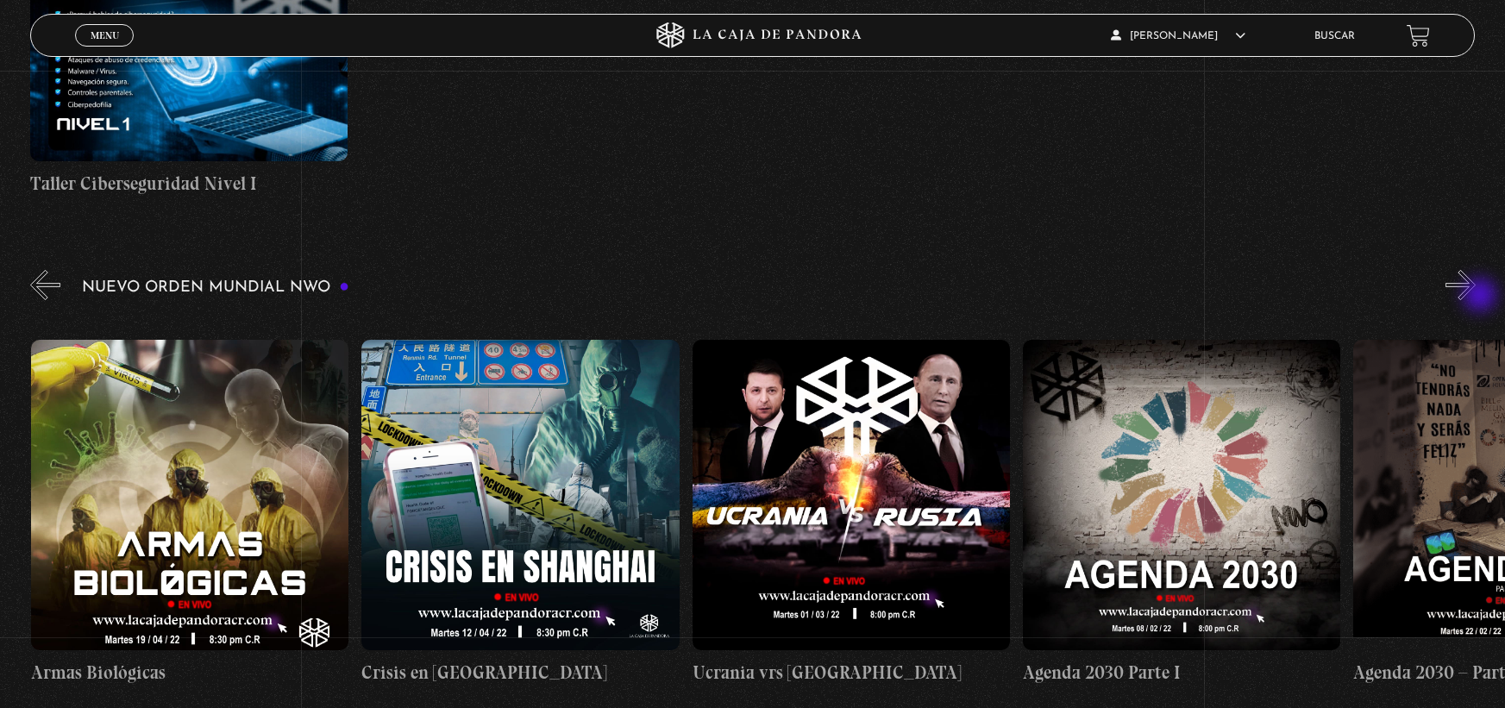
click at [1476, 297] on button "»" at bounding box center [1460, 285] width 30 height 30
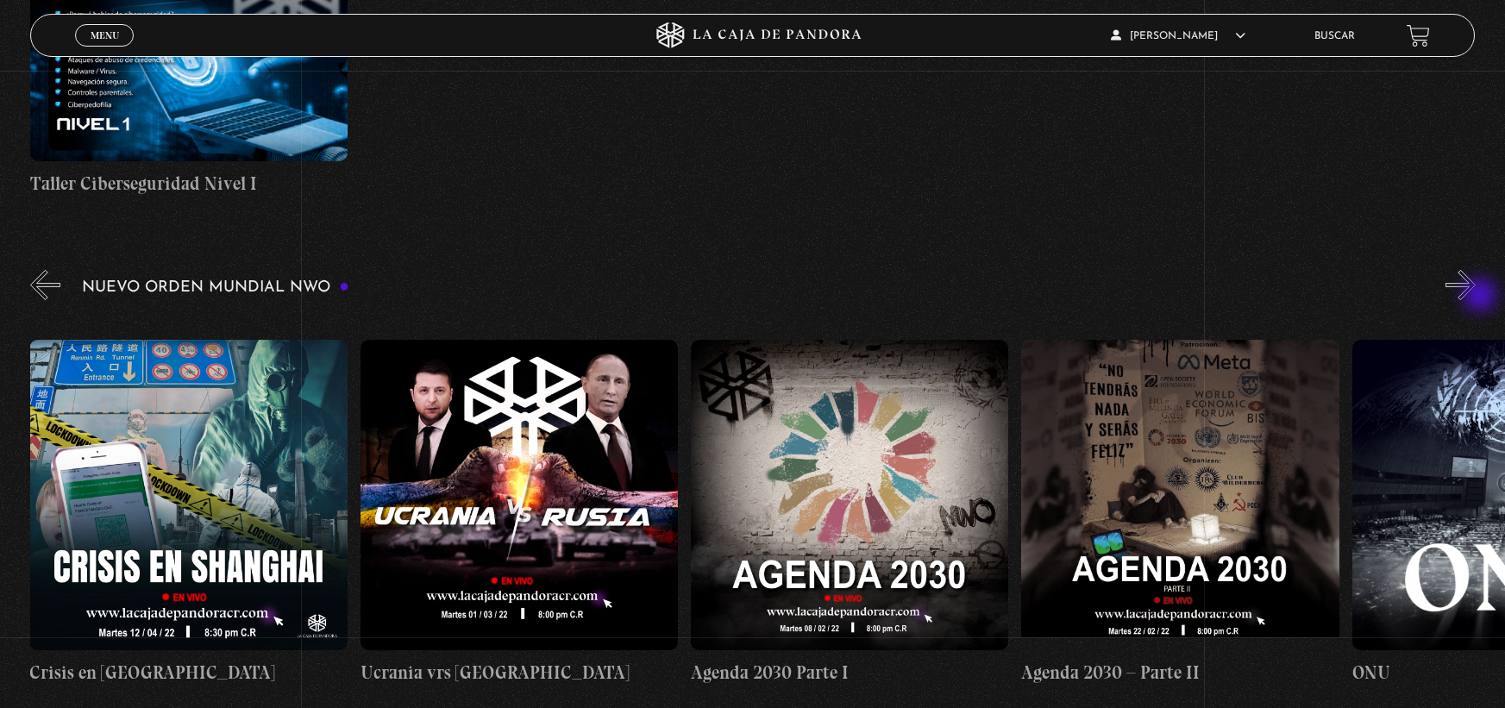
click at [1476, 297] on button "»" at bounding box center [1460, 285] width 30 height 30
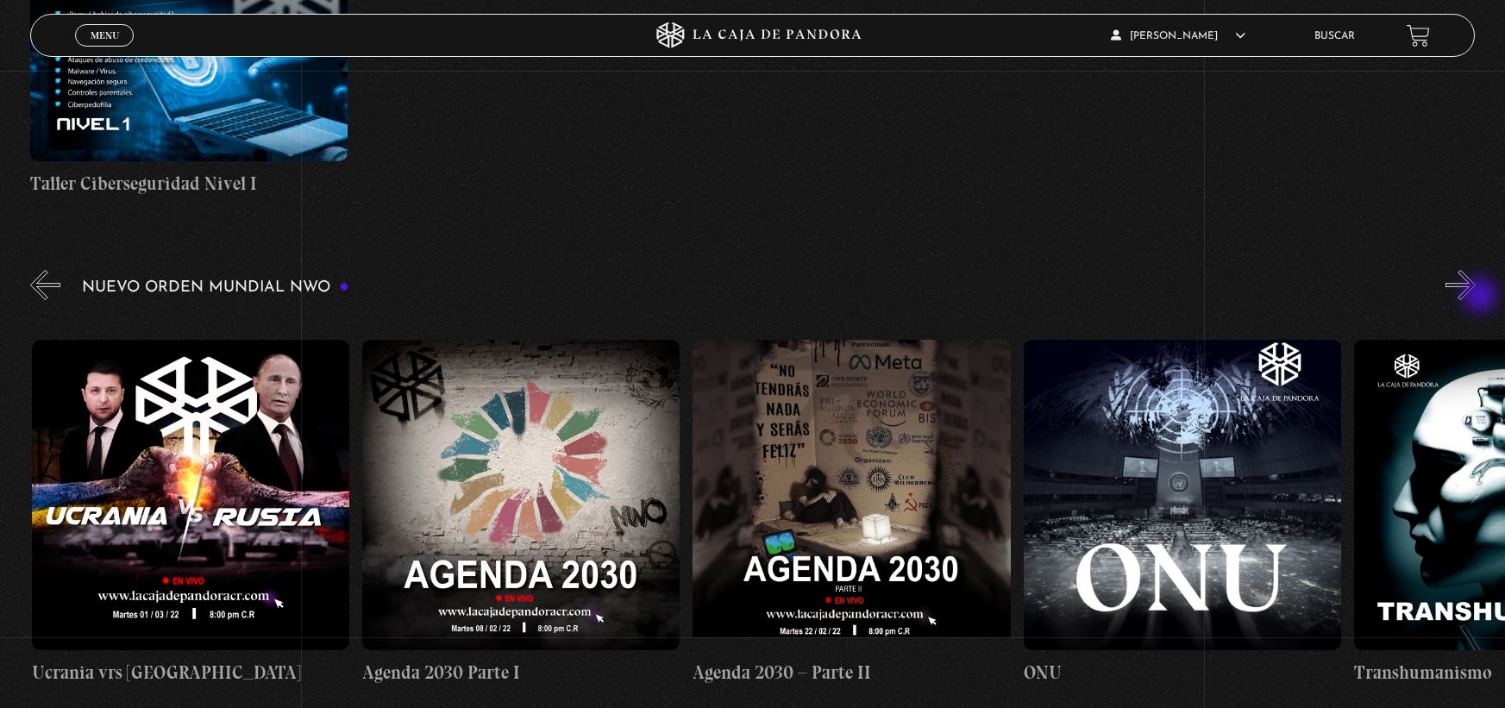
click at [1476, 297] on button "»" at bounding box center [1460, 285] width 30 height 30
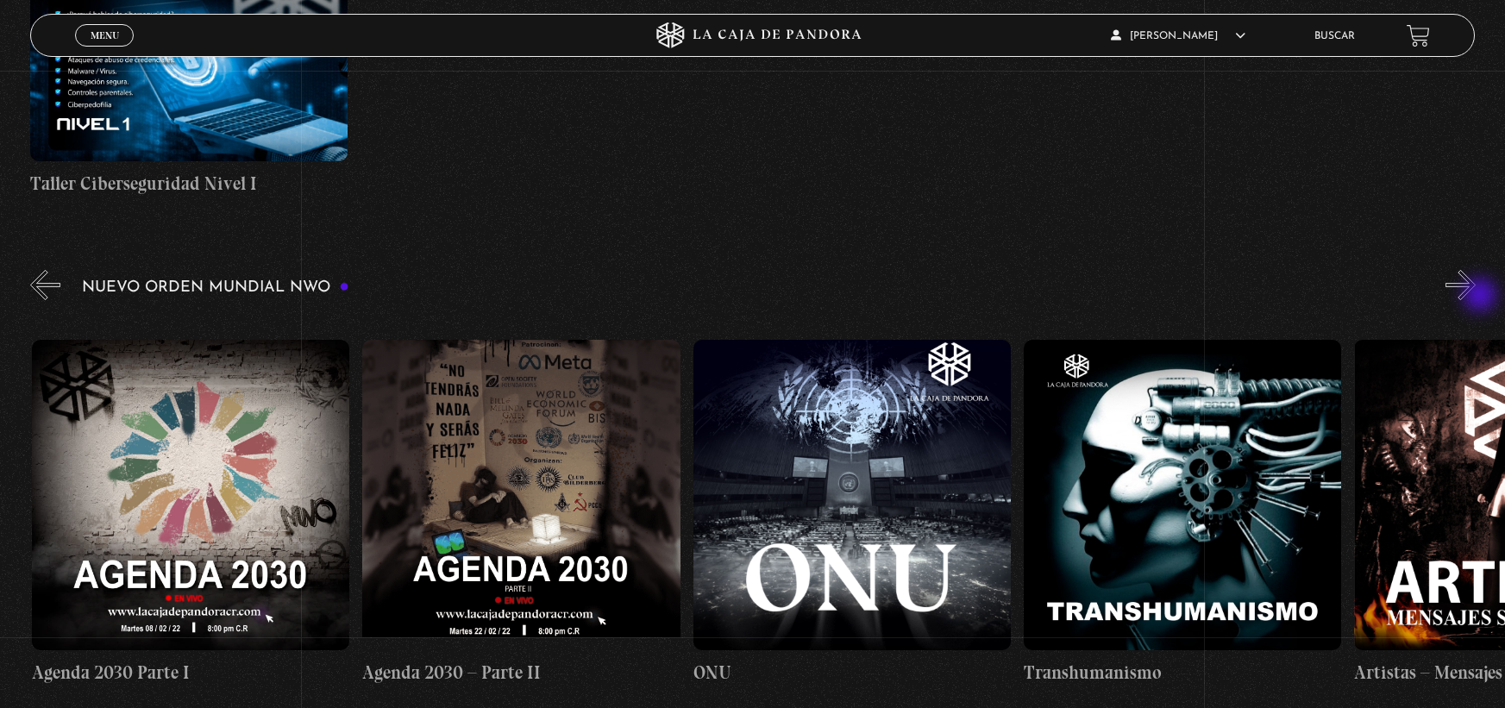
click at [1476, 297] on button "»" at bounding box center [1460, 285] width 30 height 30
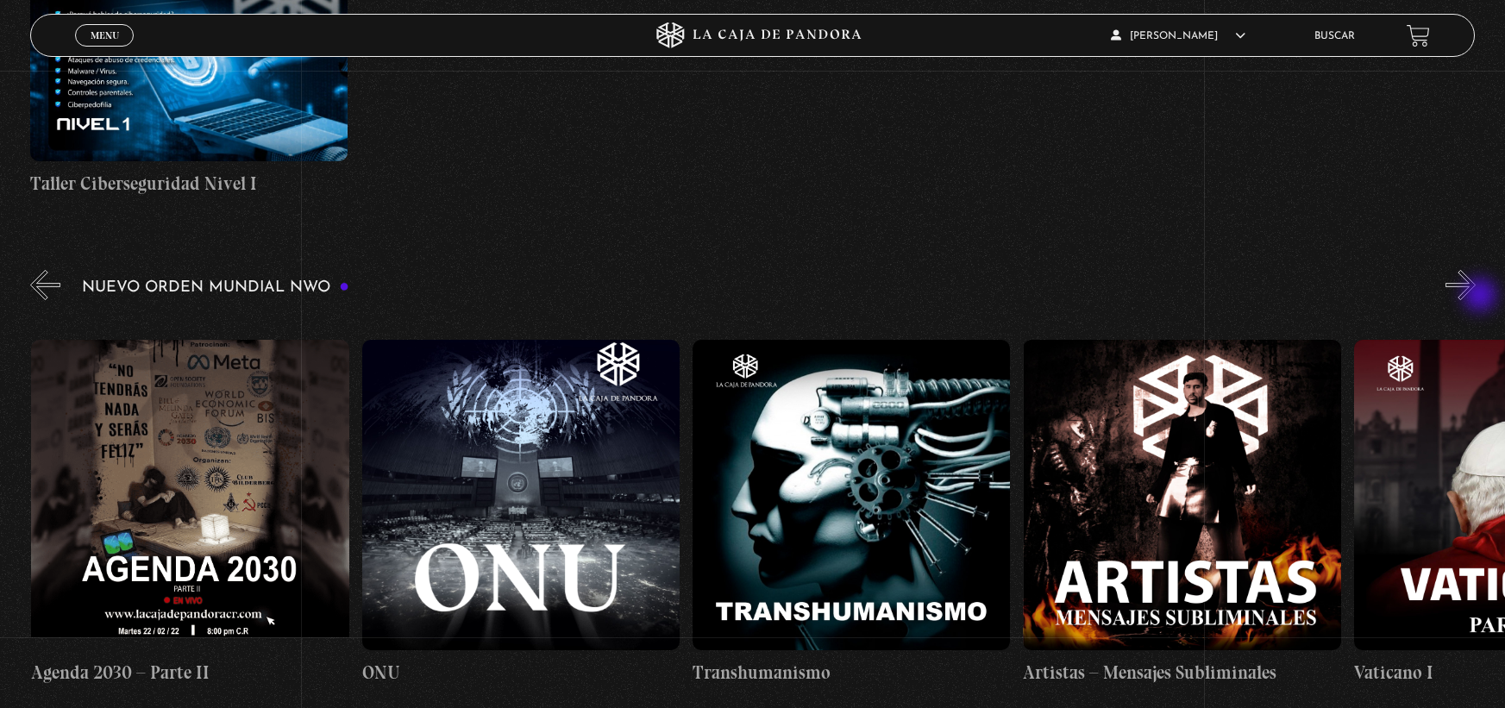
click at [1476, 297] on button "»" at bounding box center [1460, 285] width 30 height 30
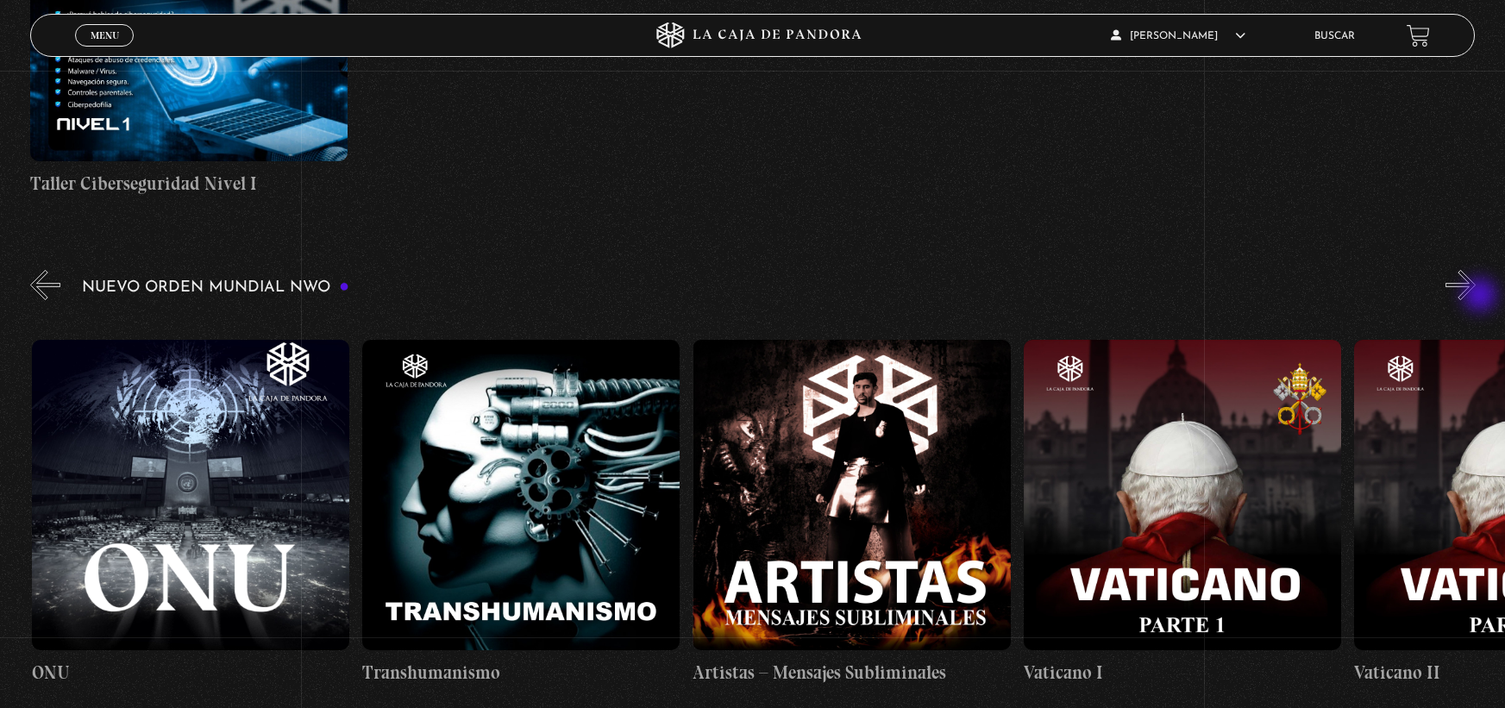
click at [1476, 297] on button "»" at bounding box center [1460, 285] width 30 height 30
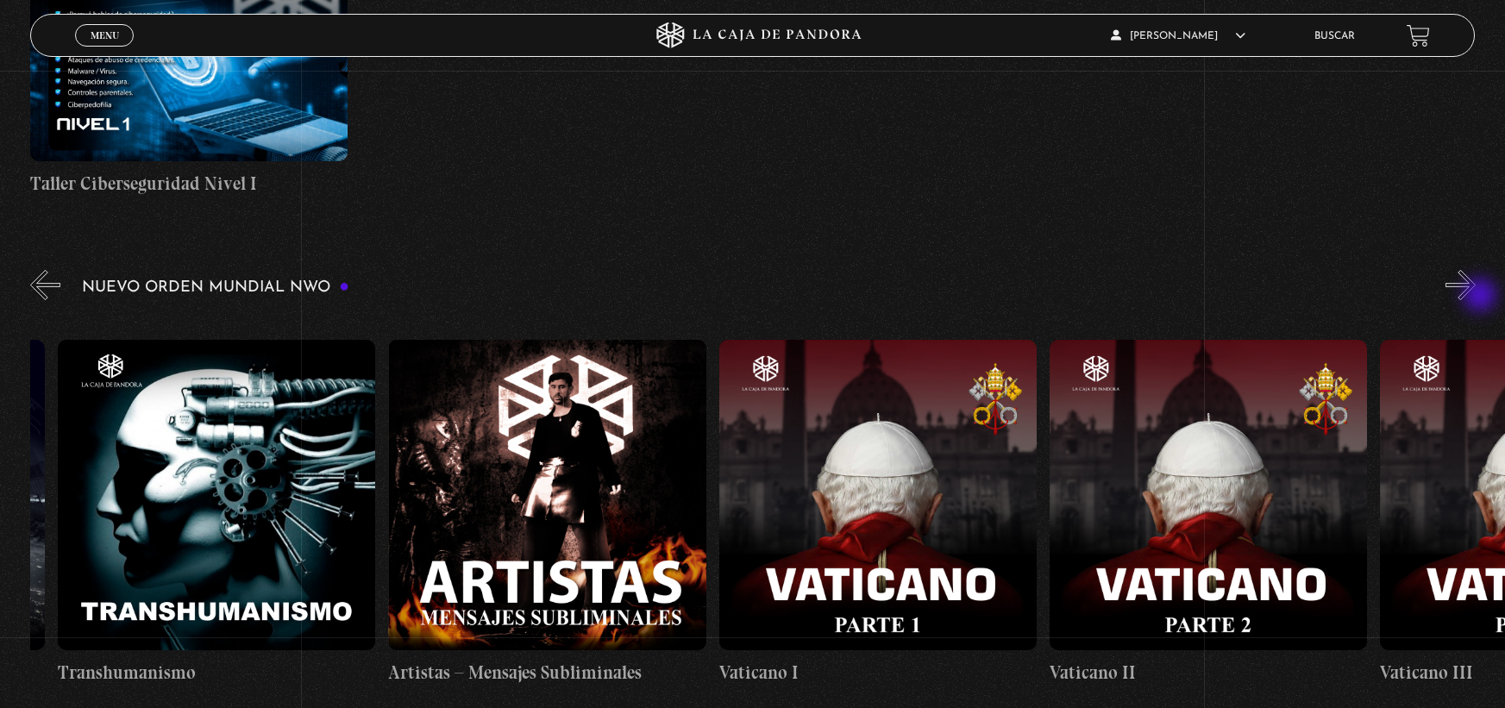
click at [1476, 297] on button "»" at bounding box center [1460, 285] width 30 height 30
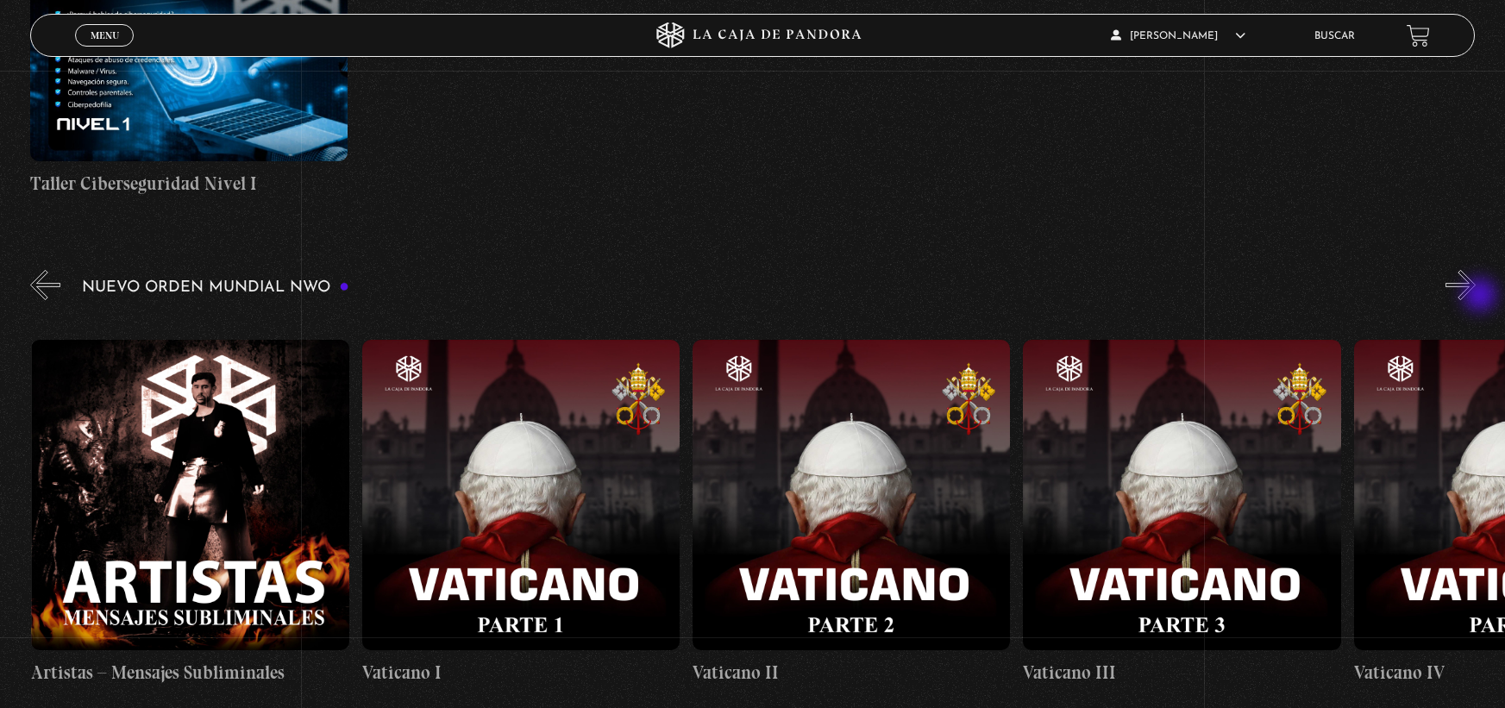
click at [1476, 297] on button "»" at bounding box center [1460, 285] width 30 height 30
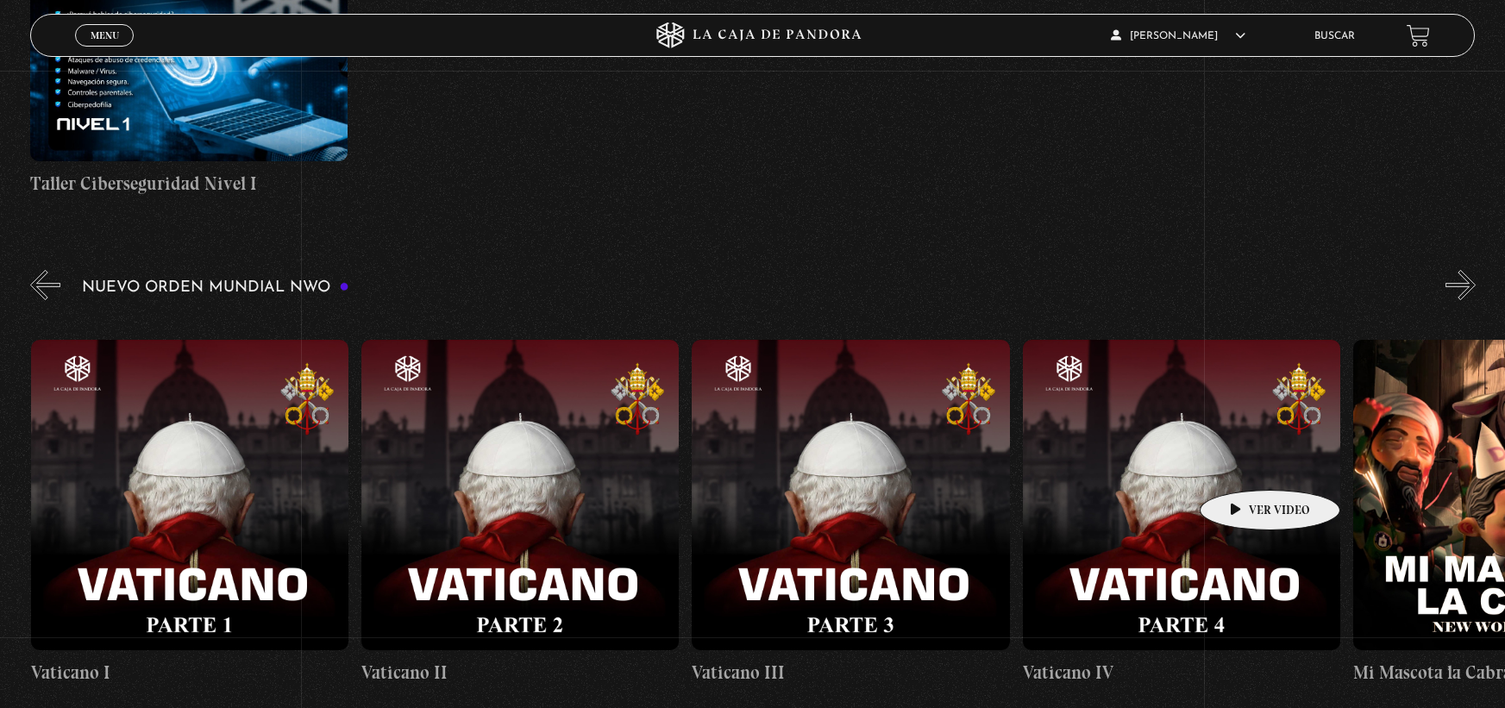
click at [1243, 464] on figure at bounding box center [1181, 495] width 317 height 310
click at [1093, 664] on h4 "Vaticano IV" at bounding box center [1180, 673] width 317 height 28
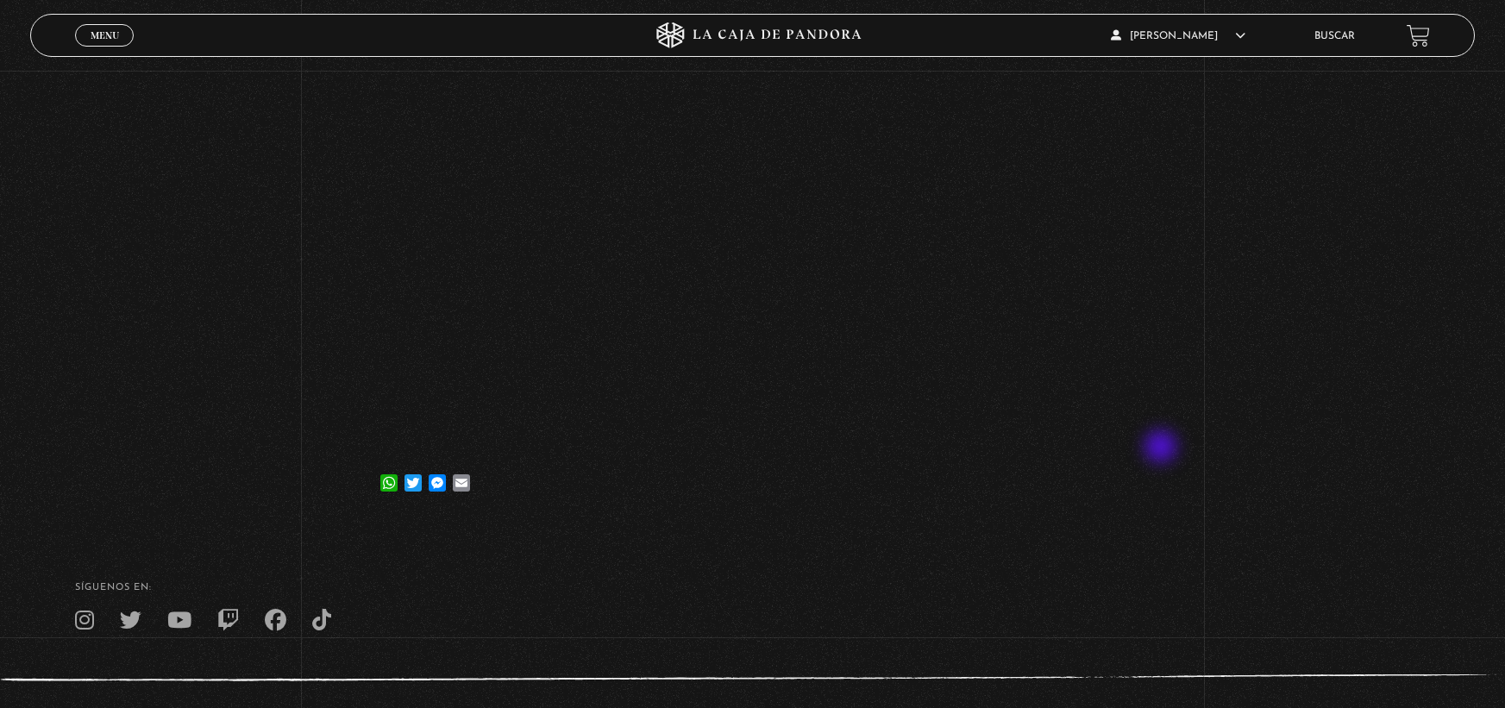
scroll to position [256, 0]
drag, startPoint x: 1258, startPoint y: 270, endPoint x: 1258, endPoint y: 424, distance: 154.4
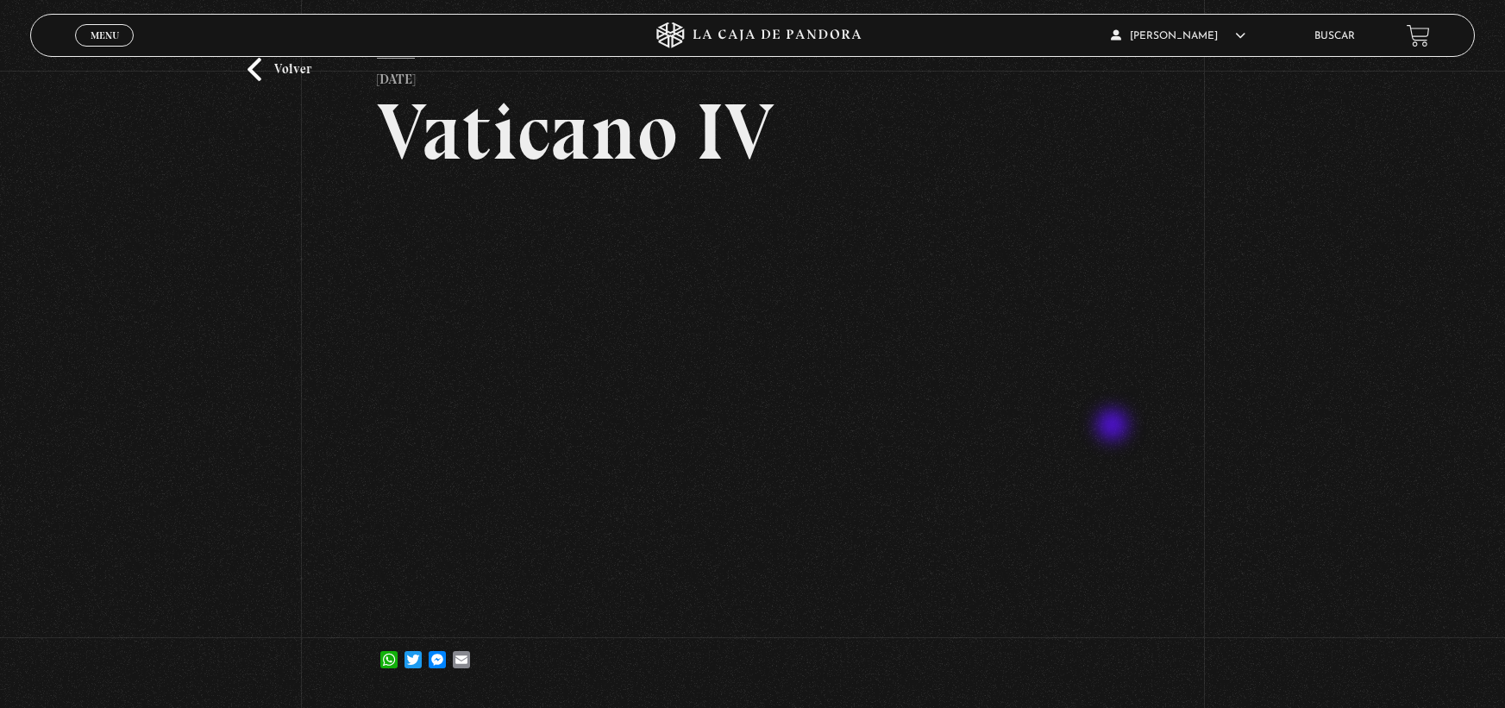
scroll to position [86, 0]
